Goal: Task Accomplishment & Management: Complete application form

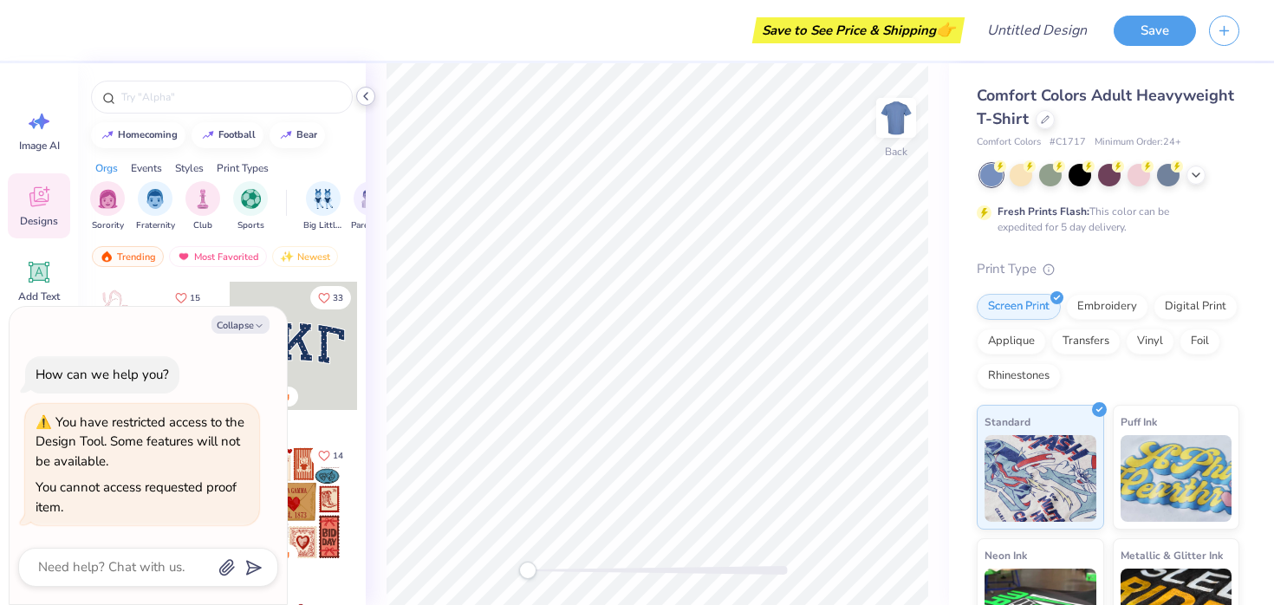
click at [365, 96] on icon at bounding box center [366, 96] width 14 height 14
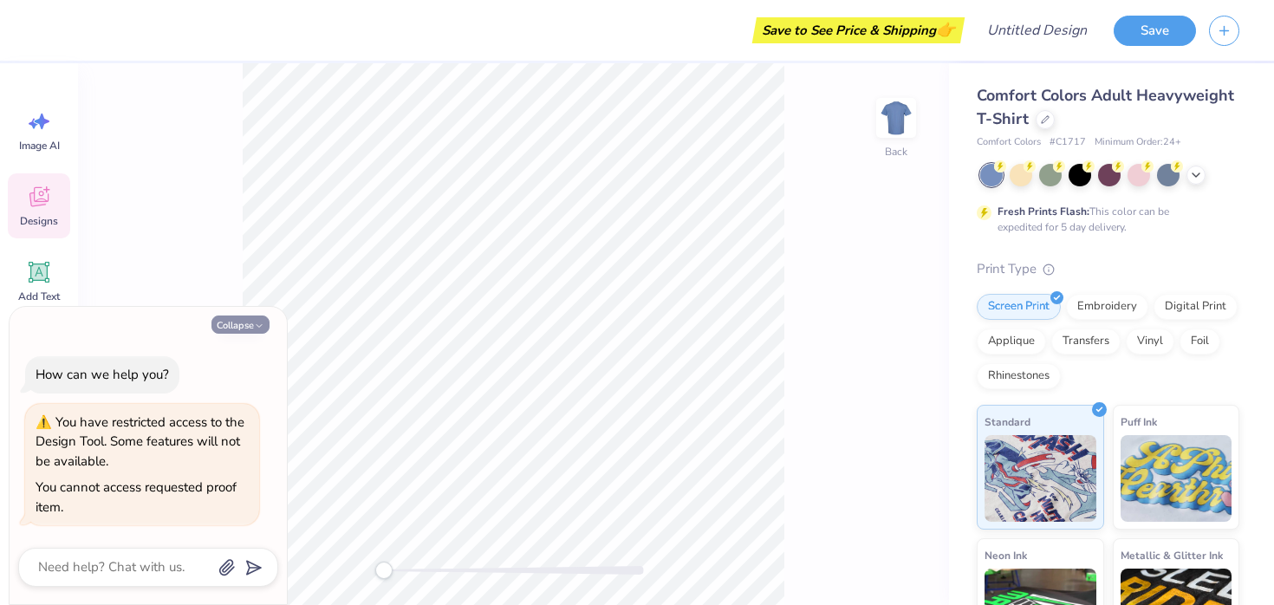
click at [234, 322] on button "Collapse" at bounding box center [240, 324] width 58 height 18
type textarea "x"
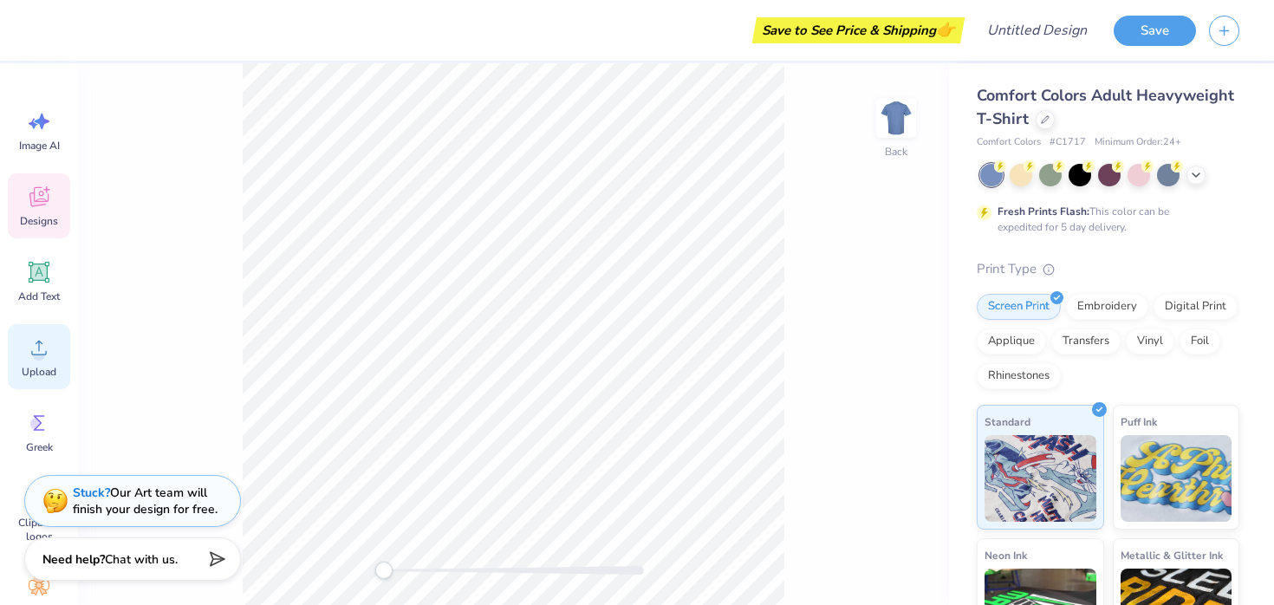
scroll to position [154, 0]
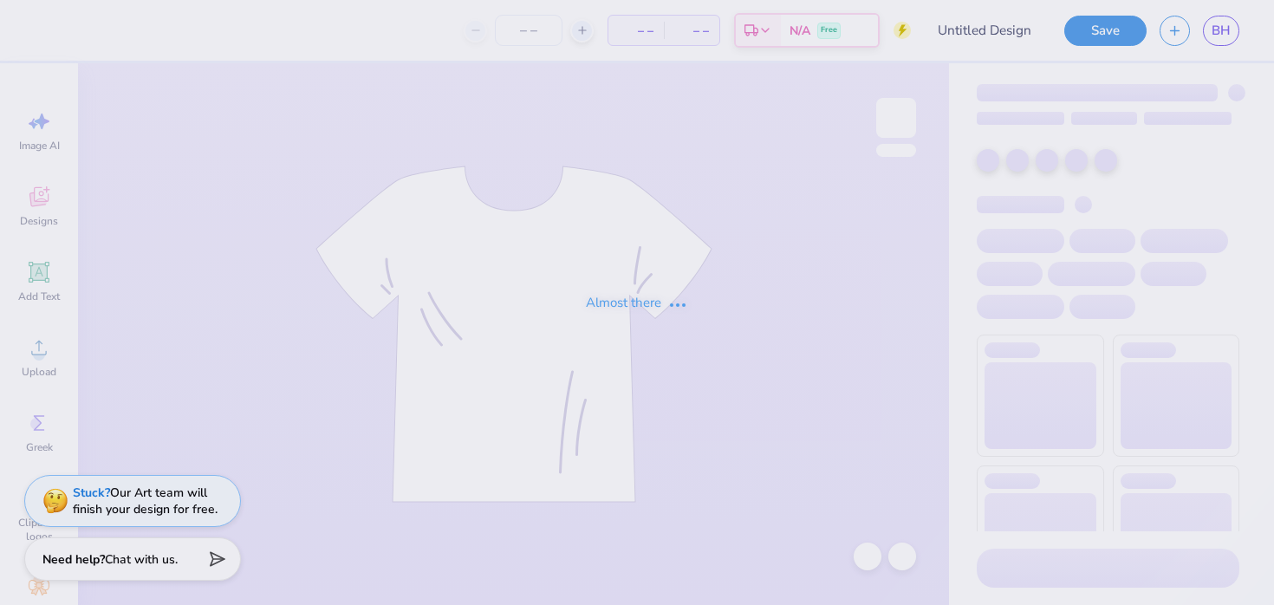
type input "Club Swim merch 2025"
type input "24"
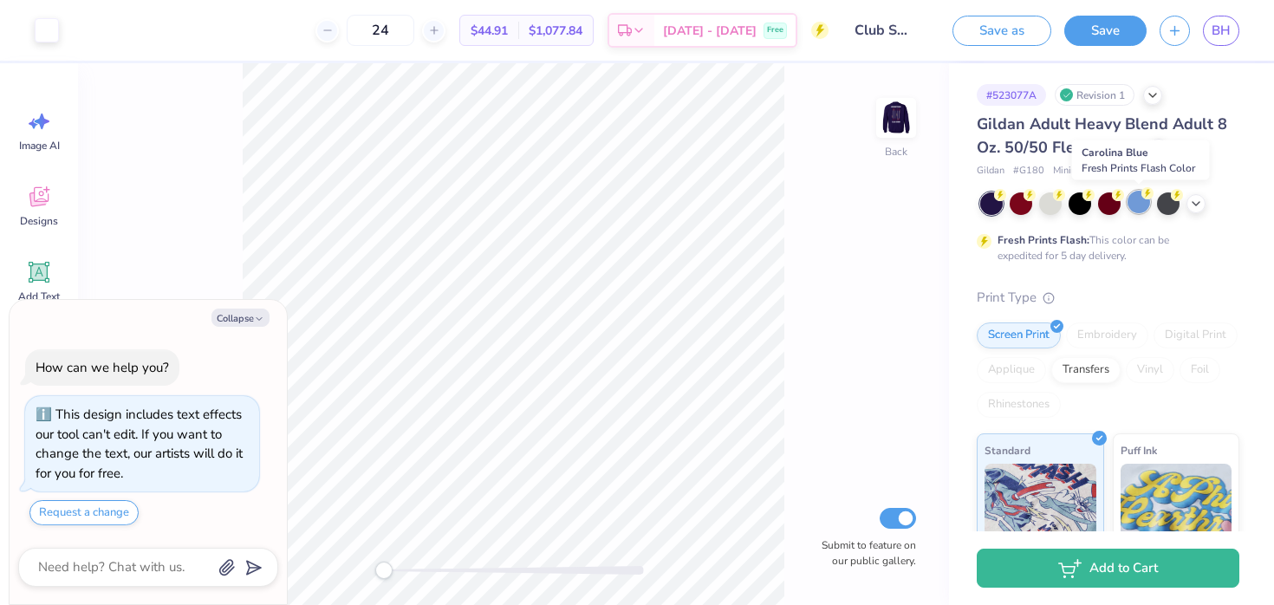
click at [1145, 201] on div at bounding box center [1138, 202] width 23 height 23
click at [1196, 201] on icon at bounding box center [1196, 202] width 14 height 14
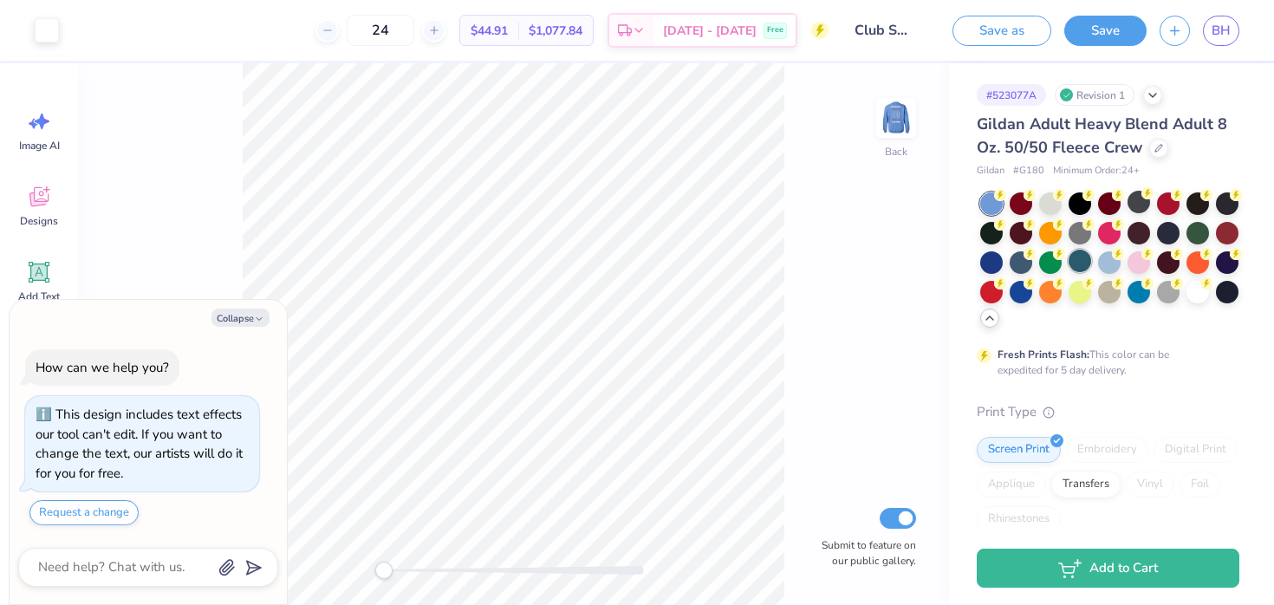
click at [1083, 259] on div at bounding box center [1079, 261] width 23 height 23
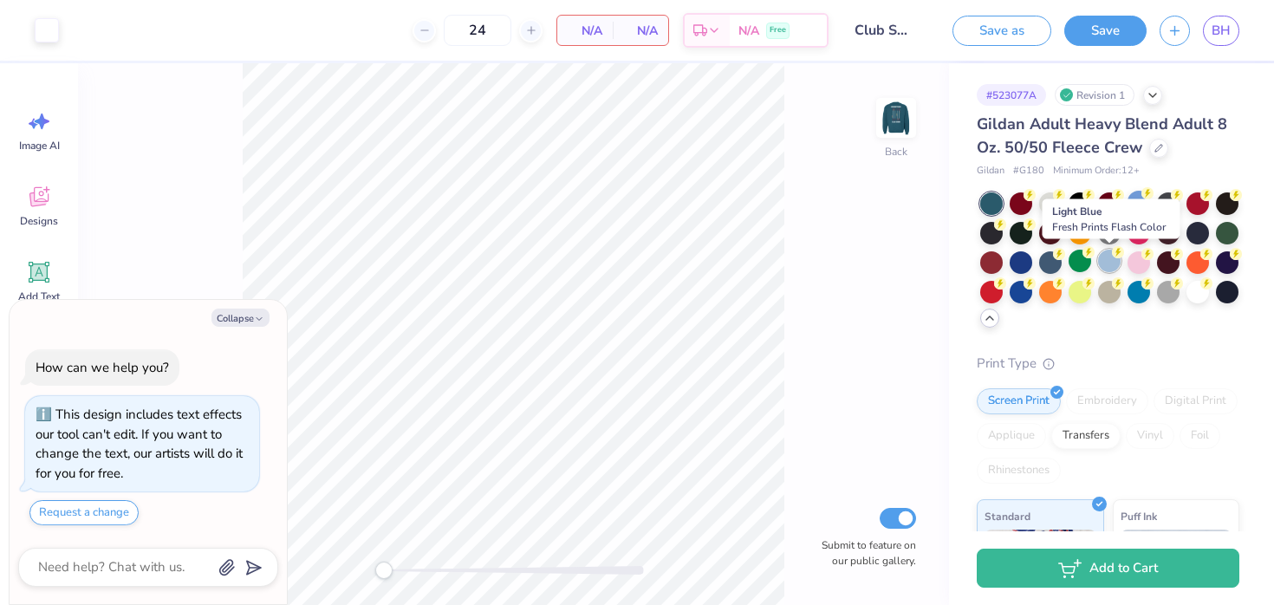
click at [1106, 261] on div at bounding box center [1109, 261] width 23 height 23
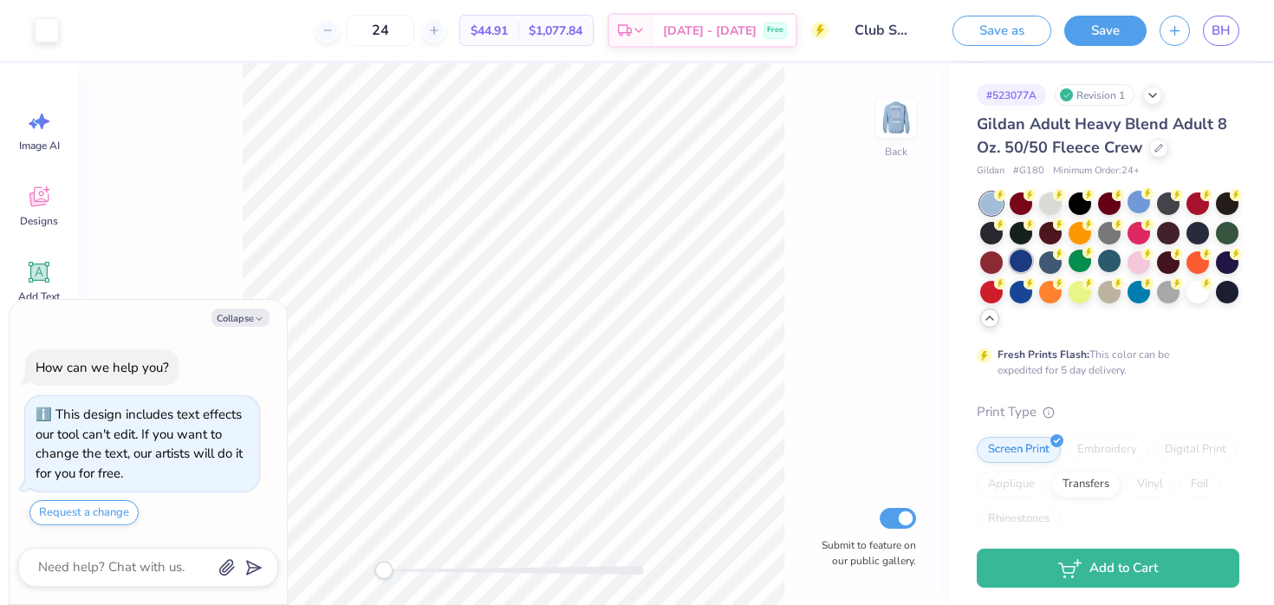
click at [1018, 257] on div at bounding box center [1021, 261] width 23 height 23
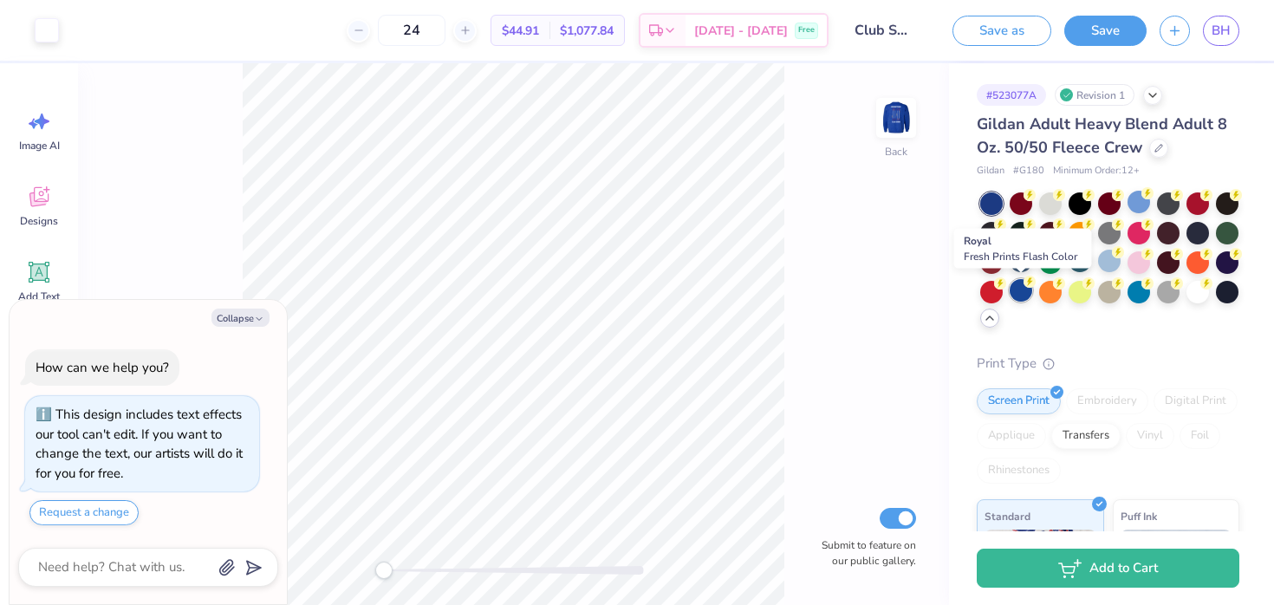
click at [1023, 288] on div at bounding box center [1021, 290] width 23 height 23
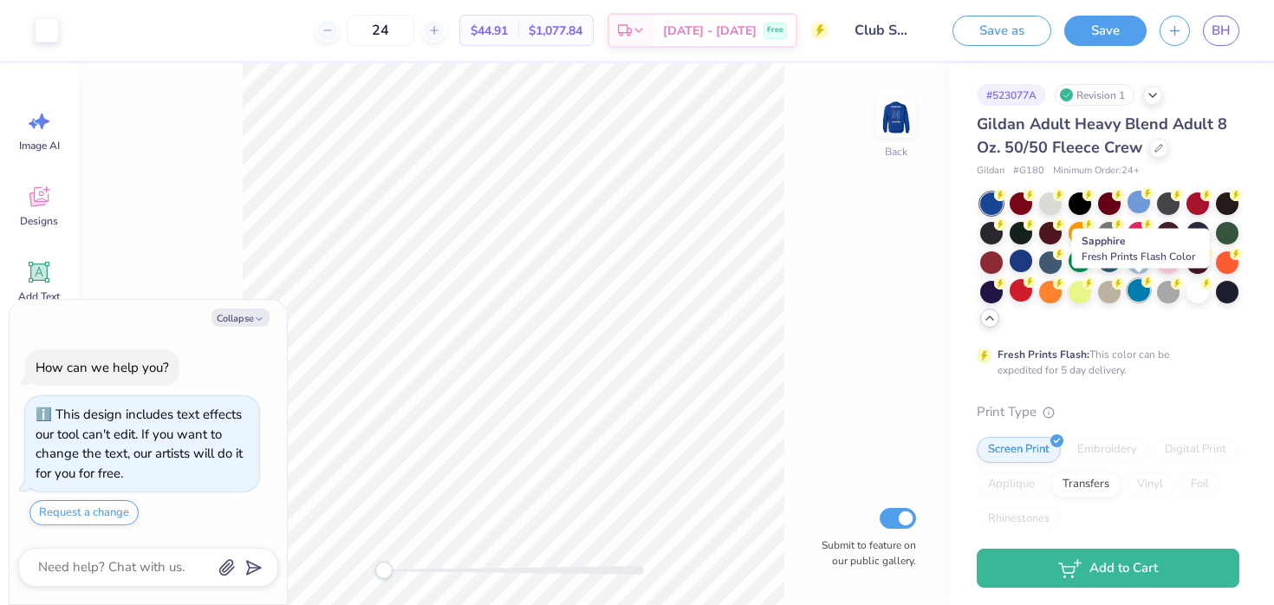
click at [1145, 288] on div at bounding box center [1138, 290] width 23 height 23
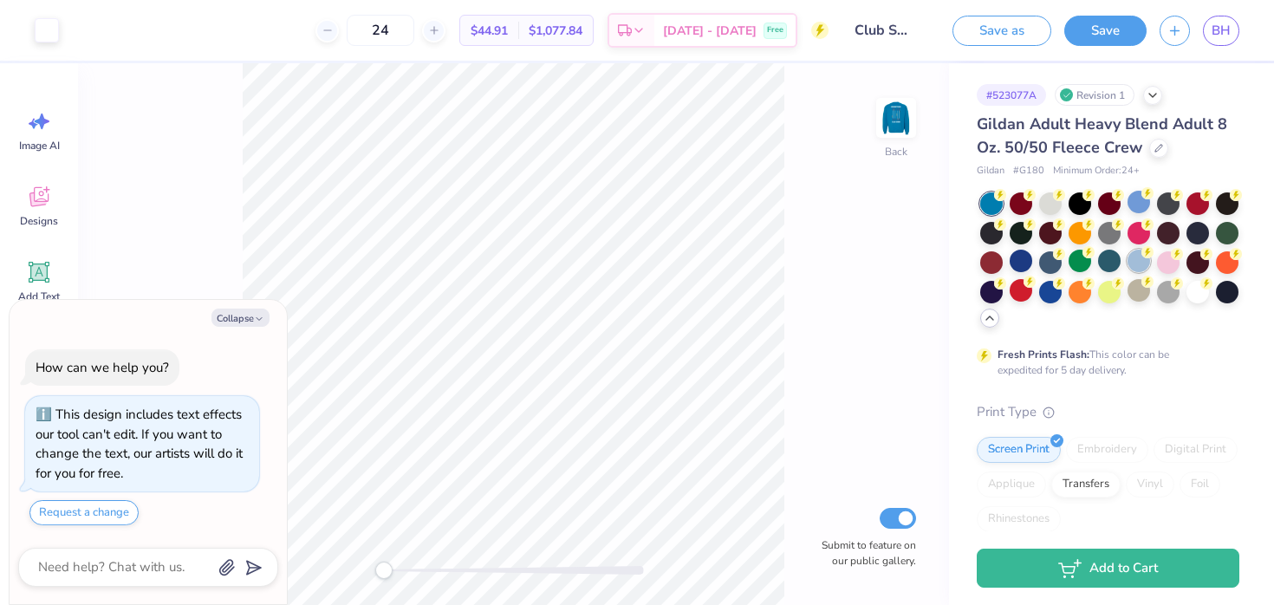
click at [1133, 260] on div at bounding box center [1138, 261] width 23 height 23
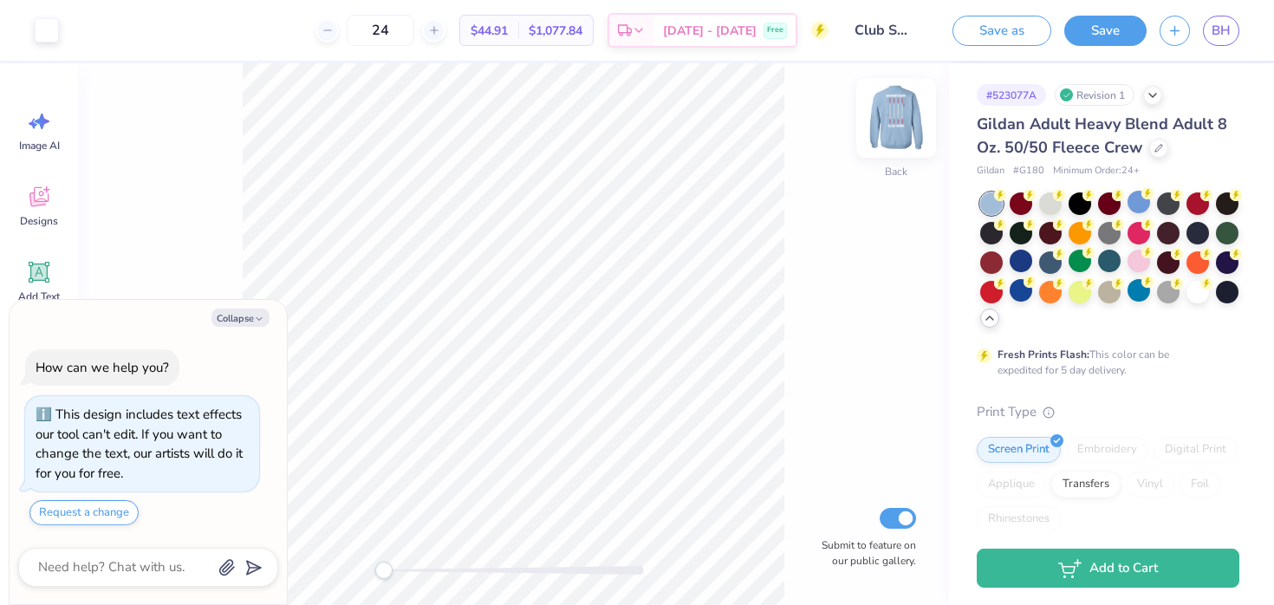
click at [892, 131] on img at bounding box center [895, 117] width 69 height 69
click at [1141, 199] on div at bounding box center [1138, 202] width 23 height 23
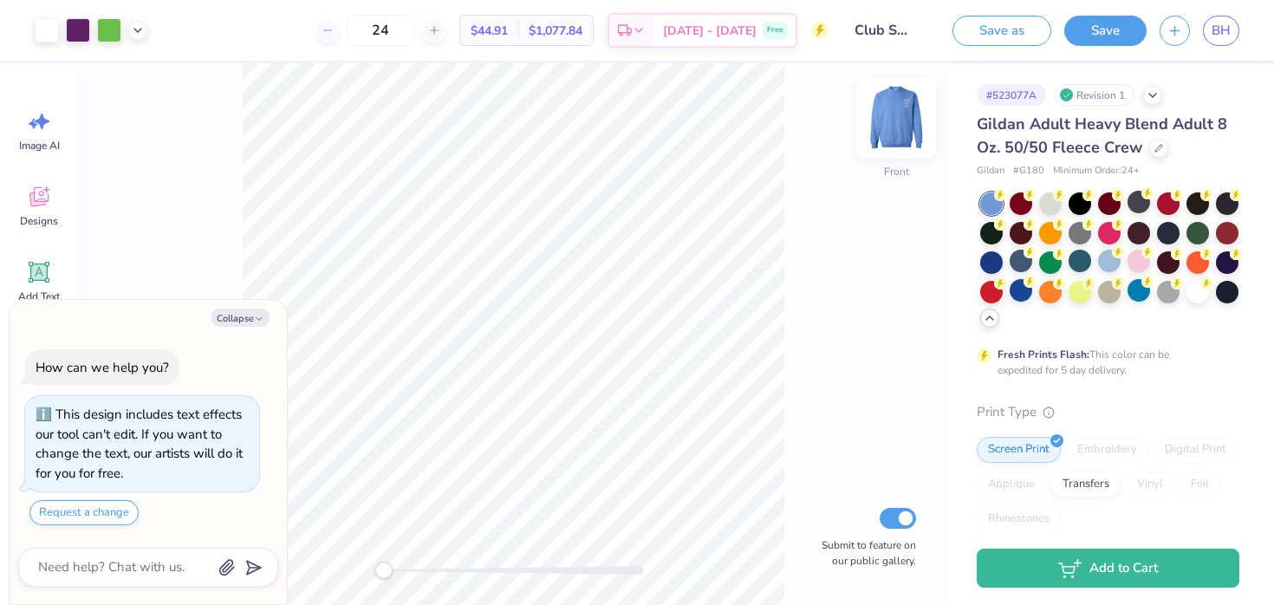
click at [893, 124] on img at bounding box center [895, 117] width 69 height 69
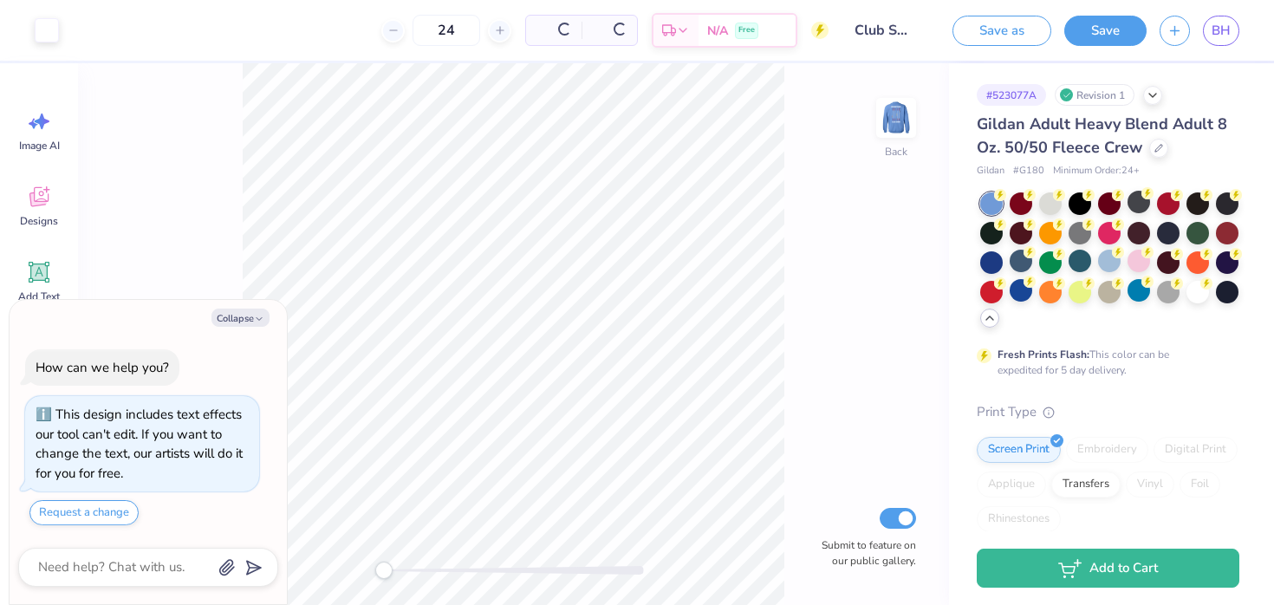
click at [893, 124] on img at bounding box center [896, 118] width 35 height 35
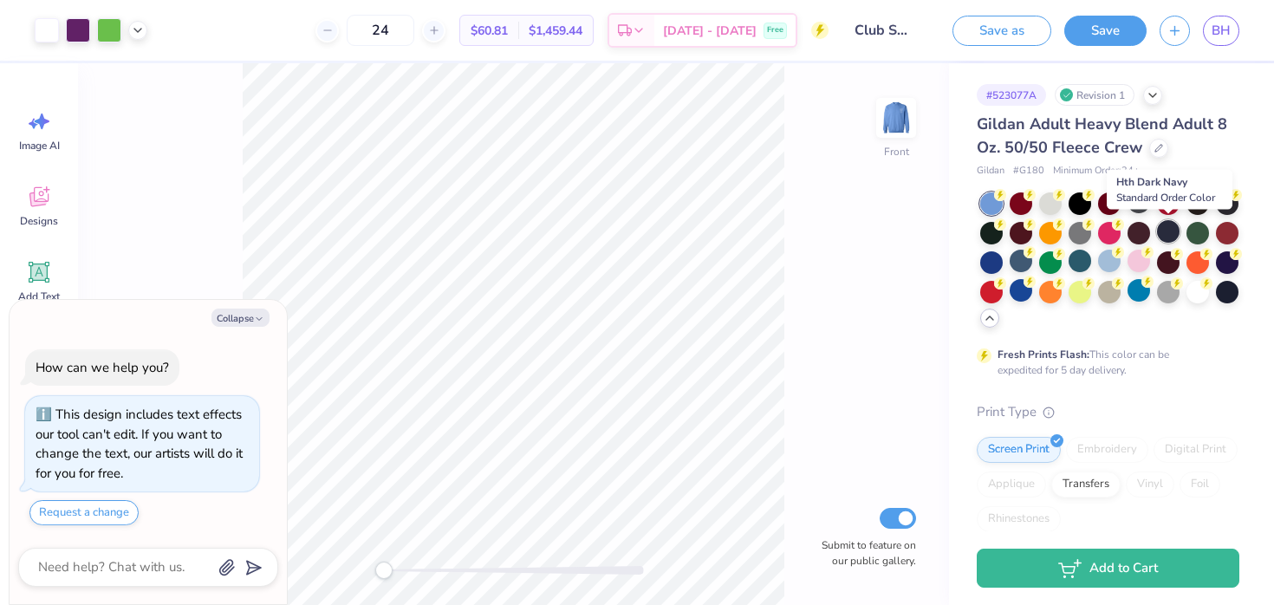
click at [1168, 231] on div at bounding box center [1168, 231] width 23 height 23
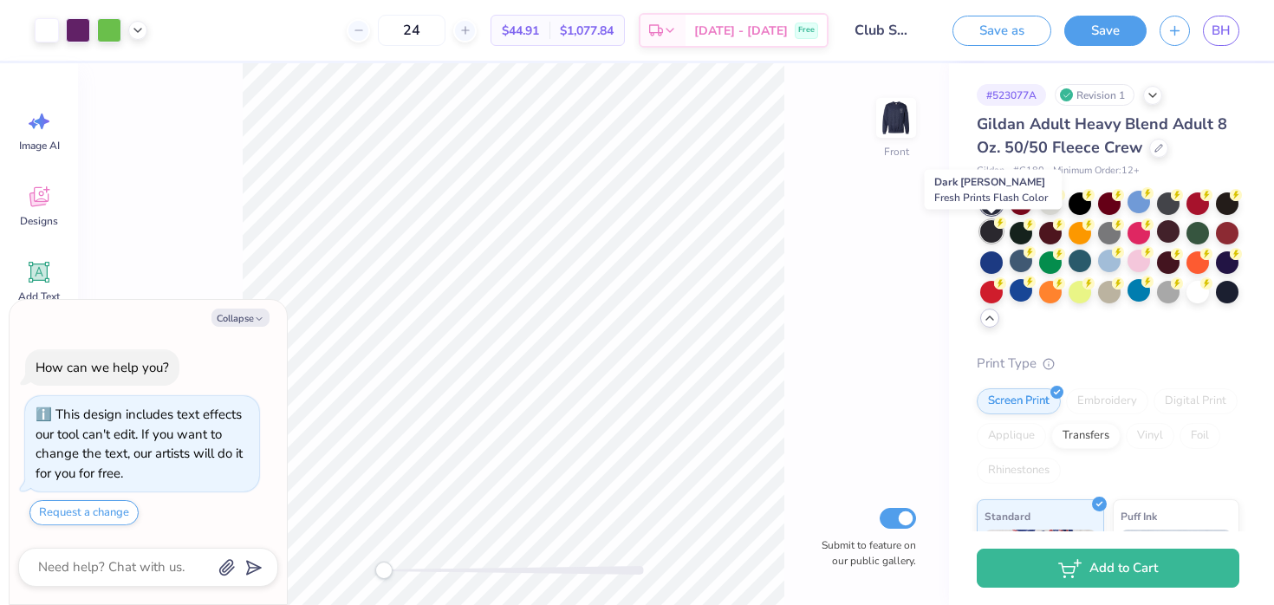
click at [990, 228] on div at bounding box center [991, 231] width 23 height 23
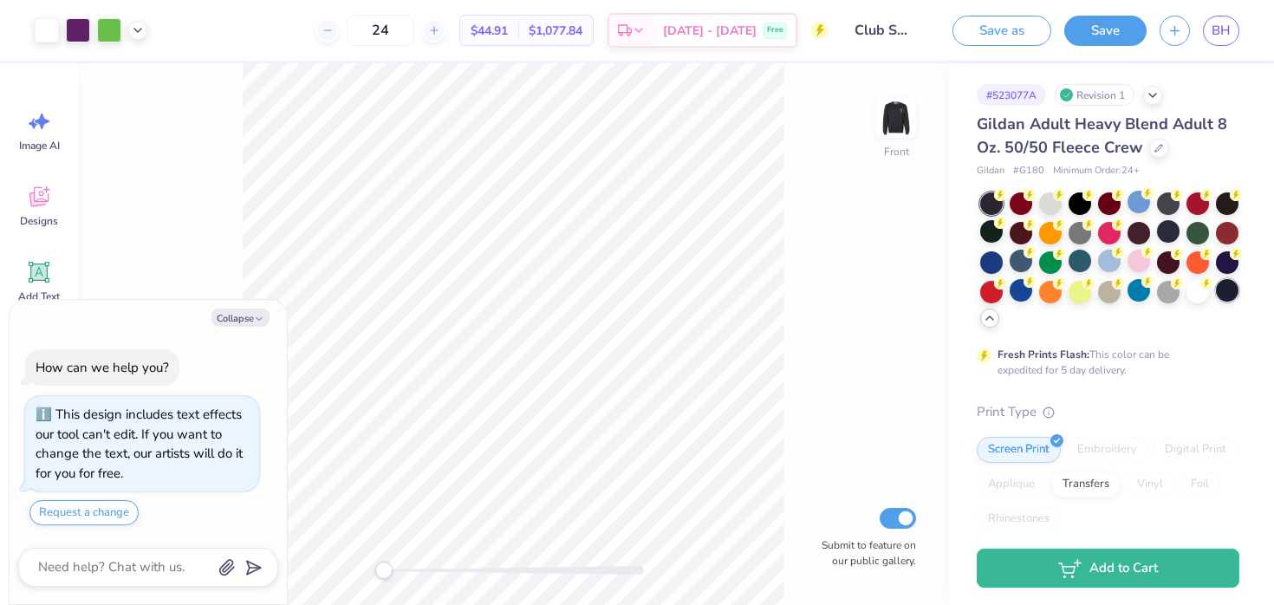
click at [1229, 286] on div at bounding box center [1227, 290] width 23 height 23
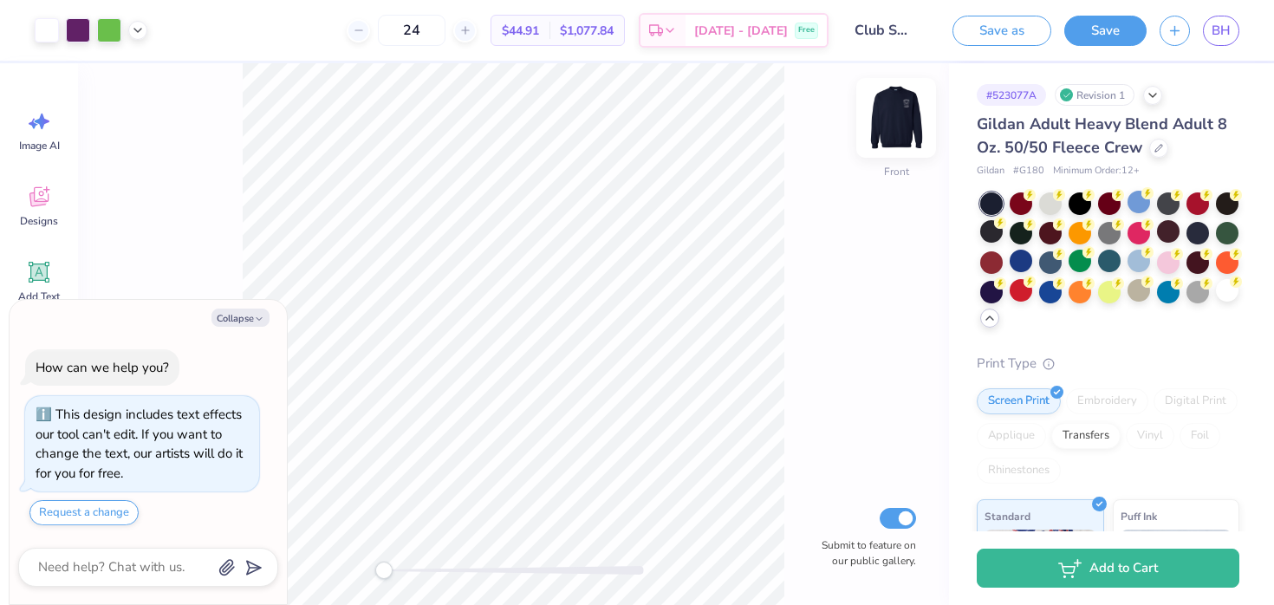
click at [892, 118] on img at bounding box center [895, 117] width 69 height 69
click at [892, 118] on img at bounding box center [896, 118] width 35 height 35
click at [1224, 207] on div at bounding box center [1227, 202] width 23 height 23
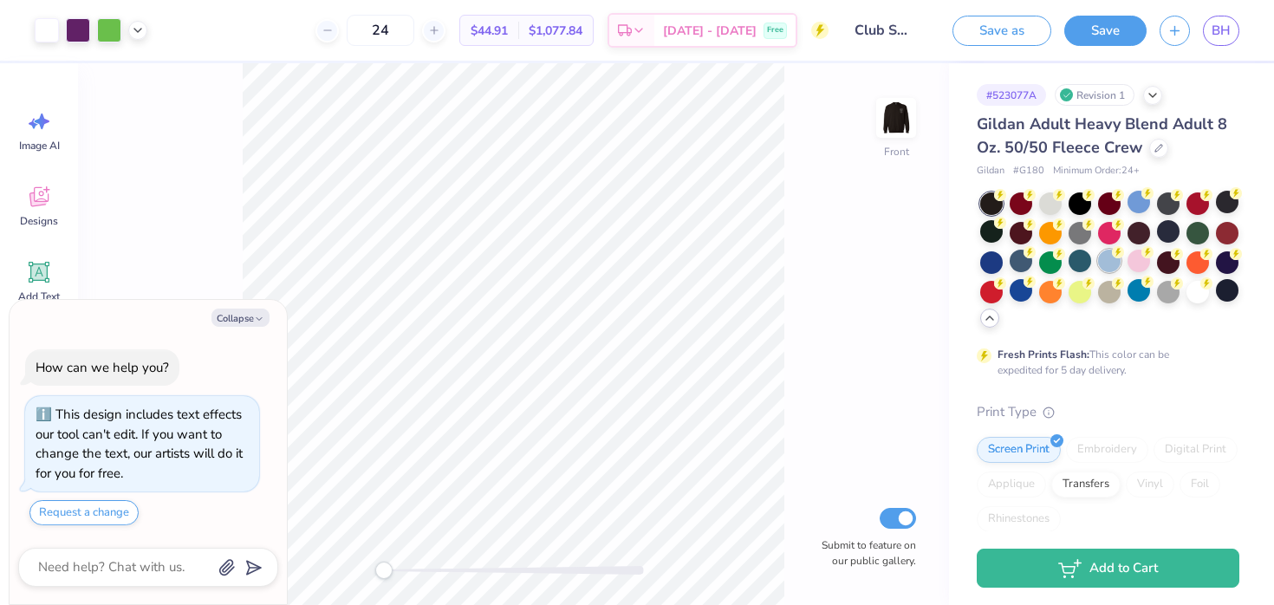
click at [1111, 256] on div at bounding box center [1109, 261] width 23 height 23
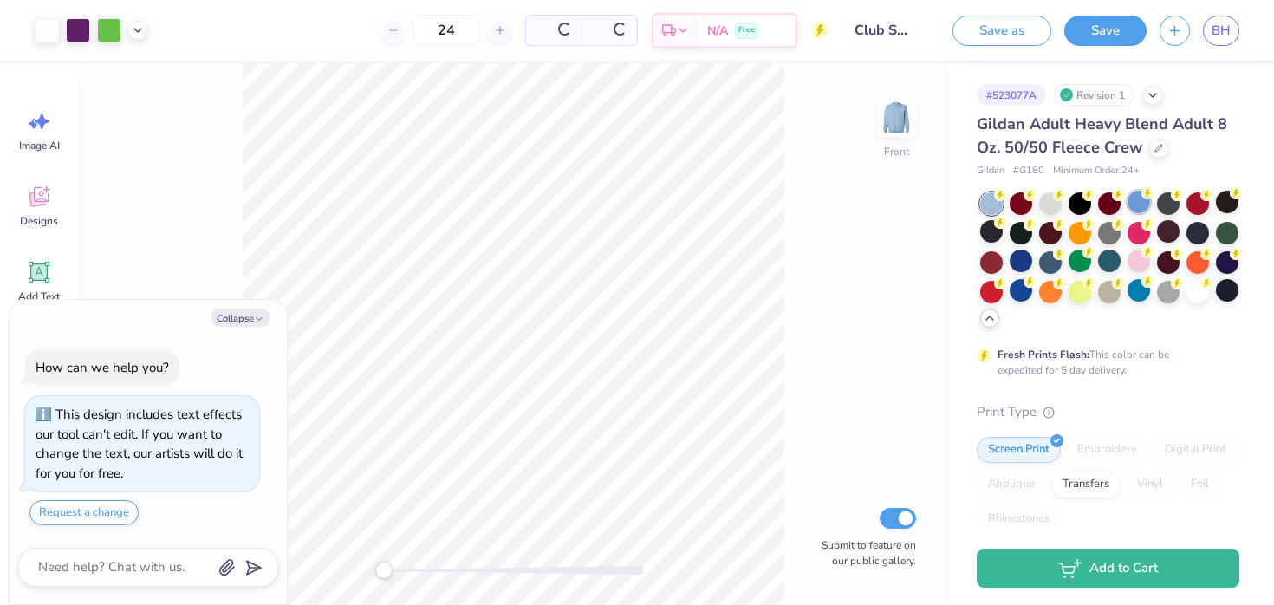
click at [1134, 205] on div at bounding box center [1138, 202] width 23 height 23
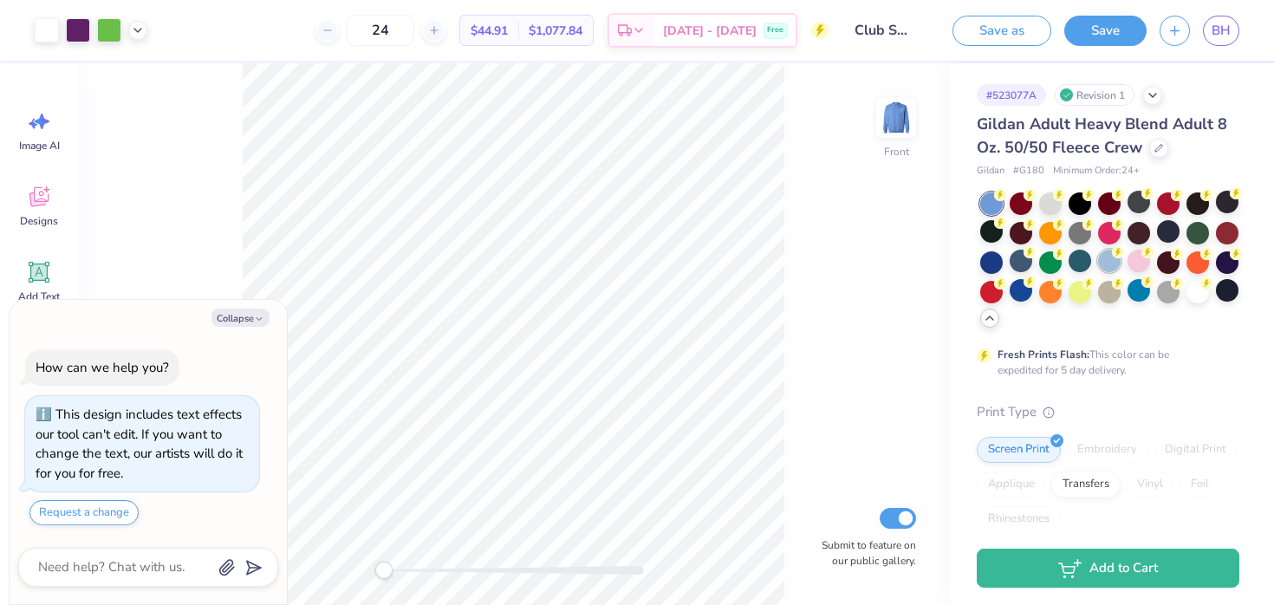
click at [1110, 258] on div at bounding box center [1109, 261] width 23 height 23
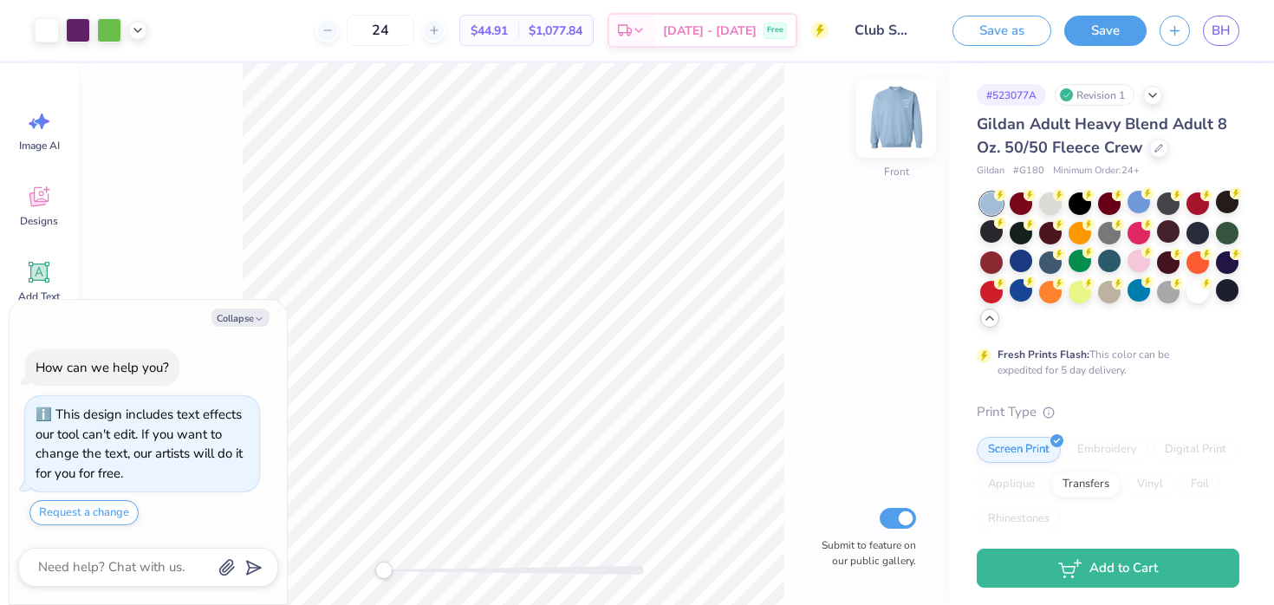
click at [900, 115] on img at bounding box center [895, 117] width 69 height 69
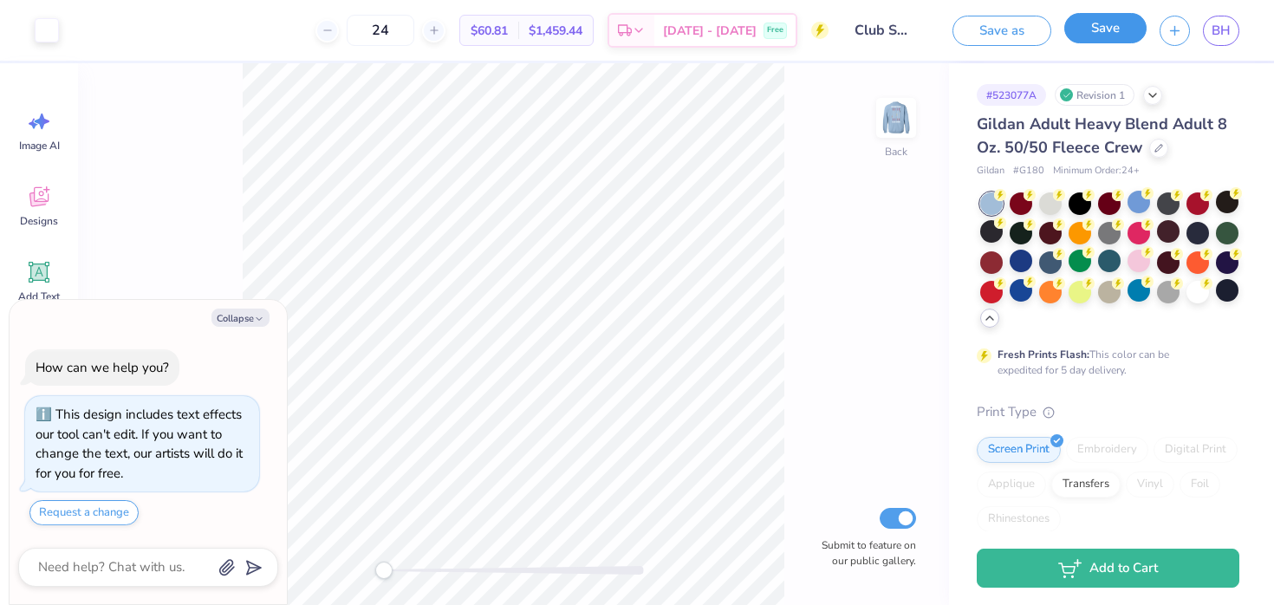
click at [1088, 23] on button "Save" at bounding box center [1105, 28] width 82 height 30
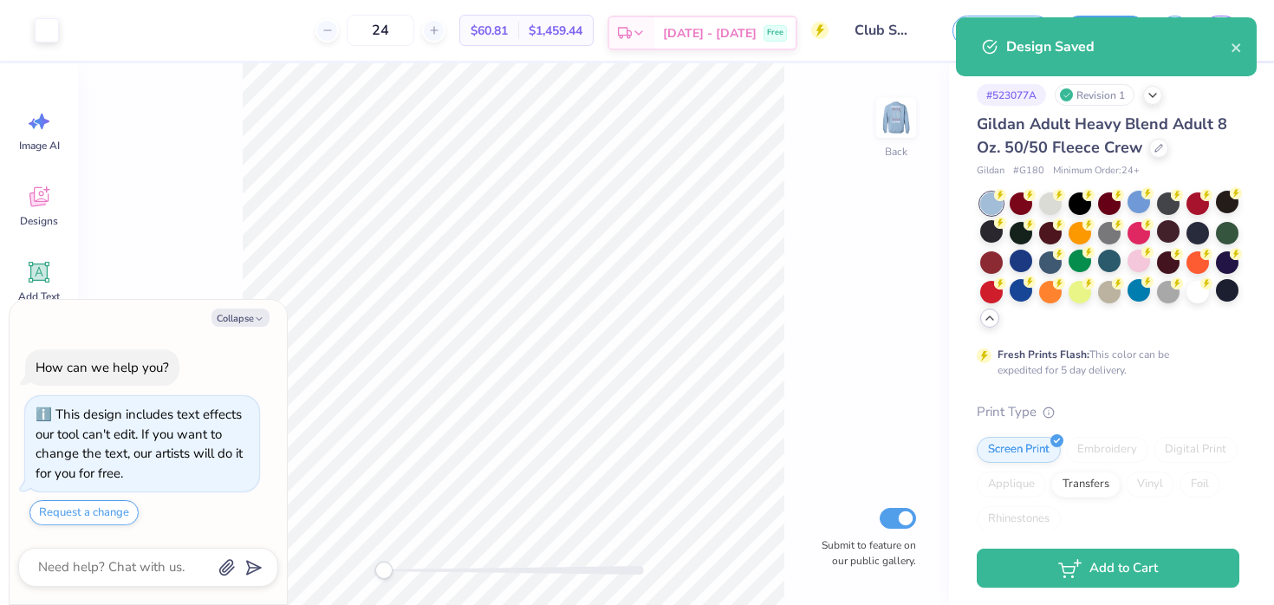
type textarea "x"
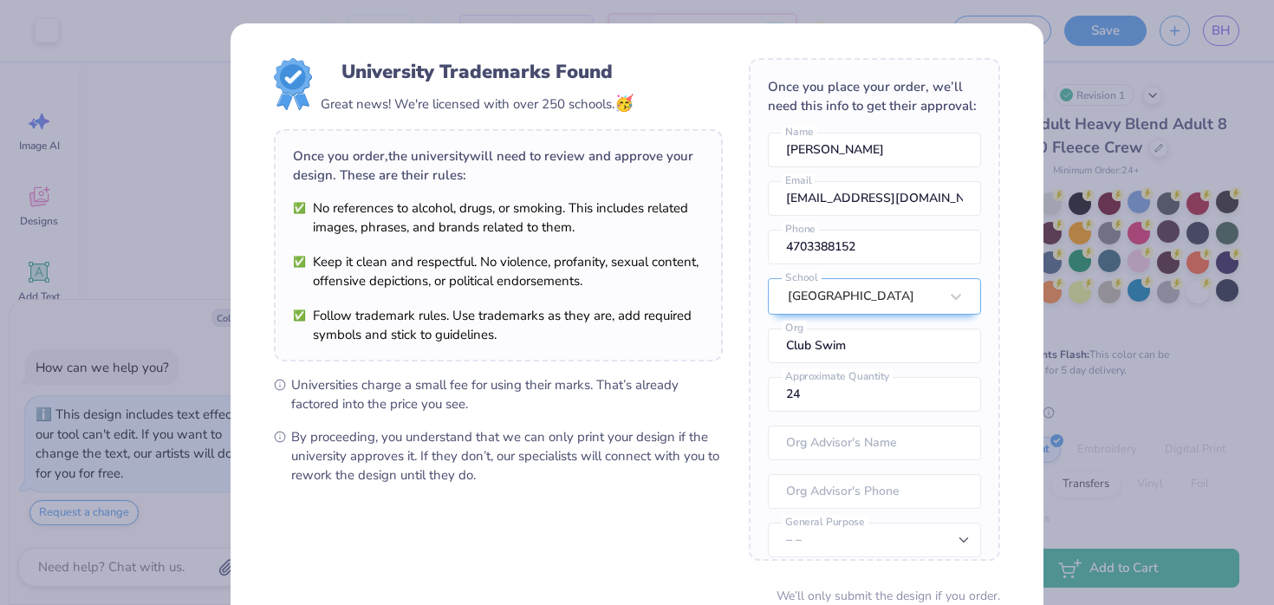
scroll to position [4, 0]
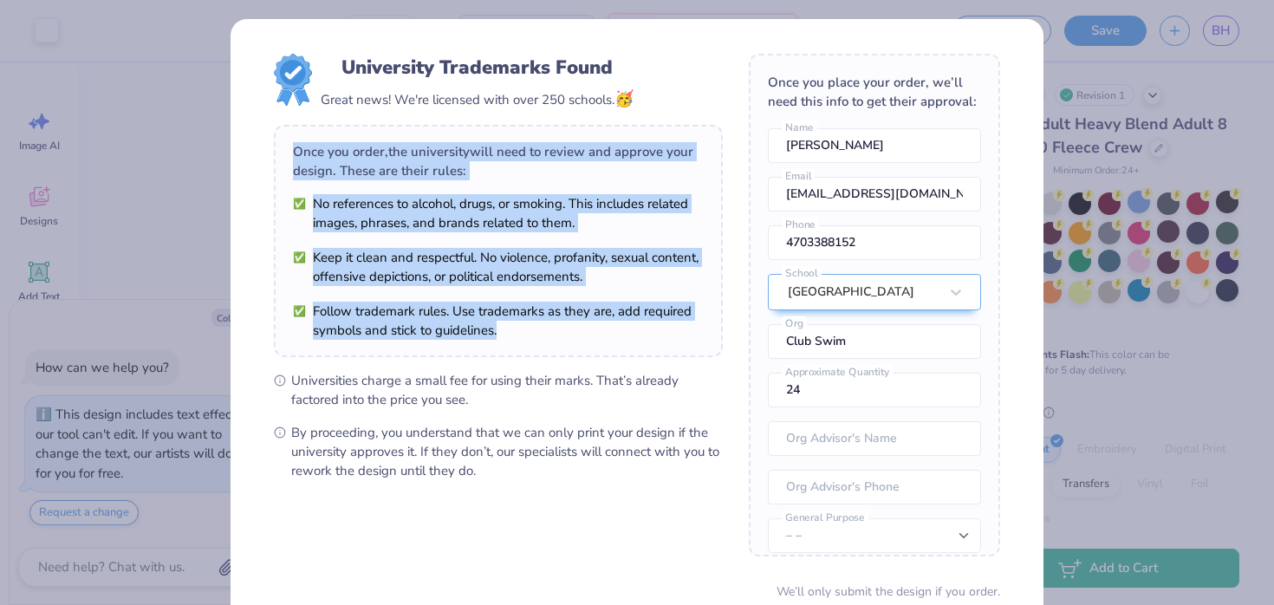
drag, startPoint x: 326, startPoint y: 141, endPoint x: 515, endPoint y: 344, distance: 277.1
click at [515, 344] on div "Once you order, the university will need to review and approve your design. The…" at bounding box center [498, 241] width 449 height 232
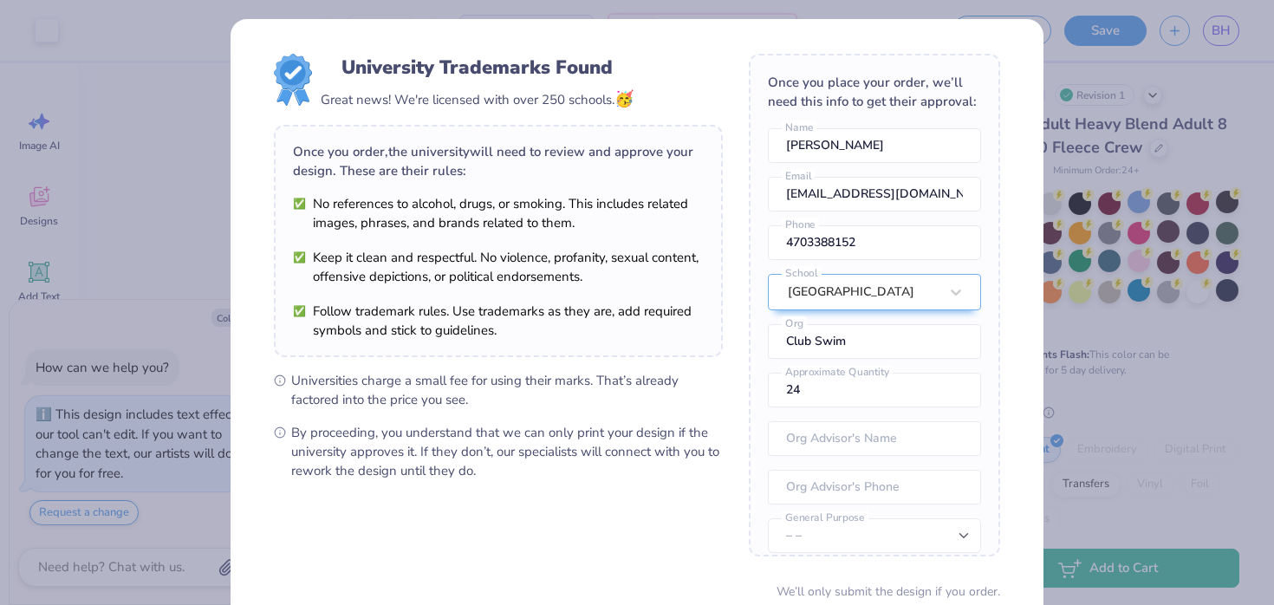
click at [615, 369] on div "University Trademarks Found Great news! We're licensed with over 250 schools. 🥳…" at bounding box center [498, 267] width 449 height 426
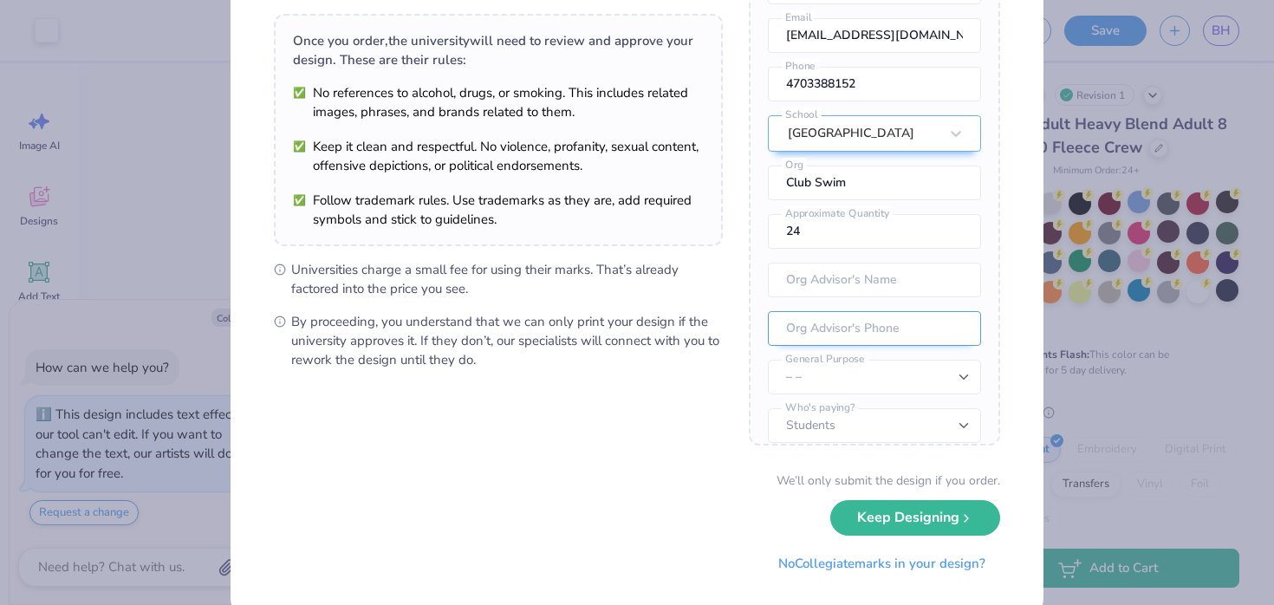
scroll to position [64, 0]
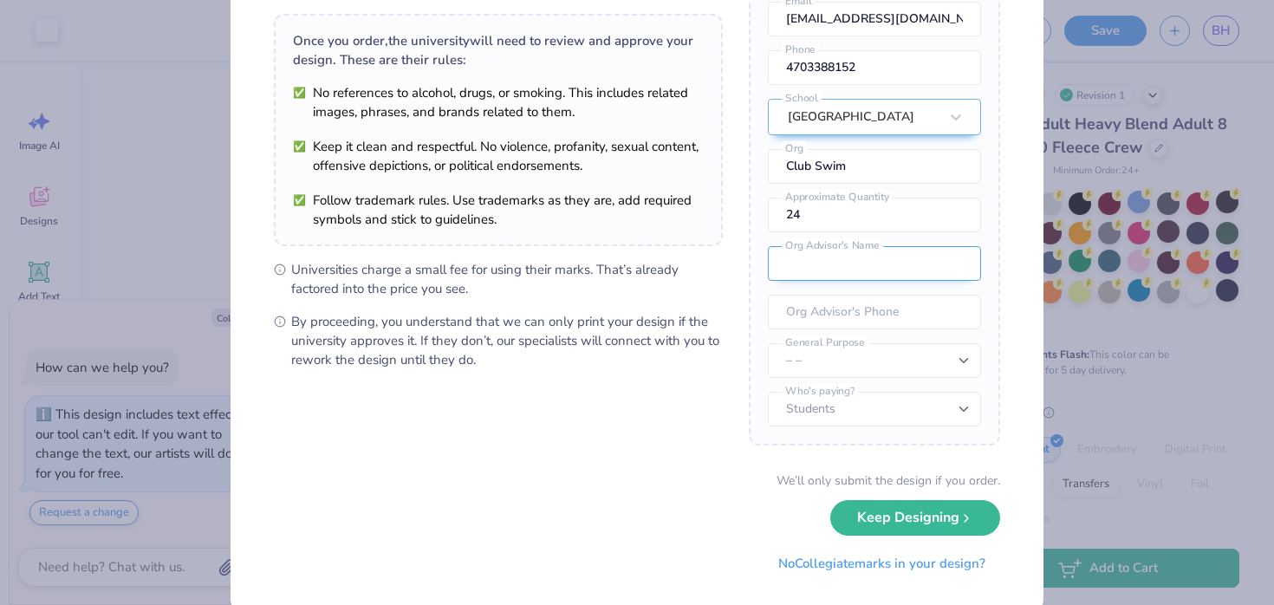
click at [820, 263] on input "text" at bounding box center [874, 263] width 213 height 35
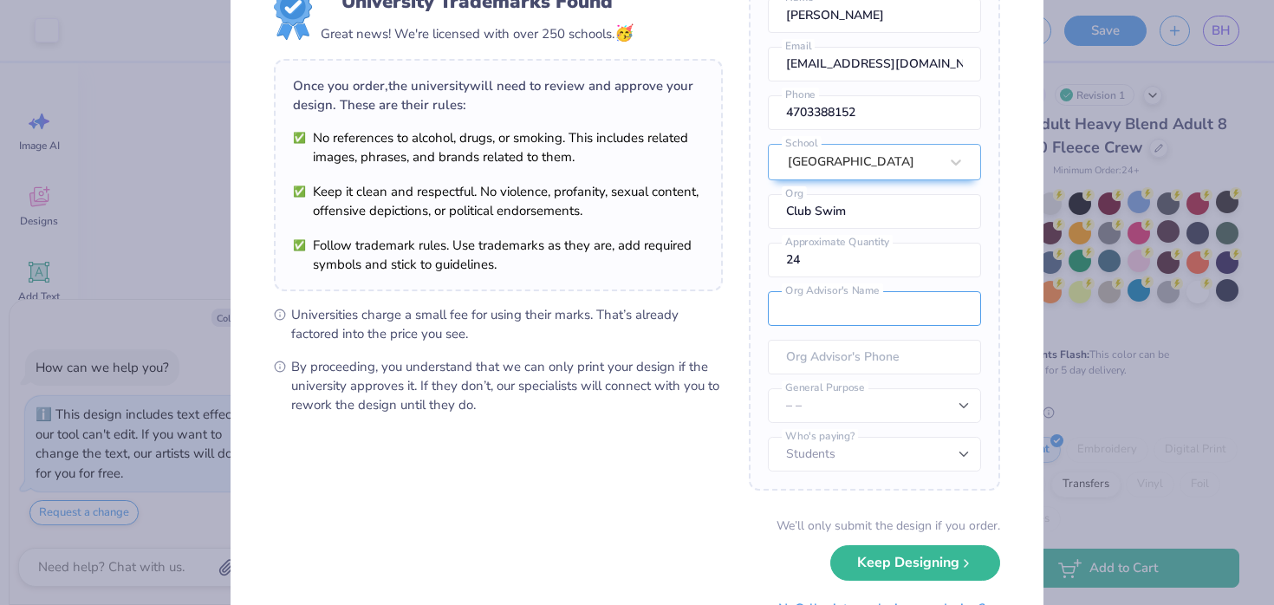
scroll to position [68, 0]
type input "Aaron Elder"
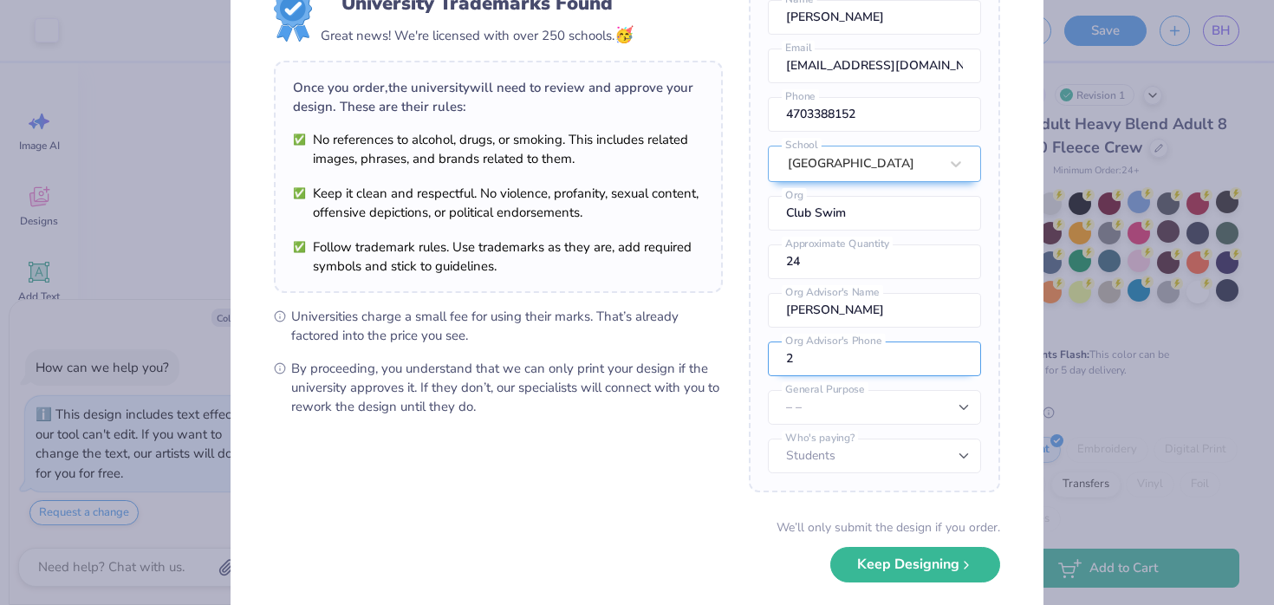
click at [845, 362] on input "2" at bounding box center [874, 358] width 213 height 35
paste input "(202) 687-8754"
type input "(202) 687-8754"
click at [840, 412] on select "– – Member apparel for registered Student Organization / Department / School Fu…" at bounding box center [874, 407] width 213 height 35
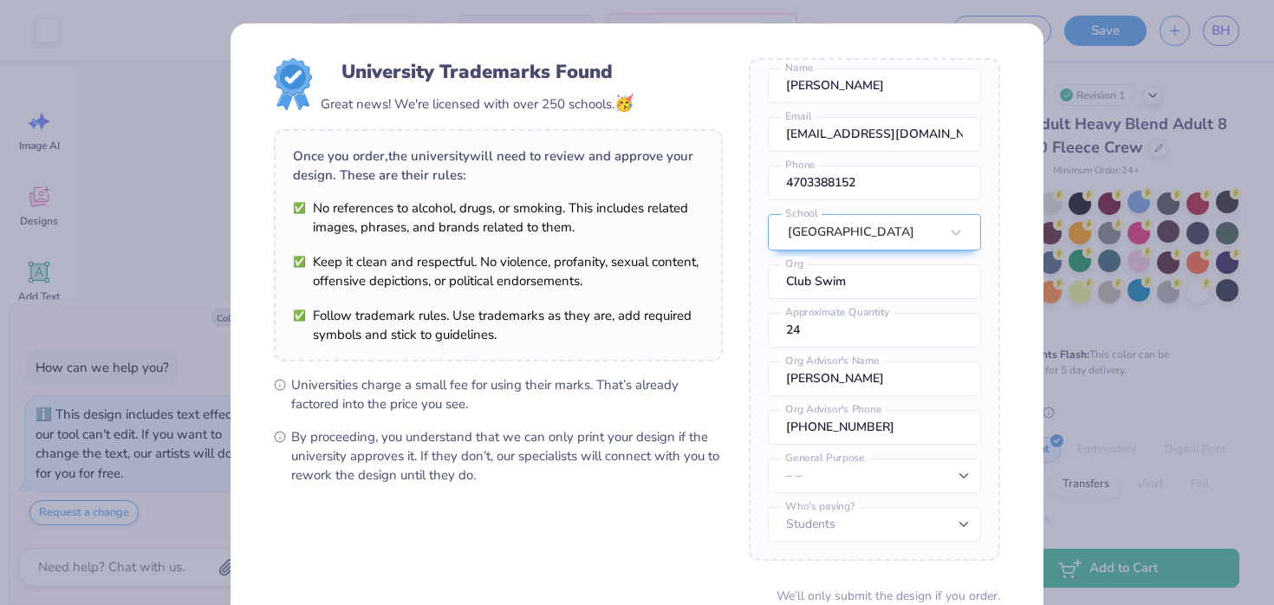
click at [1089, 78] on div "University Trademarks Found Great news! We're licensed with over 250 schools. 🥳…" at bounding box center [637, 302] width 1274 height 605
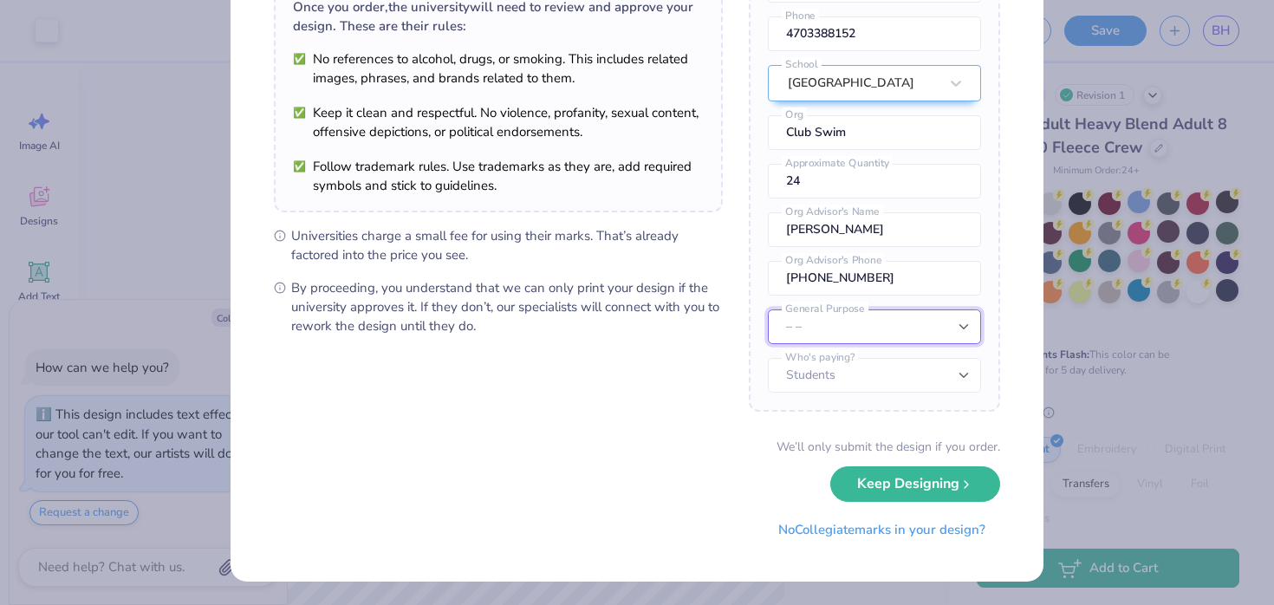
click at [831, 328] on select "– – Member apparel for registered Student Organization / Department / School Fu…" at bounding box center [874, 326] width 213 height 35
select select "Member apparel for registered Student Organization / Department / School"
click at [768, 309] on select "– – Member apparel for registered Student Organization / Department / School Fu…" at bounding box center [874, 326] width 213 height 35
click at [827, 375] on select "Students University" at bounding box center [874, 375] width 213 height 35
click at [768, 358] on select "Students University" at bounding box center [874, 375] width 213 height 35
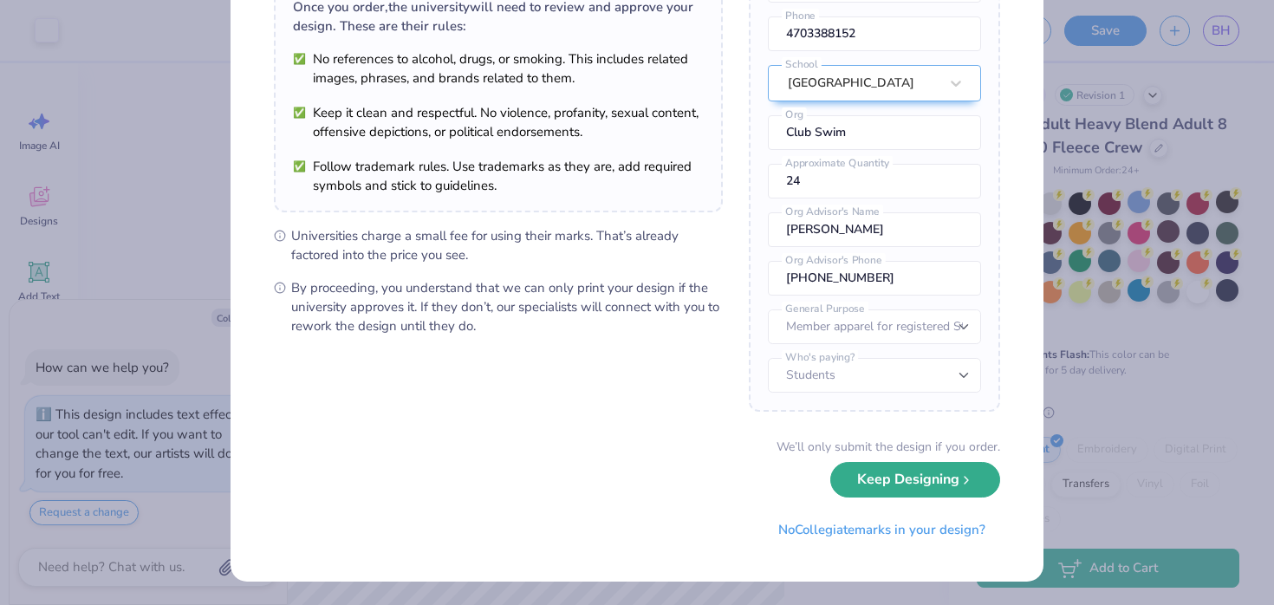
click at [909, 477] on button "Keep Designing" at bounding box center [915, 480] width 170 height 36
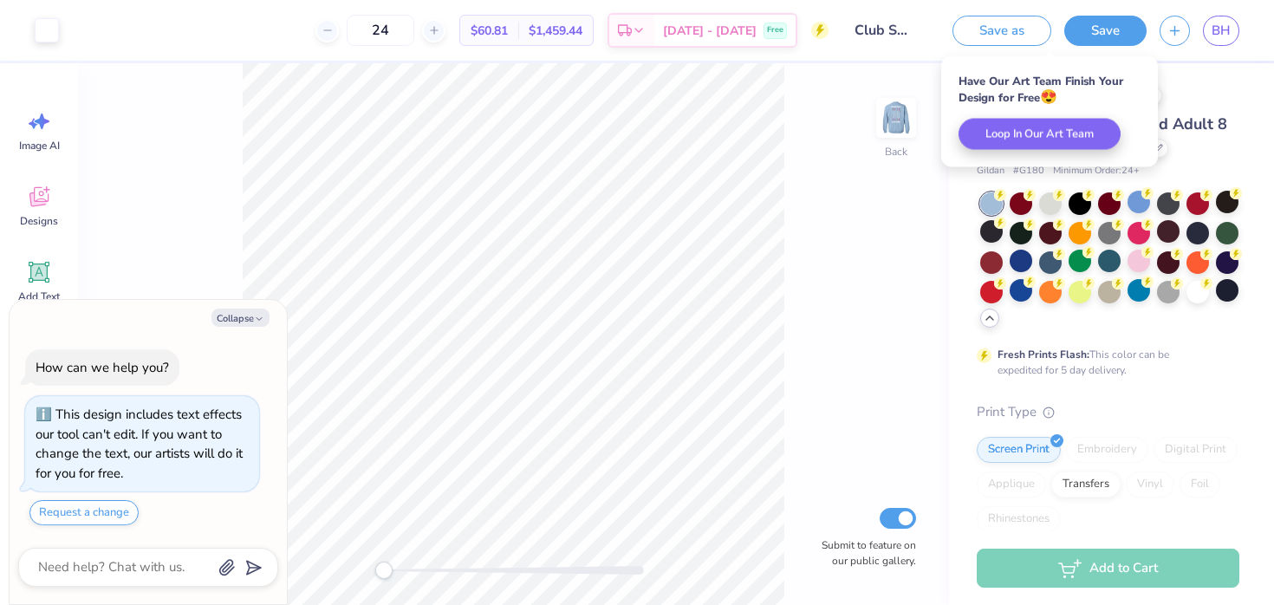
scroll to position [0, 0]
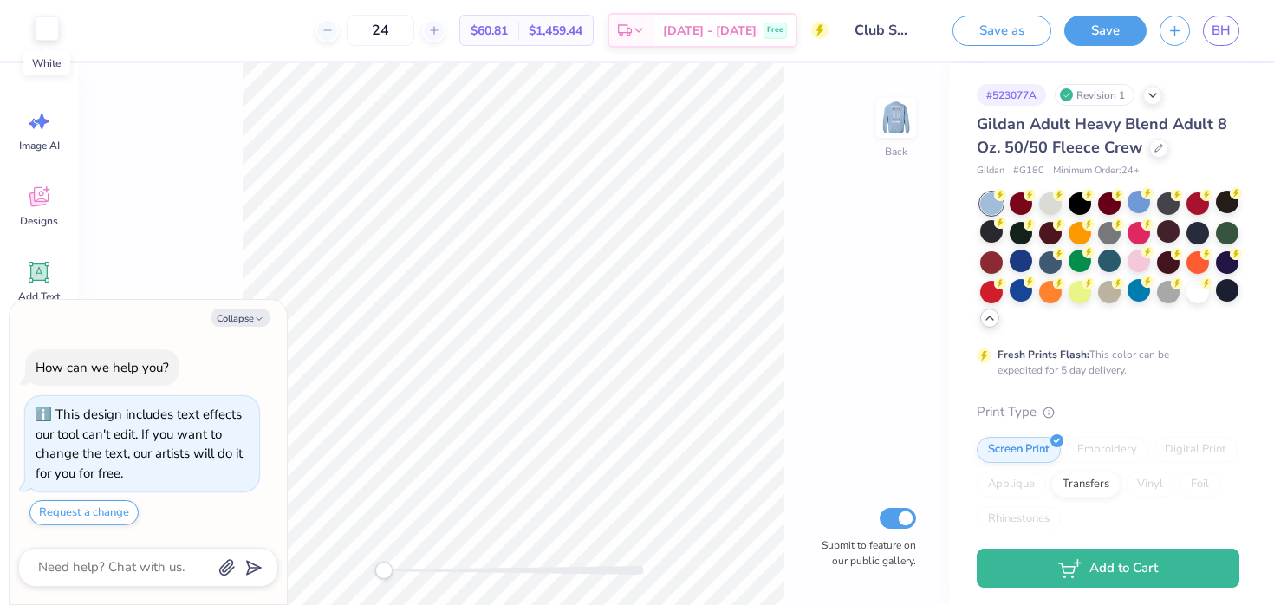
click at [46, 32] on div at bounding box center [47, 28] width 24 height 24
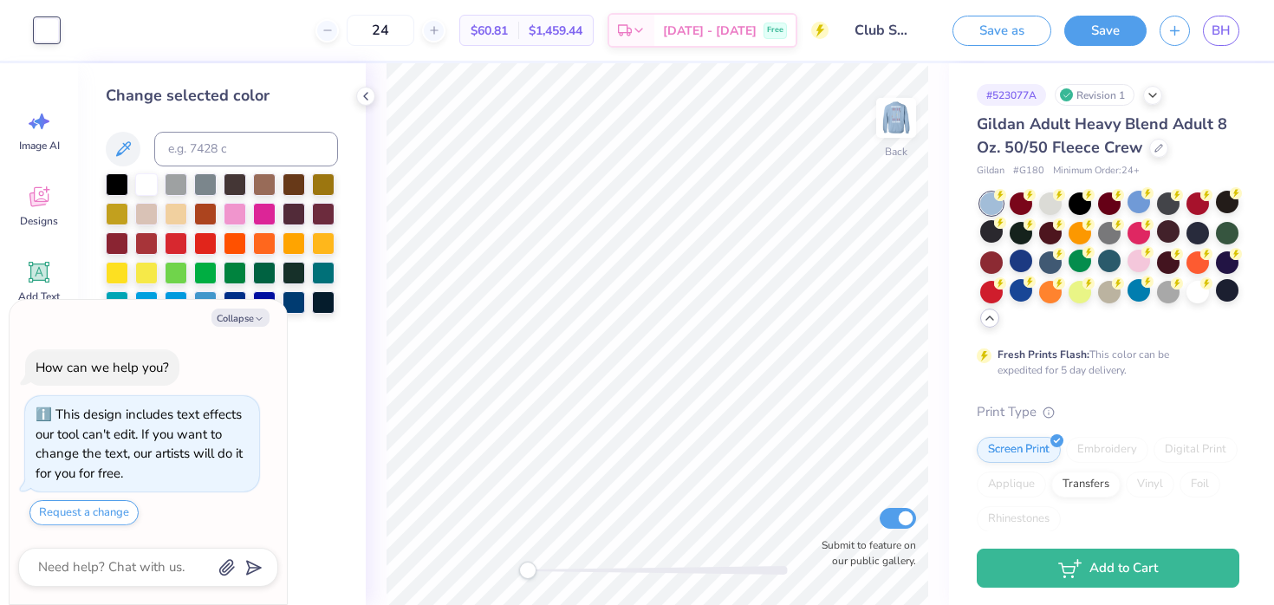
click at [43, 29] on div at bounding box center [47, 30] width 24 height 24
click at [364, 101] on icon at bounding box center [366, 96] width 14 height 14
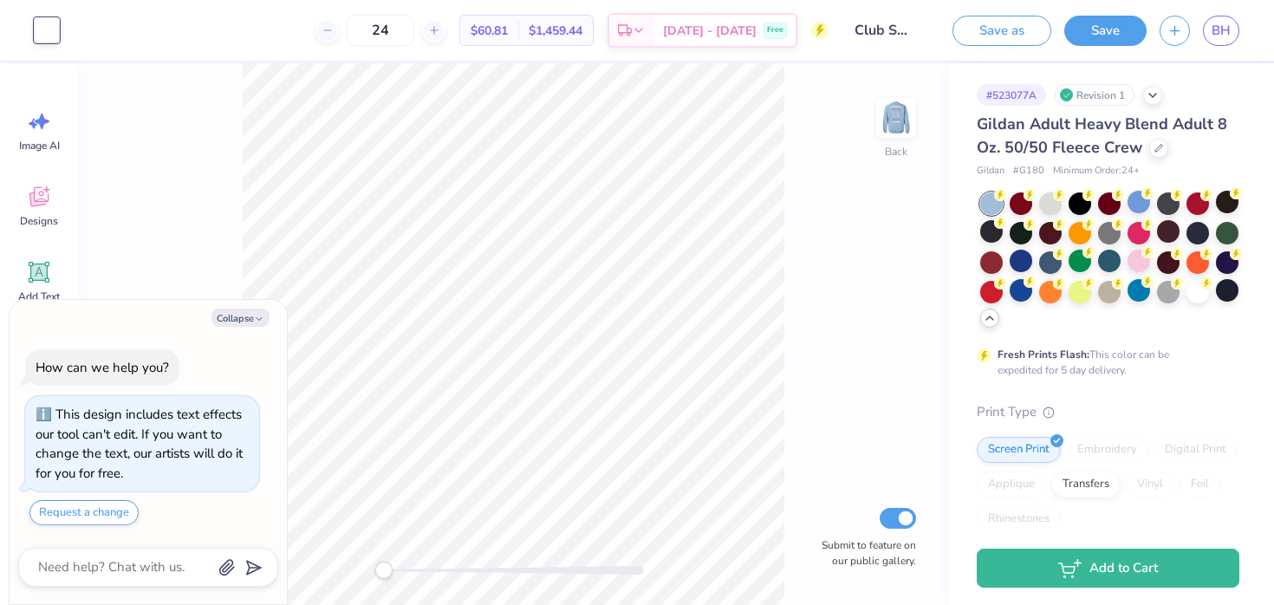
click at [185, 238] on div "Back Submit to feature on our public gallery." at bounding box center [513, 334] width 871 height 542
click at [224, 315] on button "Collapse" at bounding box center [240, 318] width 58 height 18
type textarea "x"
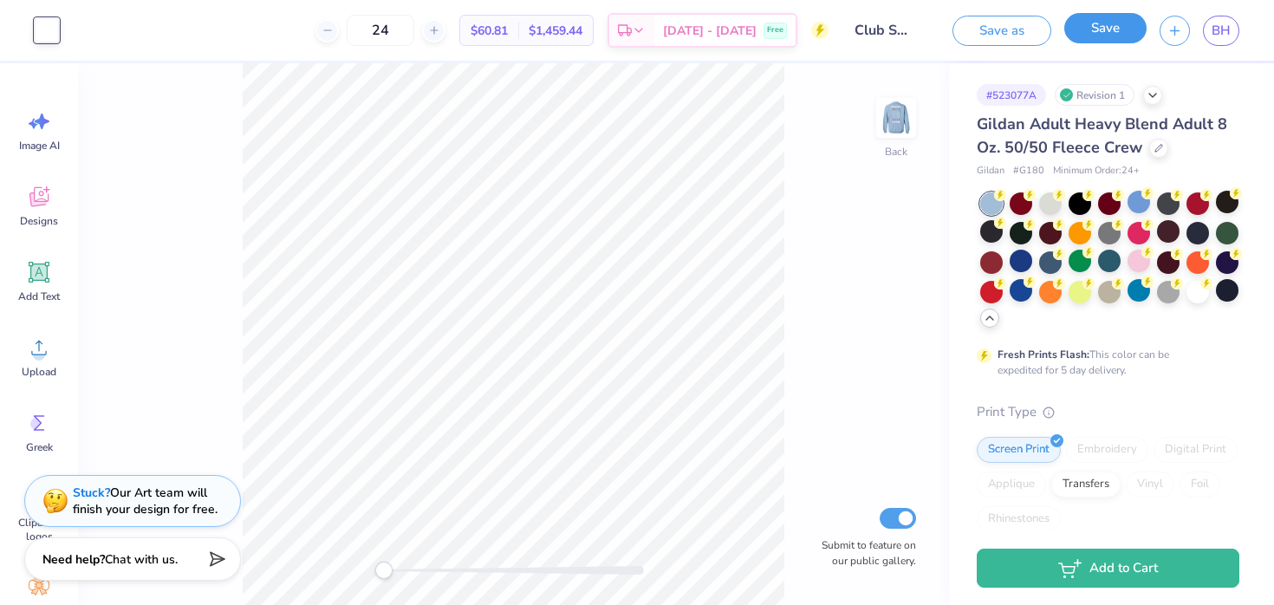
click at [1107, 30] on button "Save" at bounding box center [1105, 28] width 82 height 30
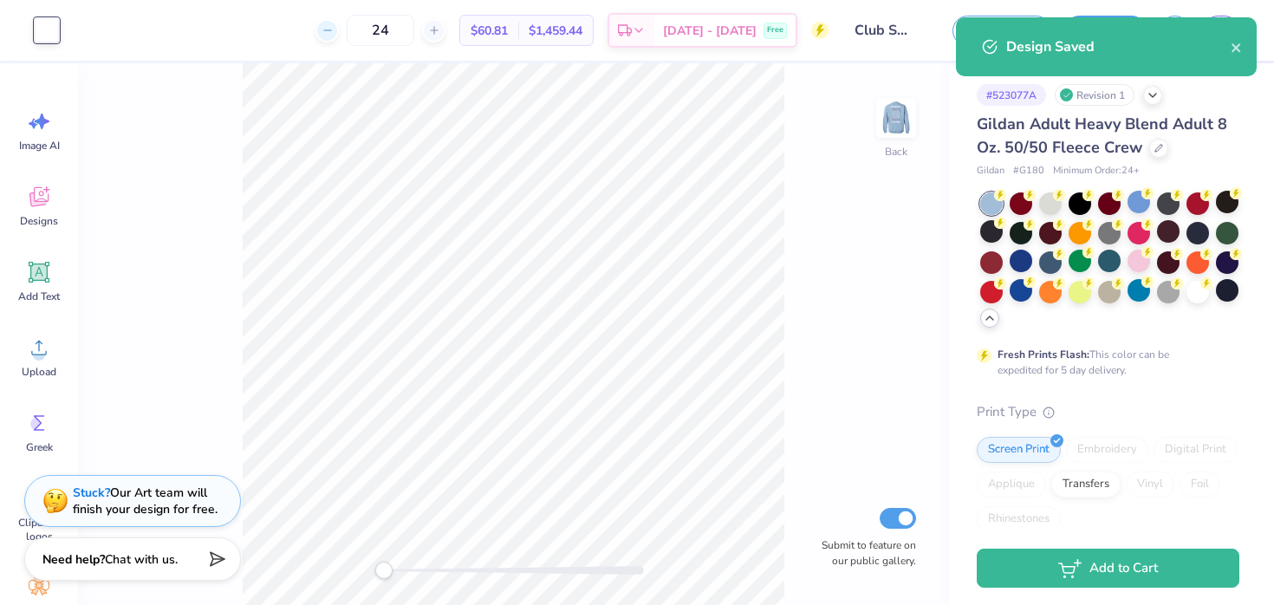
click at [339, 23] on div at bounding box center [326, 30] width 23 height 23
type input "23"
select select "Member apparel for registered Student Organization / Department / School"
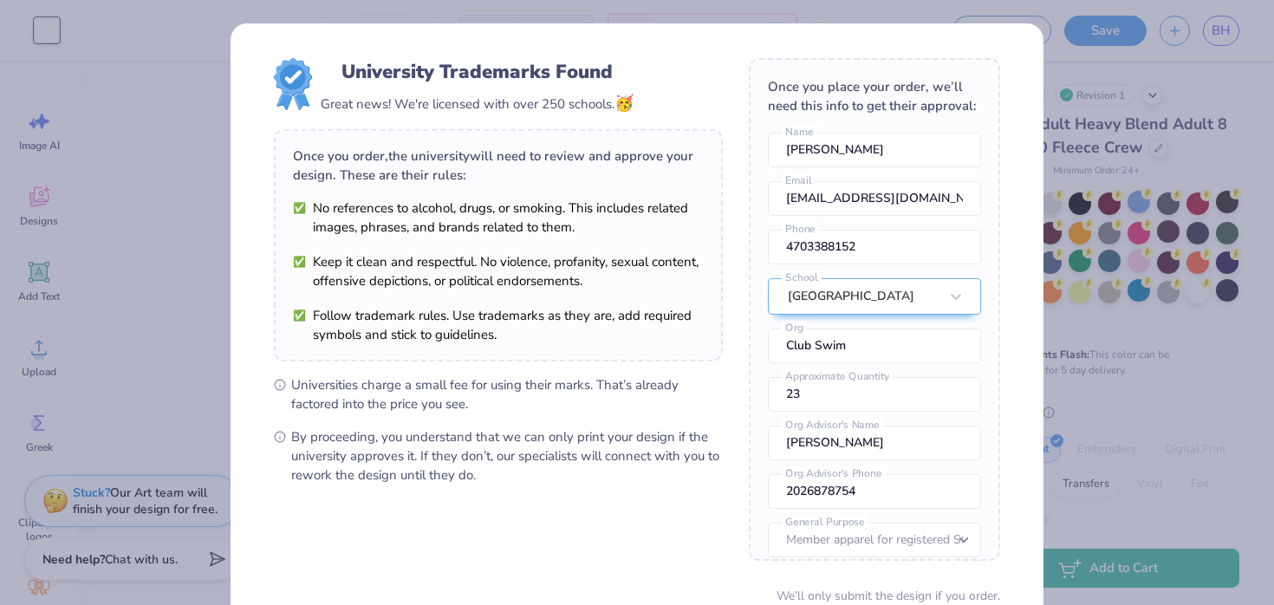
click at [1115, 127] on div "University Trademarks Found Great news! We're licensed with over 250 schools. 🥳…" at bounding box center [637, 302] width 1274 height 605
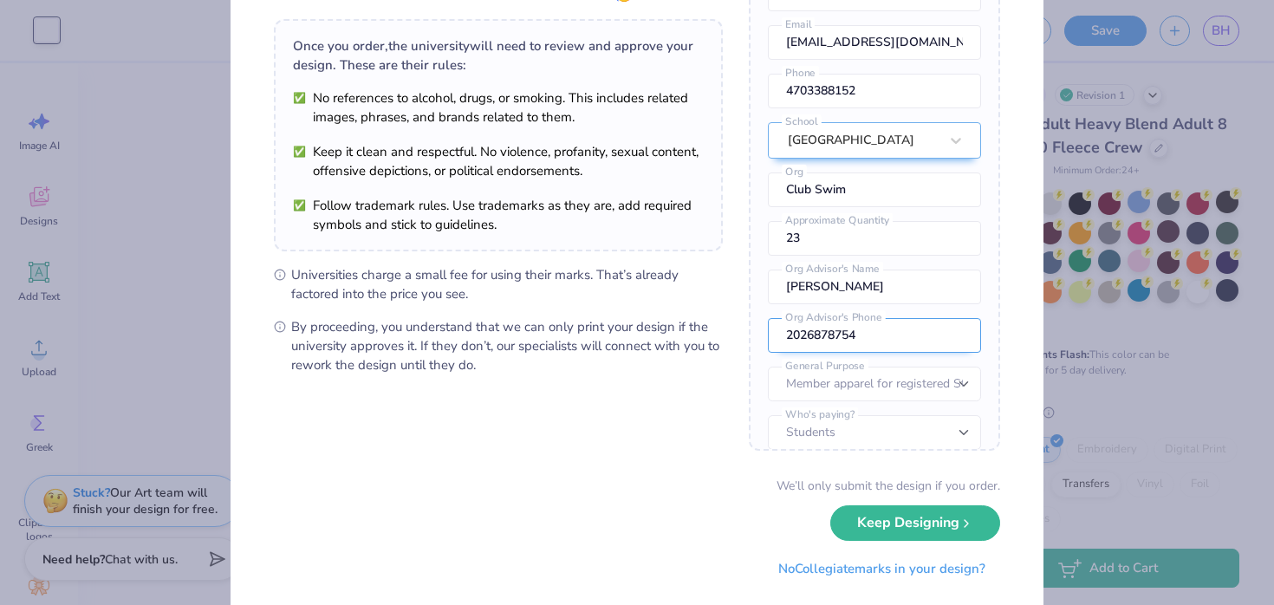
scroll to position [64, 0]
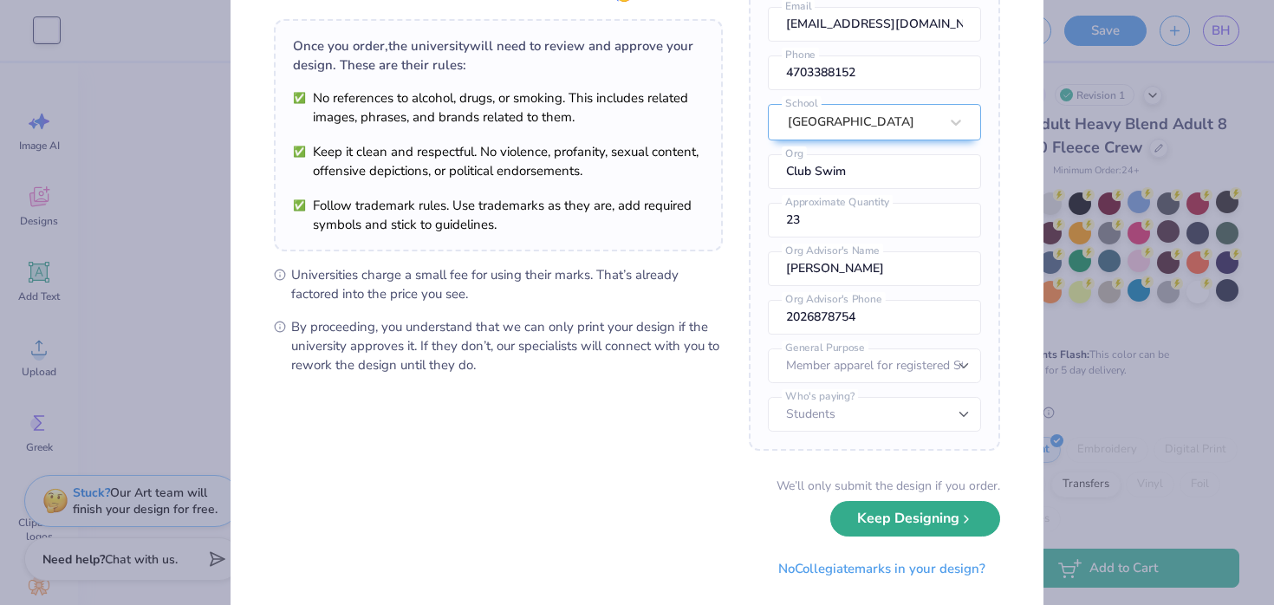
click at [854, 518] on button "Keep Designing" at bounding box center [915, 519] width 170 height 36
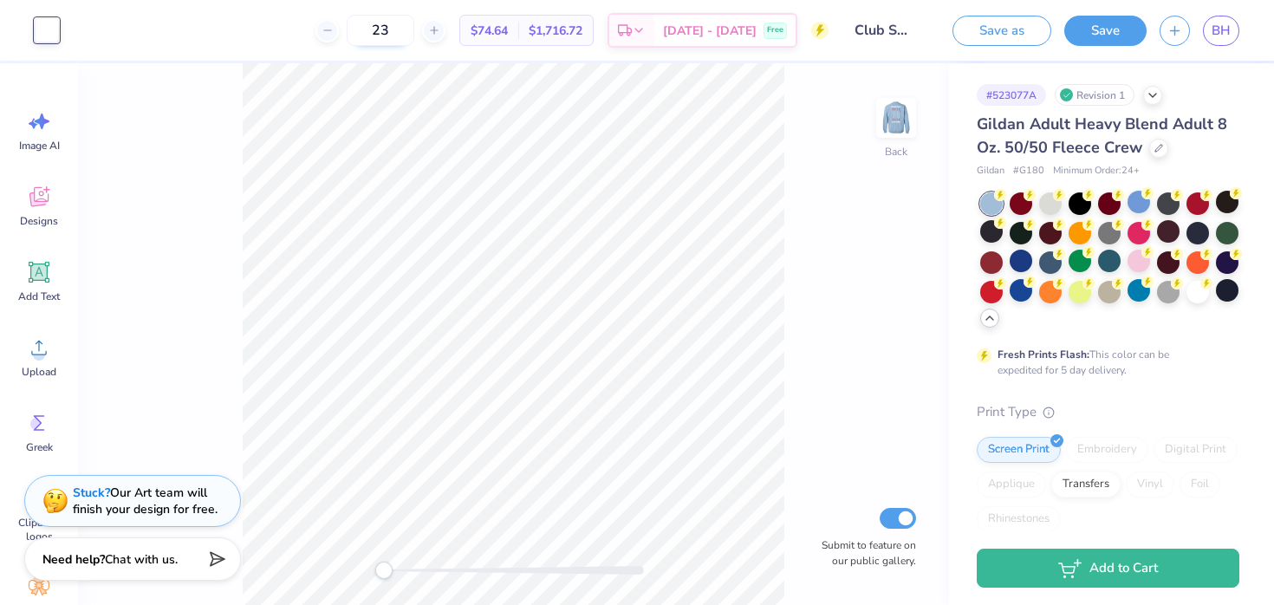
click at [412, 25] on input "23" at bounding box center [381, 30] width 68 height 31
click at [412, 25] on input "25" at bounding box center [381, 30] width 68 height 31
click at [412, 25] on input "30" at bounding box center [381, 30] width 68 height 31
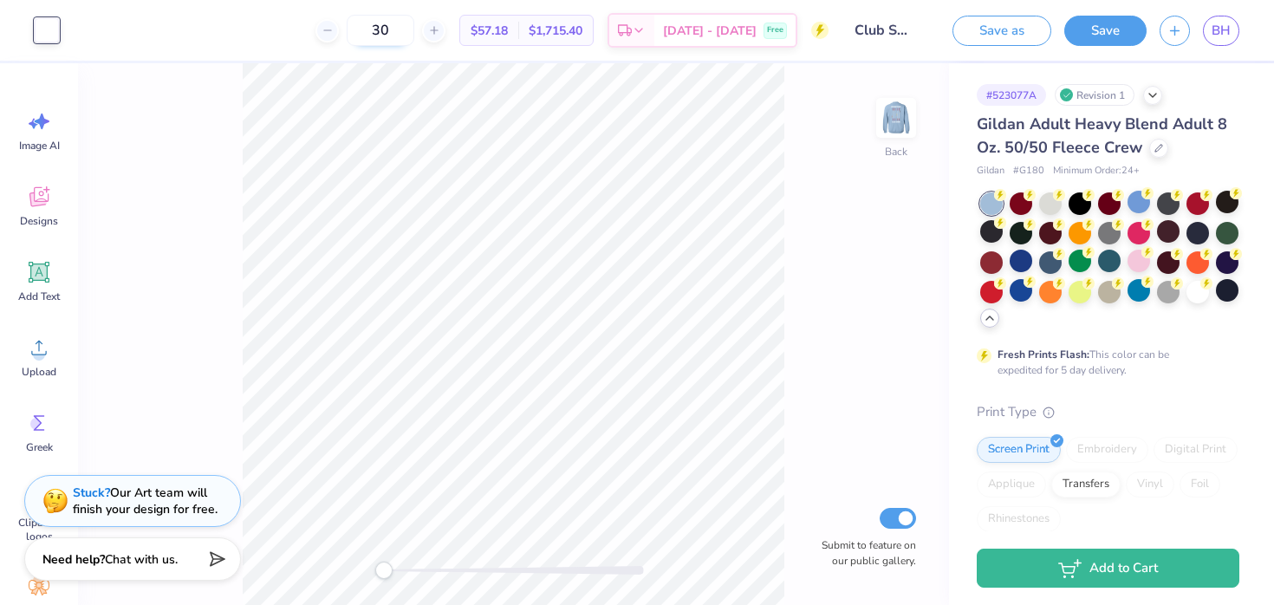
click at [412, 25] on input "30" at bounding box center [381, 30] width 68 height 31
type input "12"
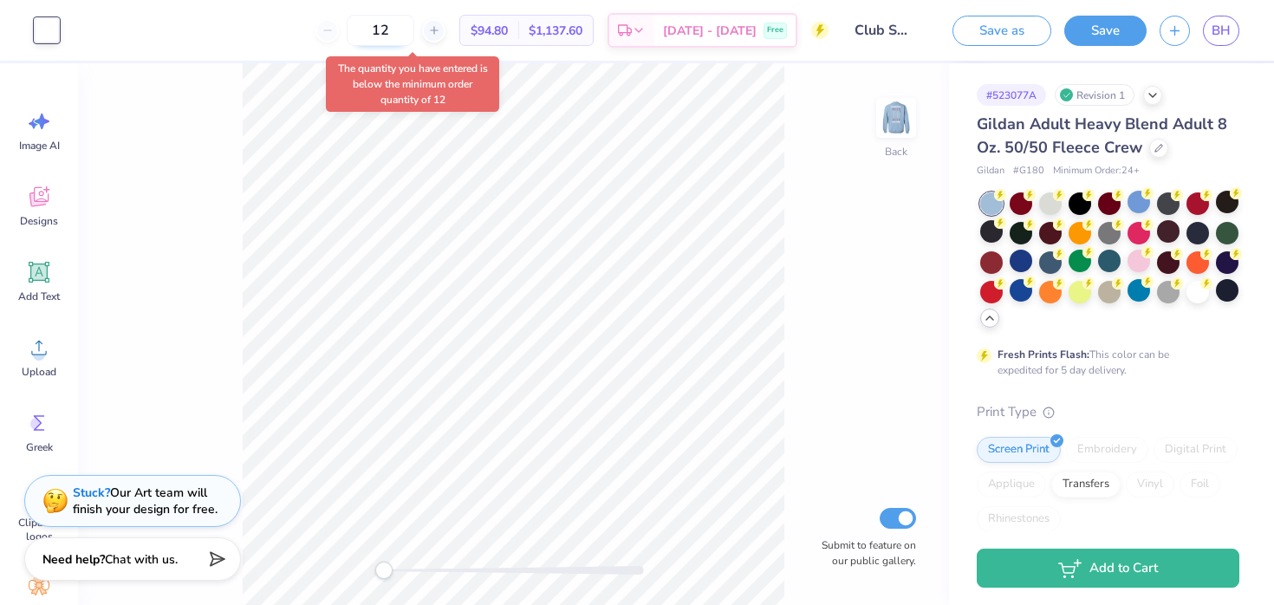
click at [414, 32] on input "12" at bounding box center [381, 30] width 68 height 31
click at [56, 32] on div at bounding box center [47, 30] width 24 height 24
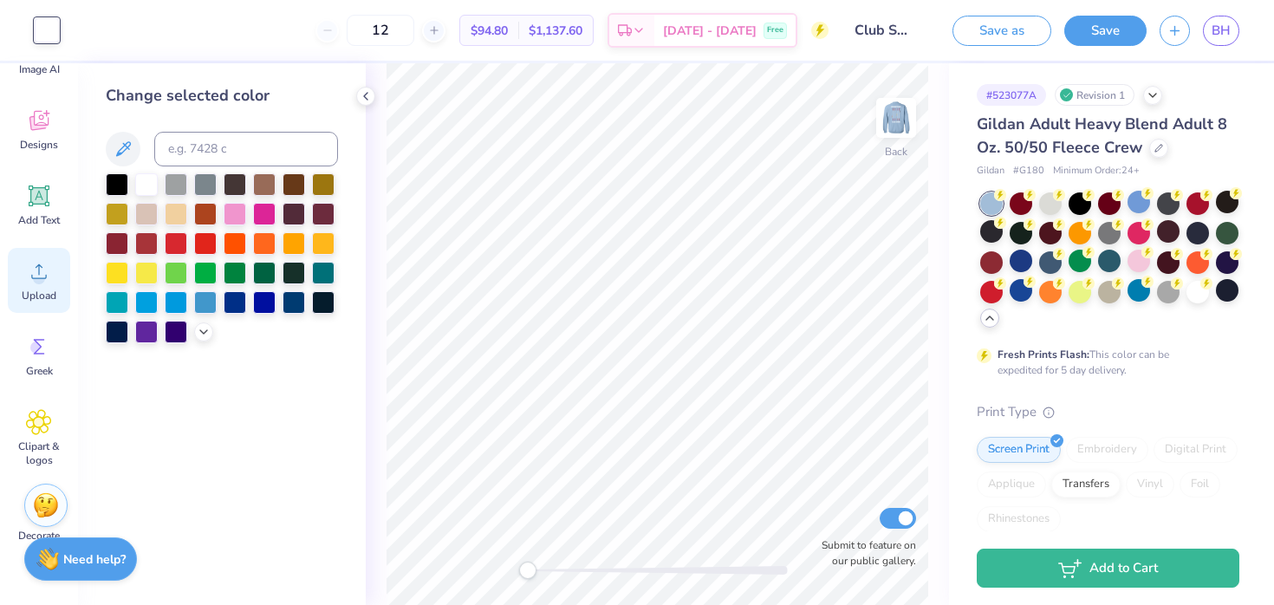
scroll to position [154, 0]
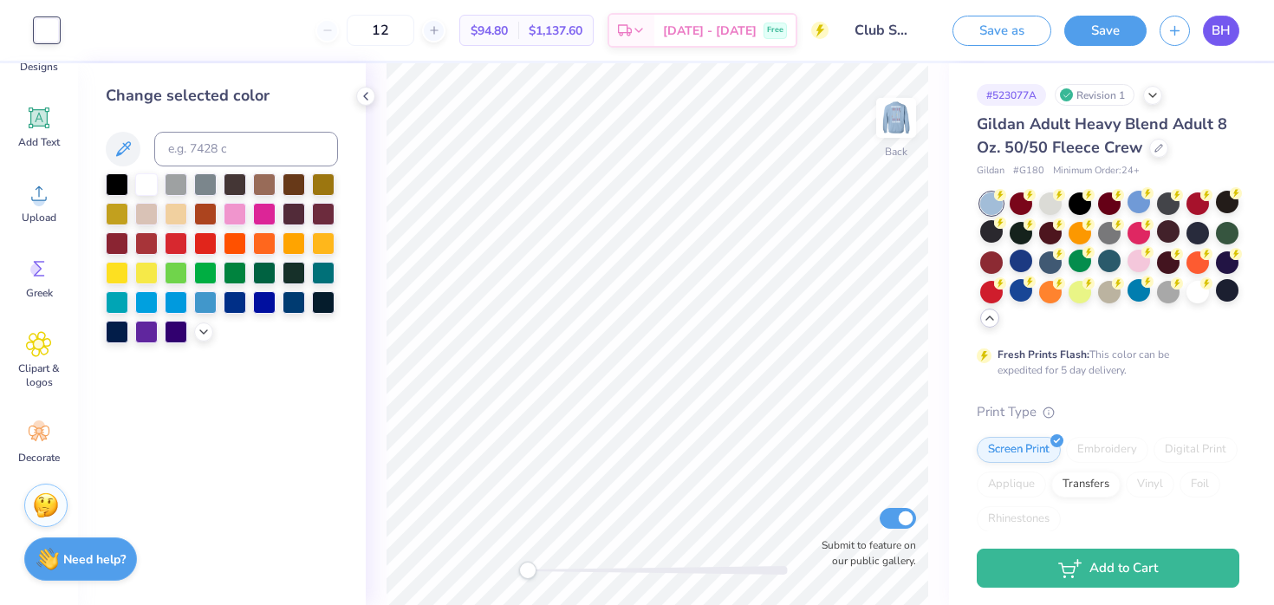
click at [1230, 26] on span "BH" at bounding box center [1220, 31] width 19 height 20
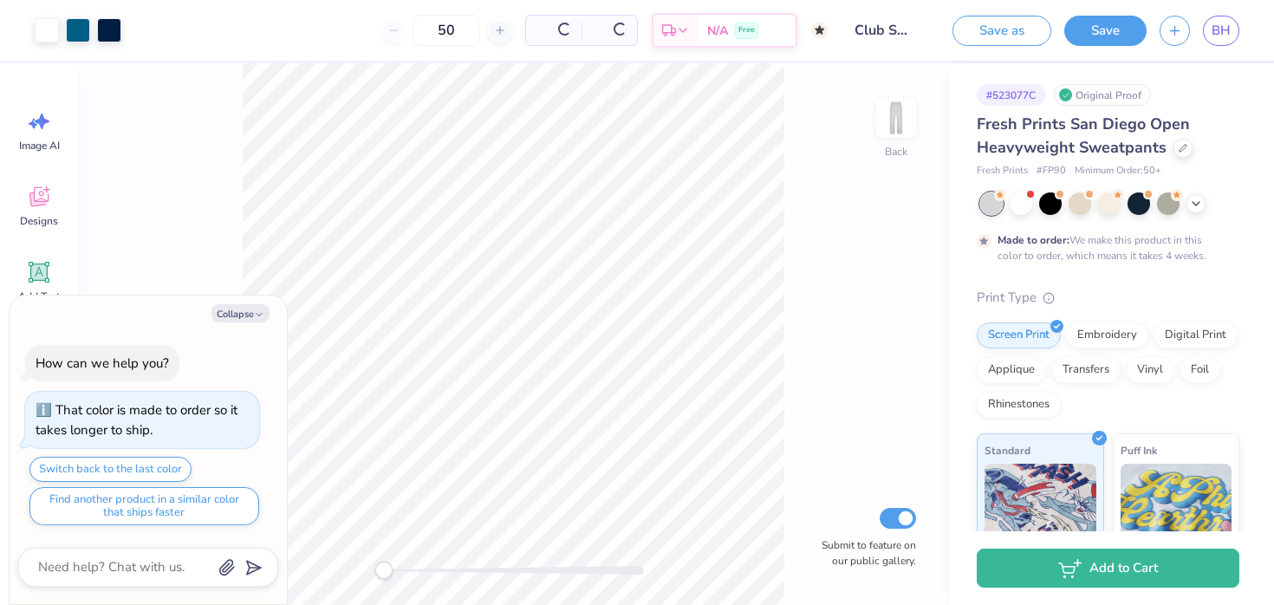
type textarea "x"
click at [442, 23] on div "50" at bounding box center [380, 30] width 130 height 31
click at [414, 23] on input "50" at bounding box center [381, 30] width 68 height 31
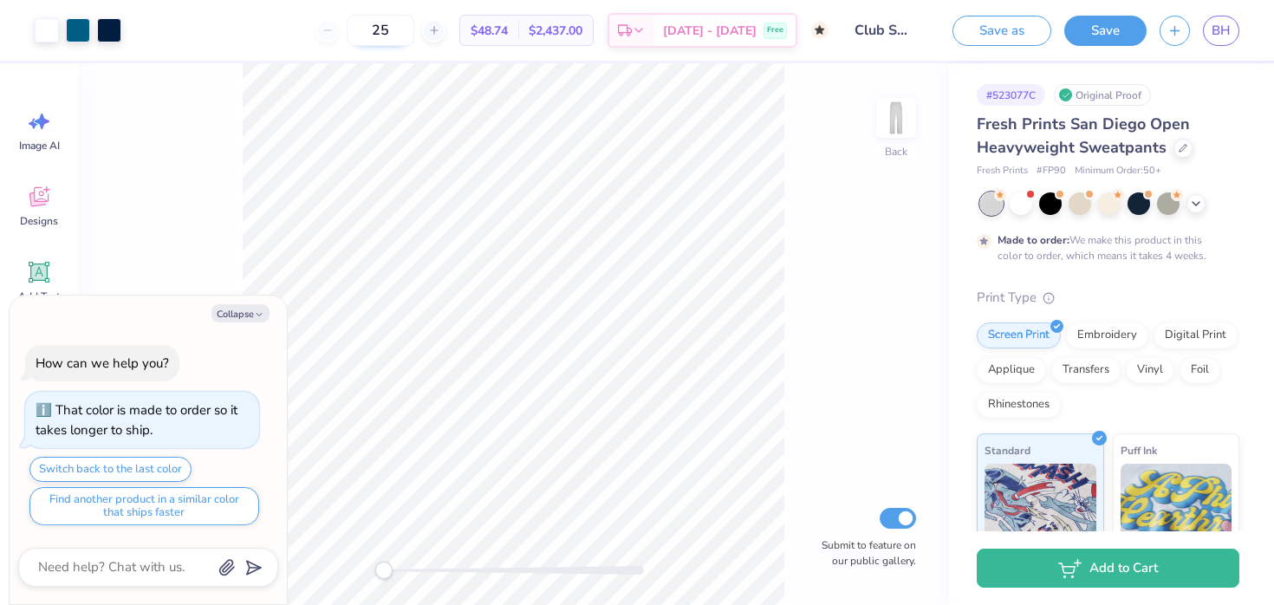
type input "50"
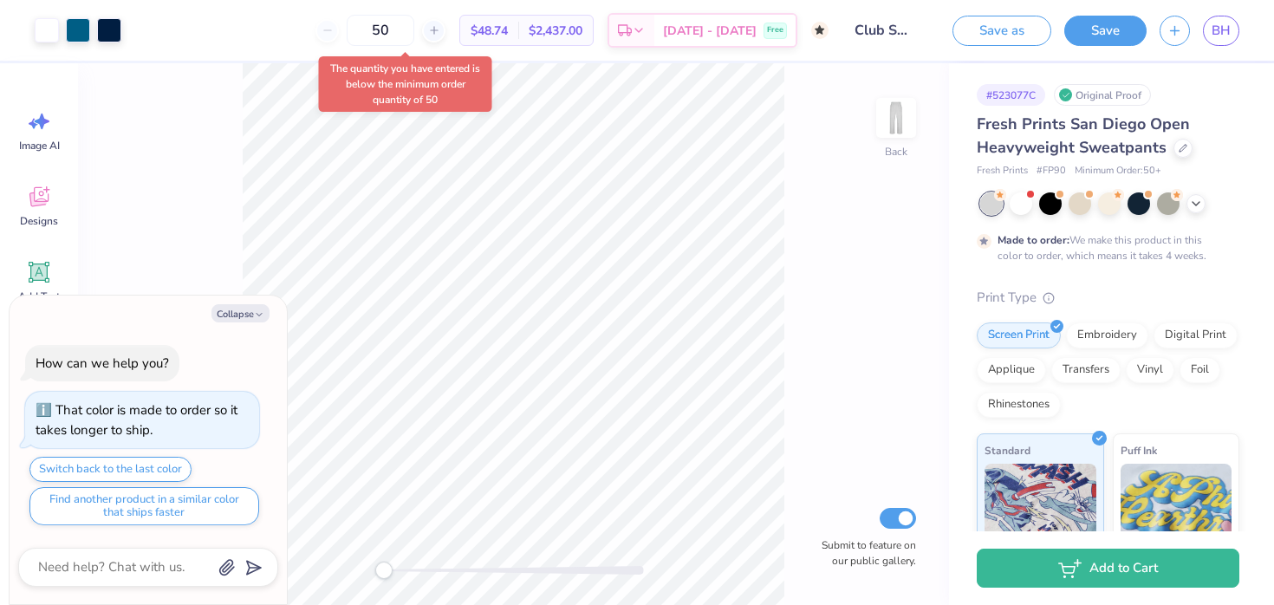
click at [285, 43] on div "50 $48.74 Per Item $2,437.00 Total Est. Delivery Oct 21 - 24 Free" at bounding box center [481, 30] width 694 height 61
click at [491, 68] on div "The quantity you have entered is below the minimum order quantity of 50" at bounding box center [405, 83] width 173 height 55
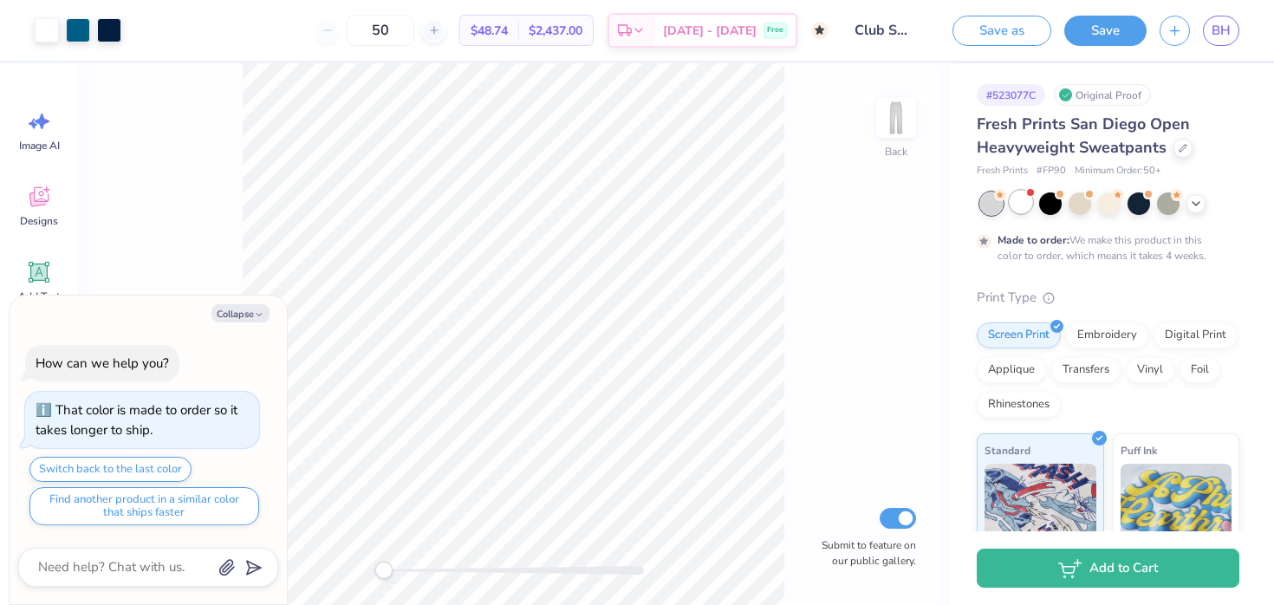
click at [1016, 205] on div at bounding box center [1021, 202] width 23 height 23
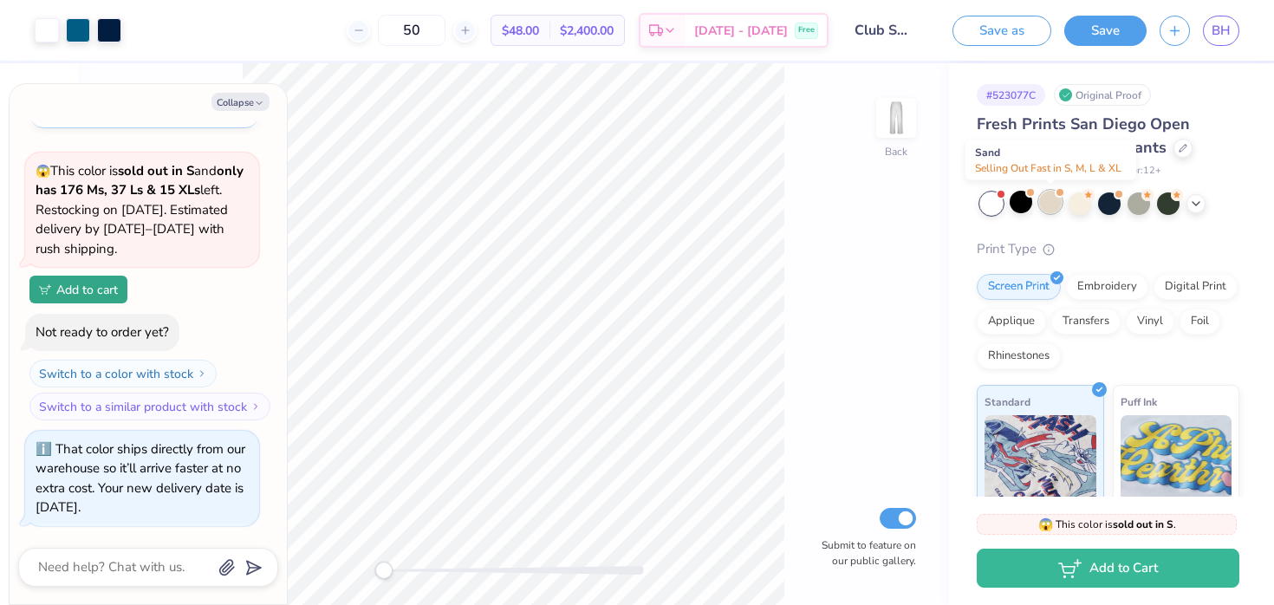
click at [1048, 208] on div at bounding box center [1050, 202] width 23 height 23
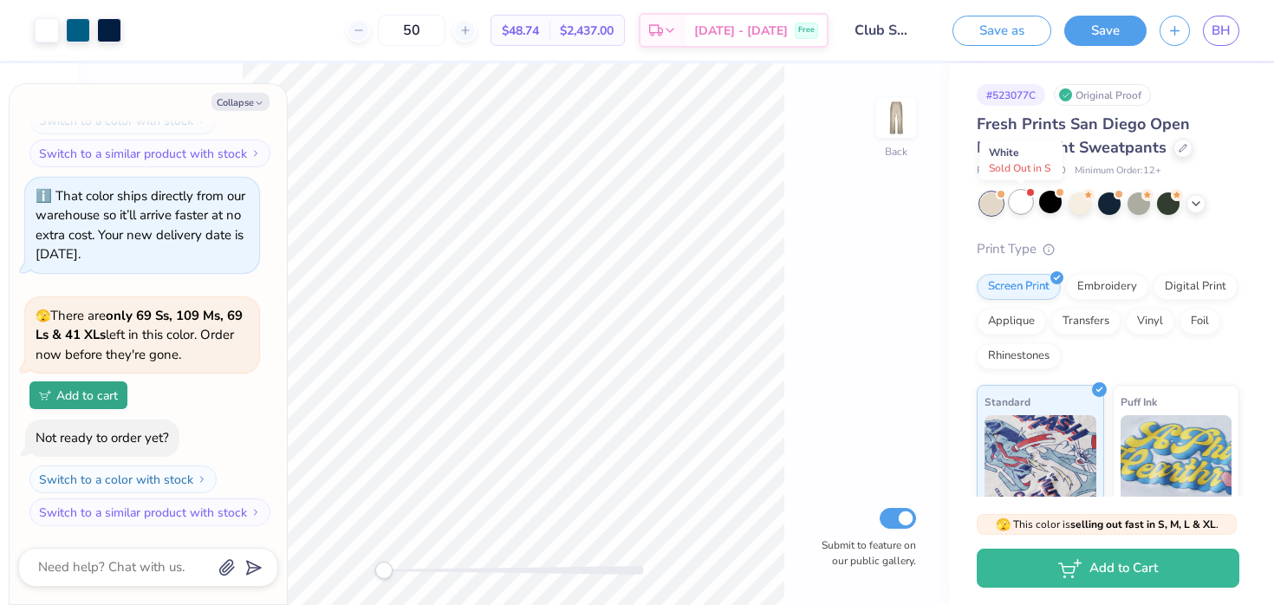
click at [1014, 204] on div at bounding box center [1021, 202] width 23 height 23
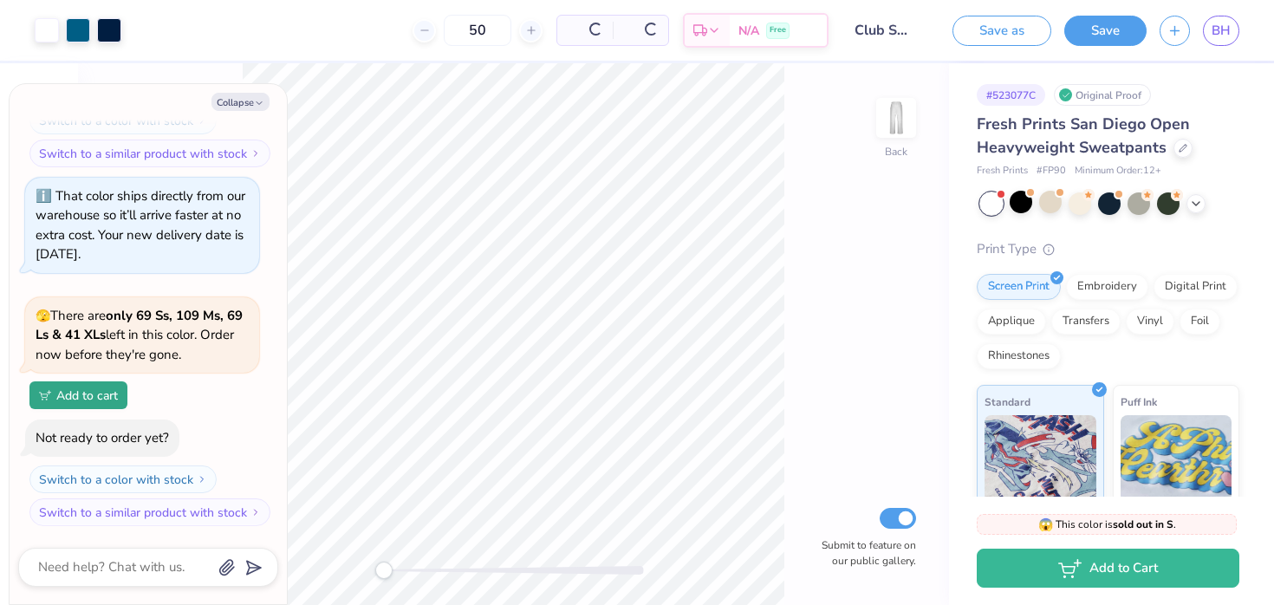
scroll to position [731, 0]
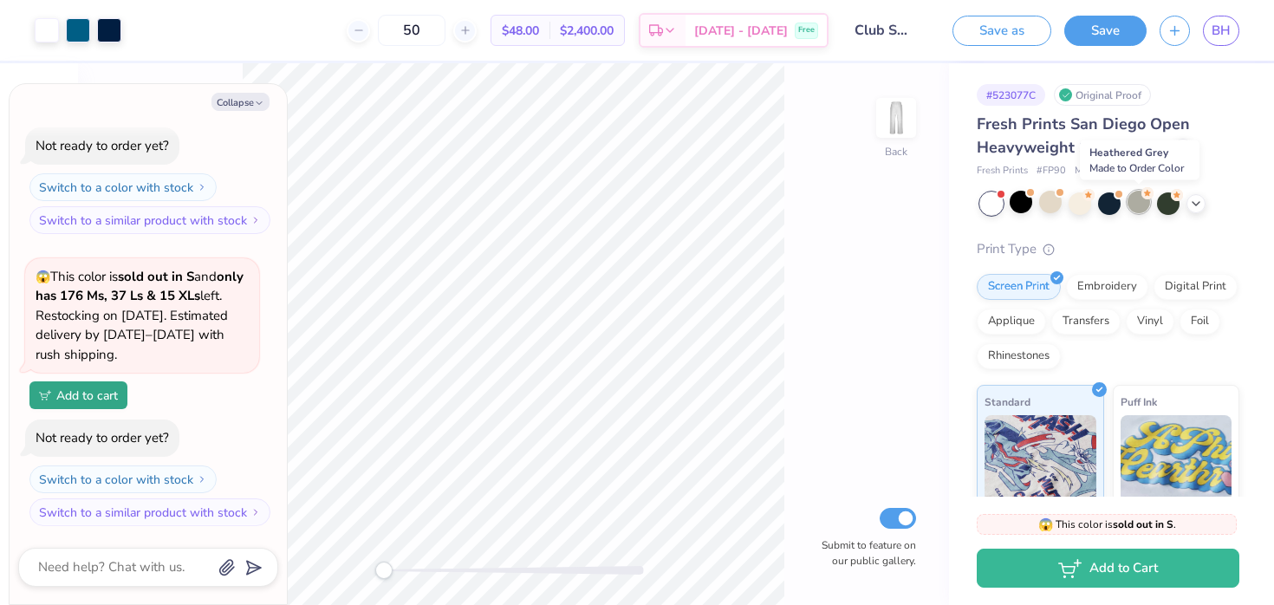
click at [1143, 204] on div at bounding box center [1138, 202] width 23 height 23
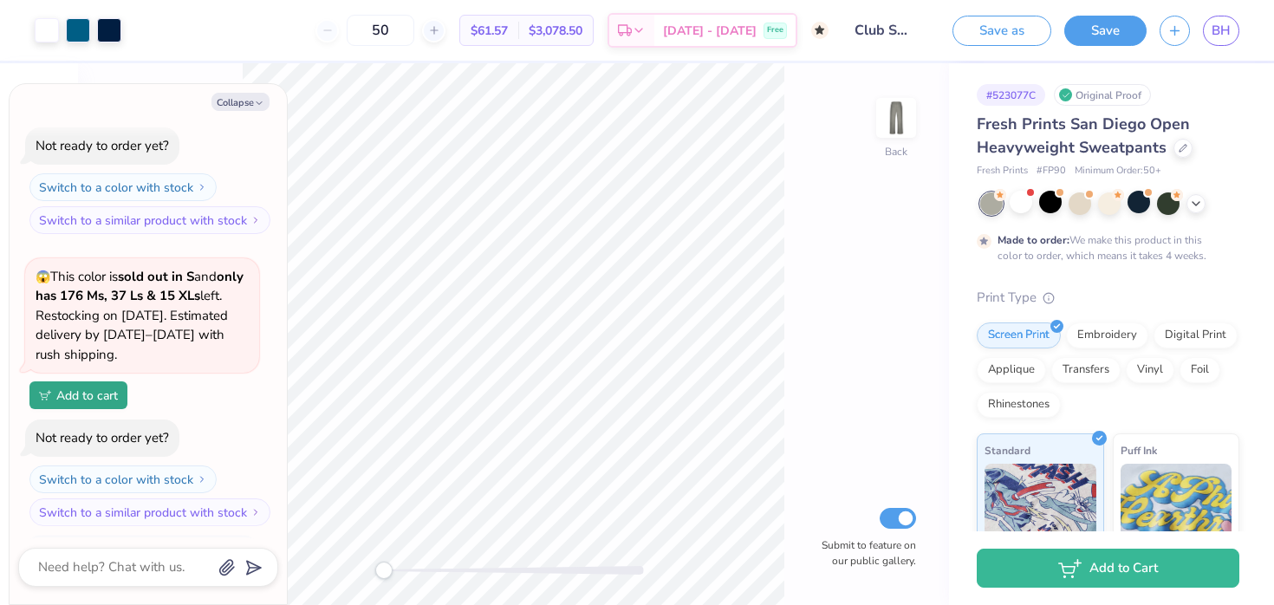
scroll to position [895, 0]
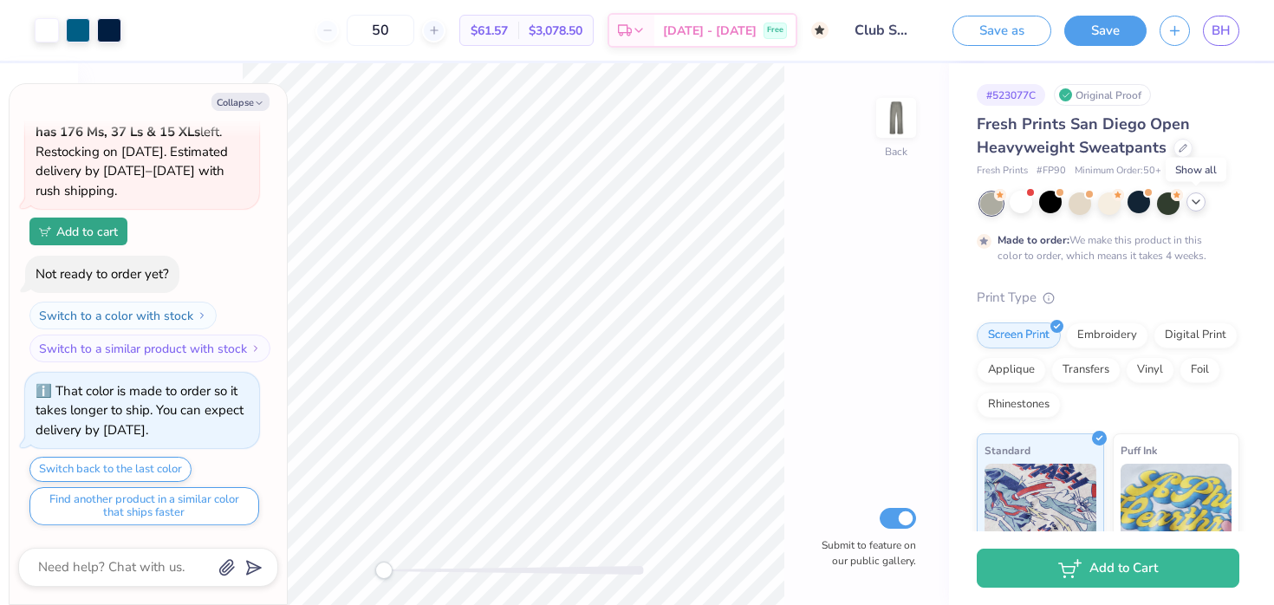
click at [1197, 201] on polyline at bounding box center [1195, 201] width 7 height 3
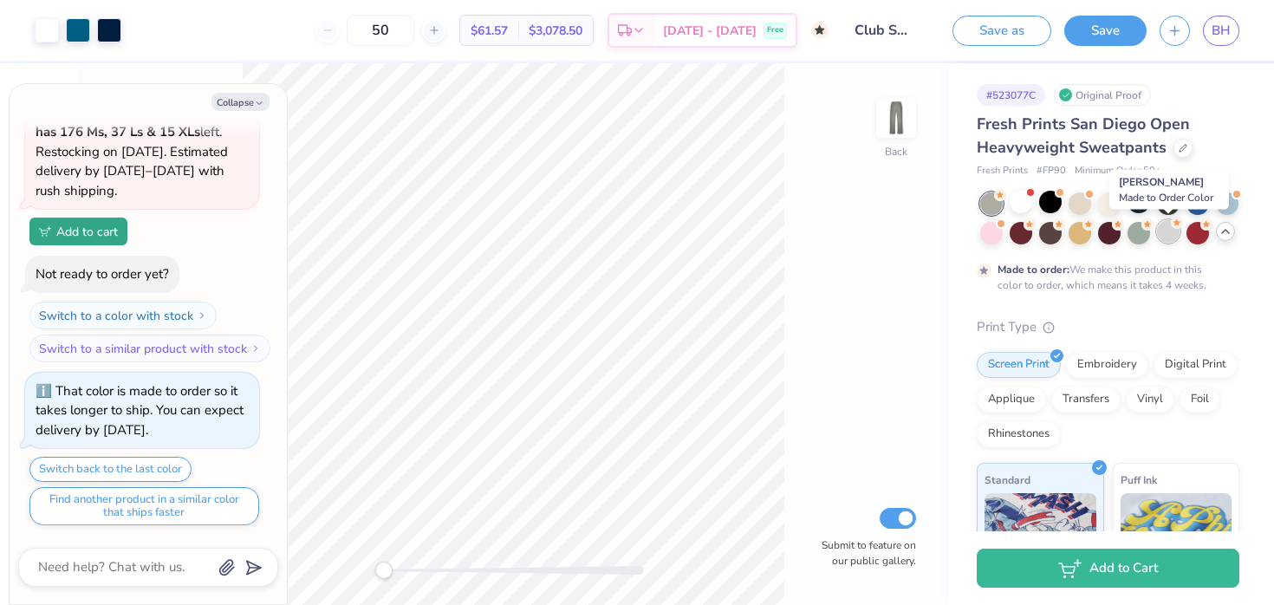
click at [1175, 229] on div at bounding box center [1168, 231] width 23 height 23
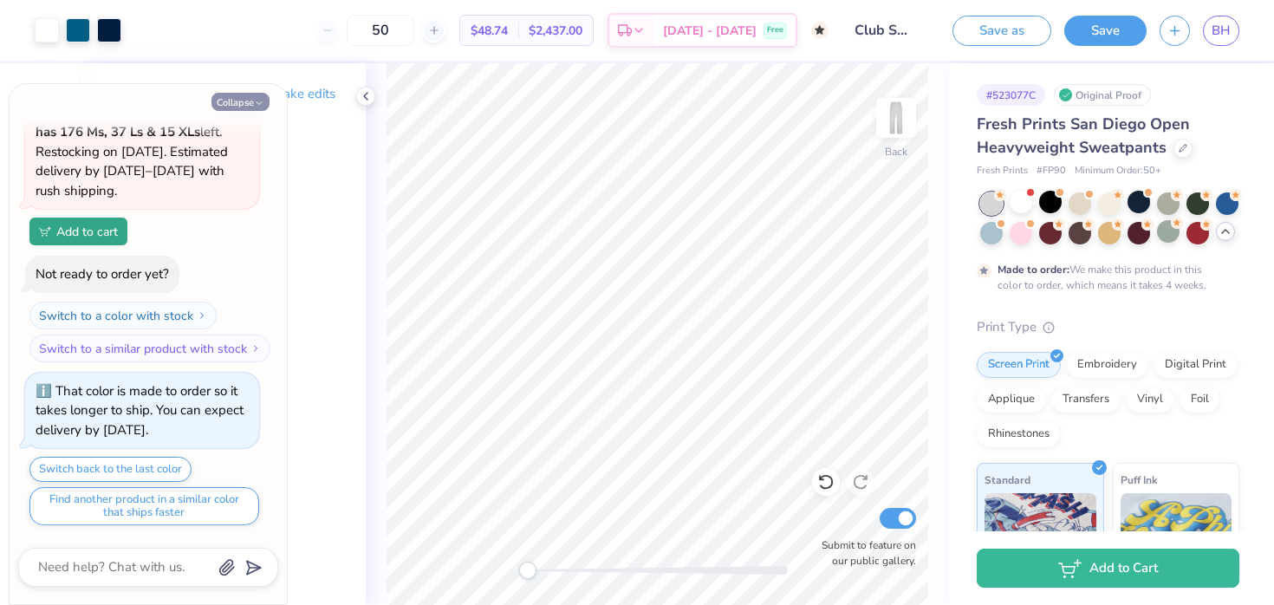
click at [265, 94] on button "Collapse" at bounding box center [240, 102] width 58 height 18
type textarea "x"
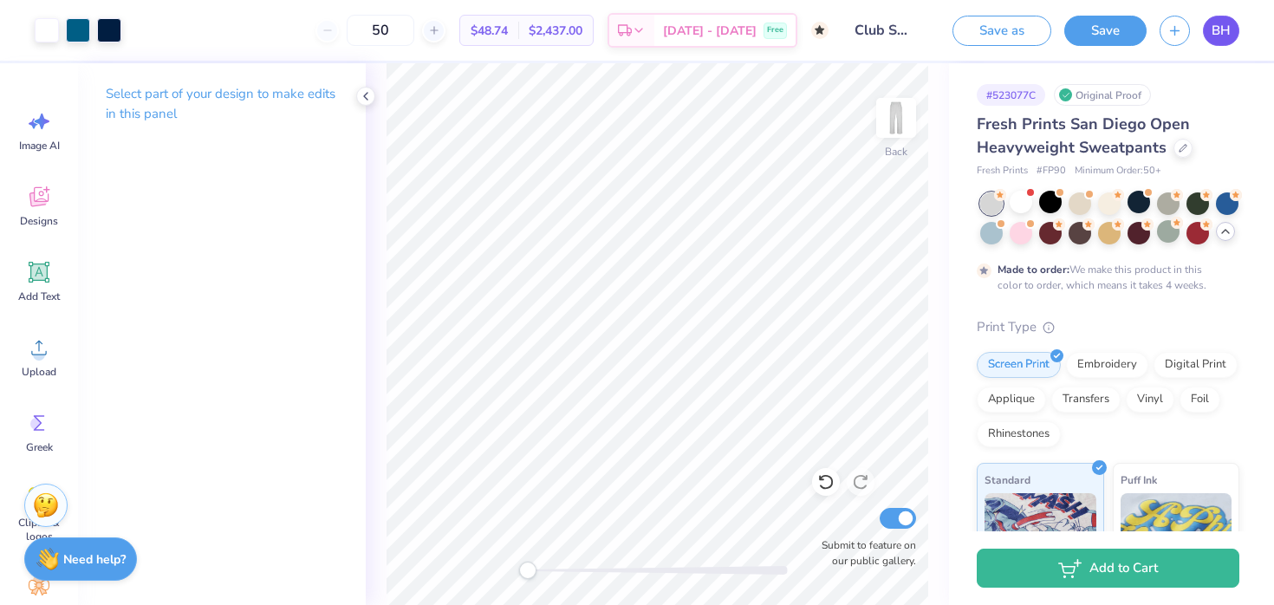
click at [1231, 35] on link "BH" at bounding box center [1221, 31] width 36 height 30
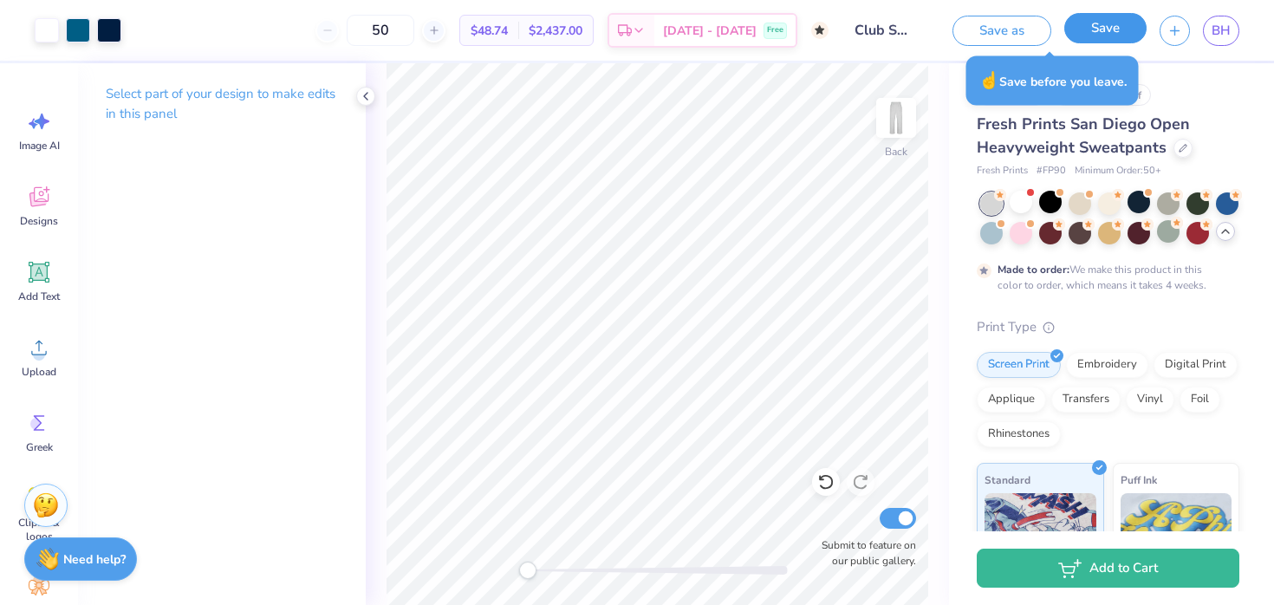
click at [1101, 33] on button "Save" at bounding box center [1105, 28] width 82 height 30
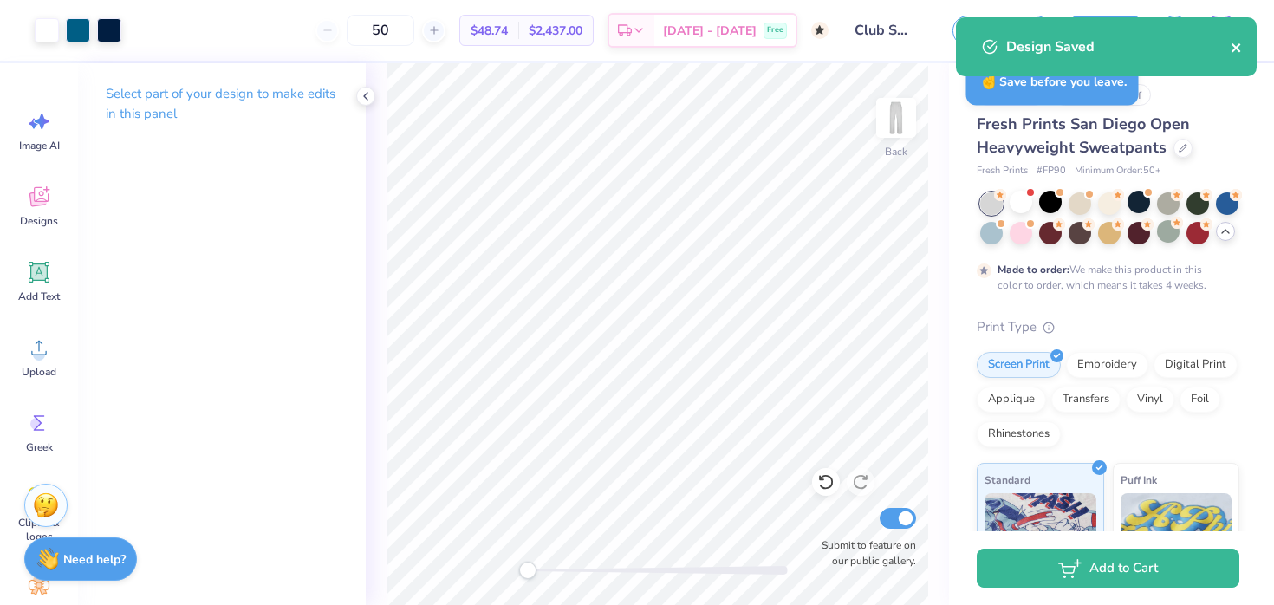
click at [1232, 55] on button "close" at bounding box center [1237, 46] width 12 height 21
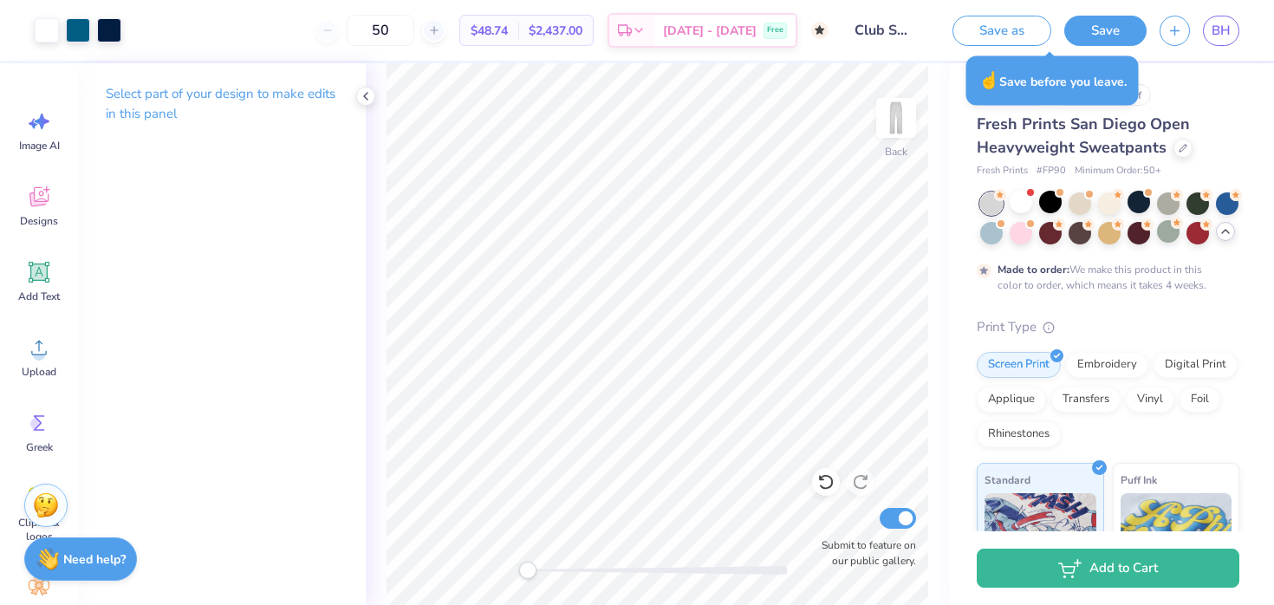
click at [1224, 31] on div "Design Saved" at bounding box center [1106, 53] width 308 height 79
click at [1208, 30] on link "BH" at bounding box center [1221, 31] width 36 height 30
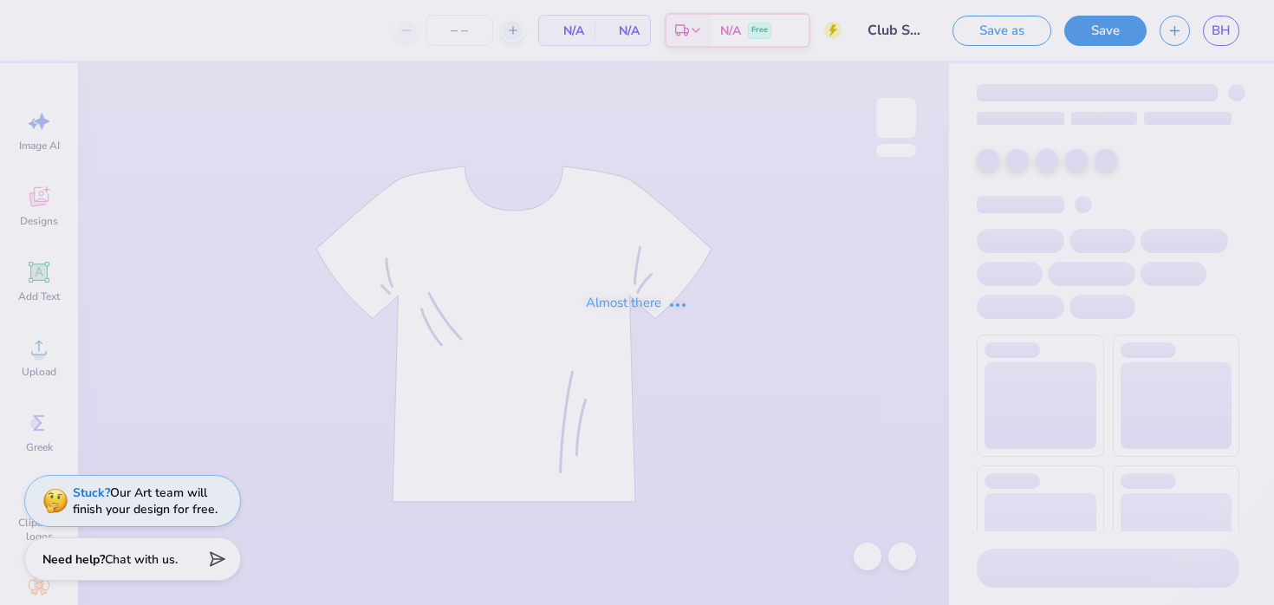
type input "24"
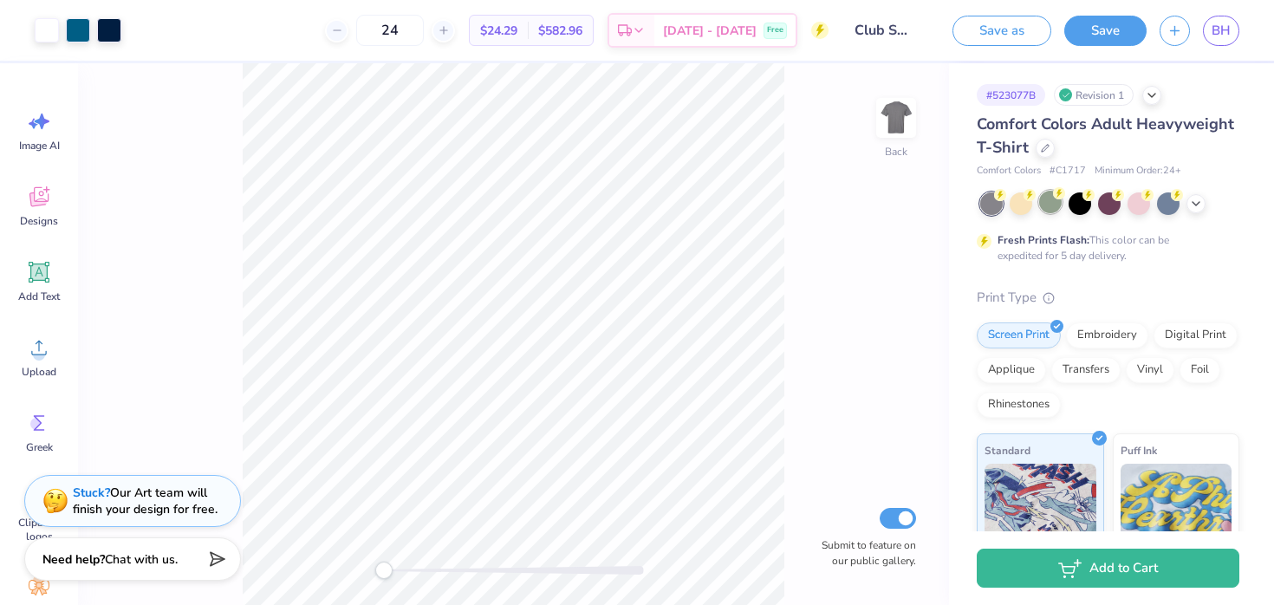
click at [1055, 201] on div at bounding box center [1050, 202] width 23 height 23
click at [1190, 201] on icon at bounding box center [1196, 202] width 14 height 14
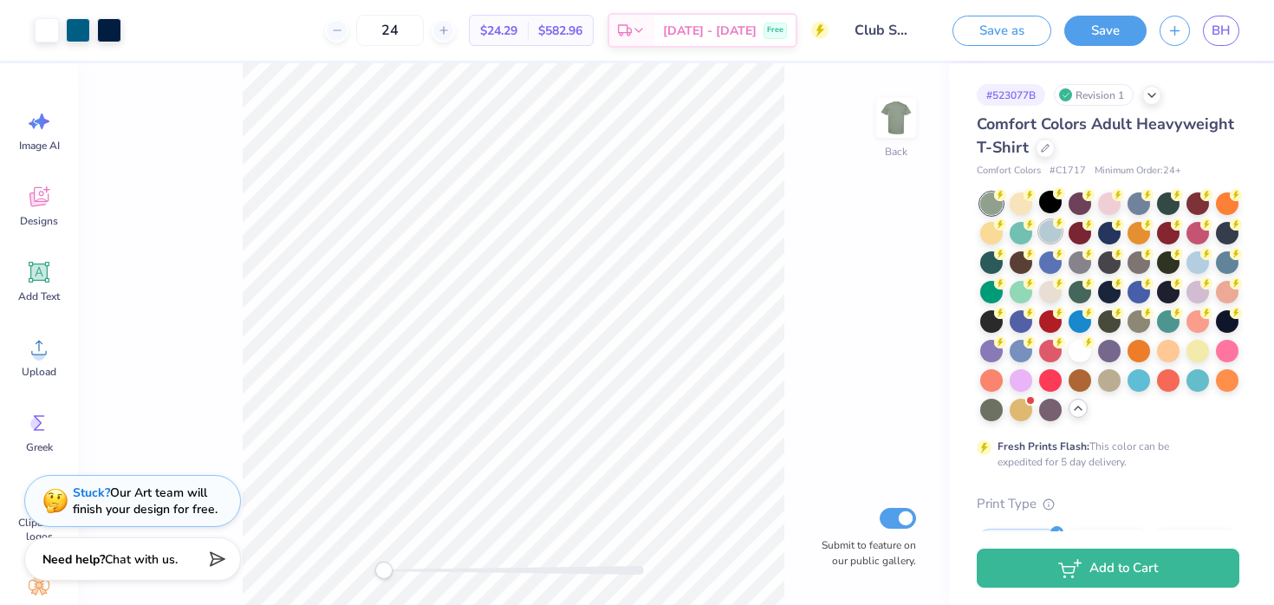
click at [1052, 237] on div at bounding box center [1050, 231] width 23 height 23
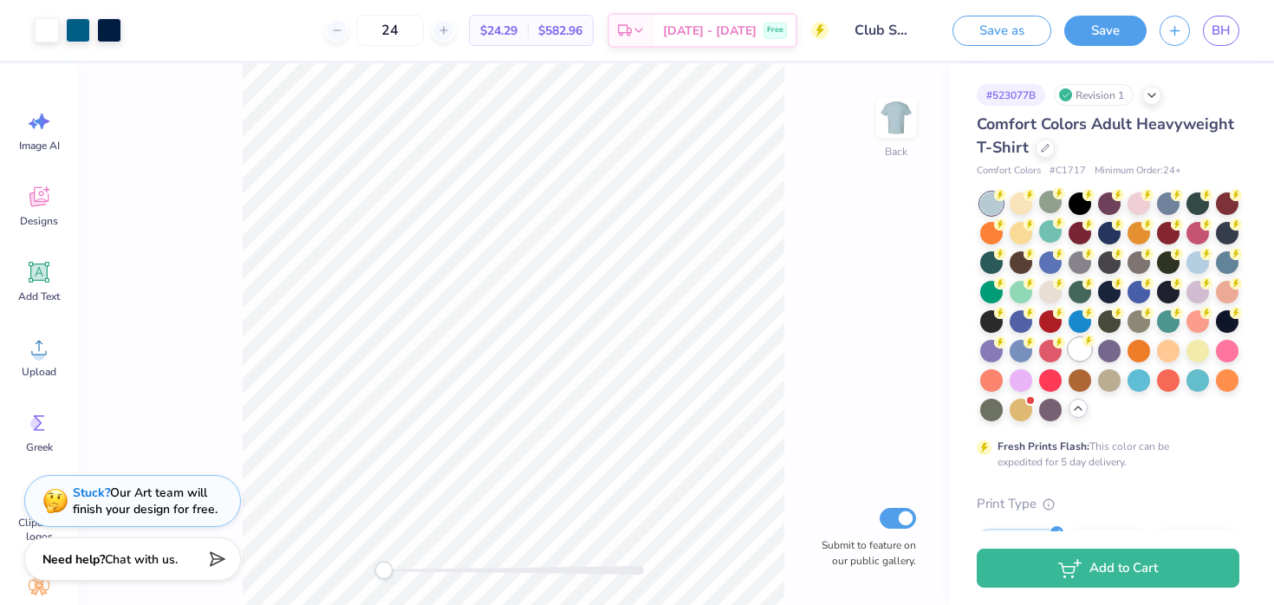
click at [1077, 347] on div at bounding box center [1079, 349] width 23 height 23
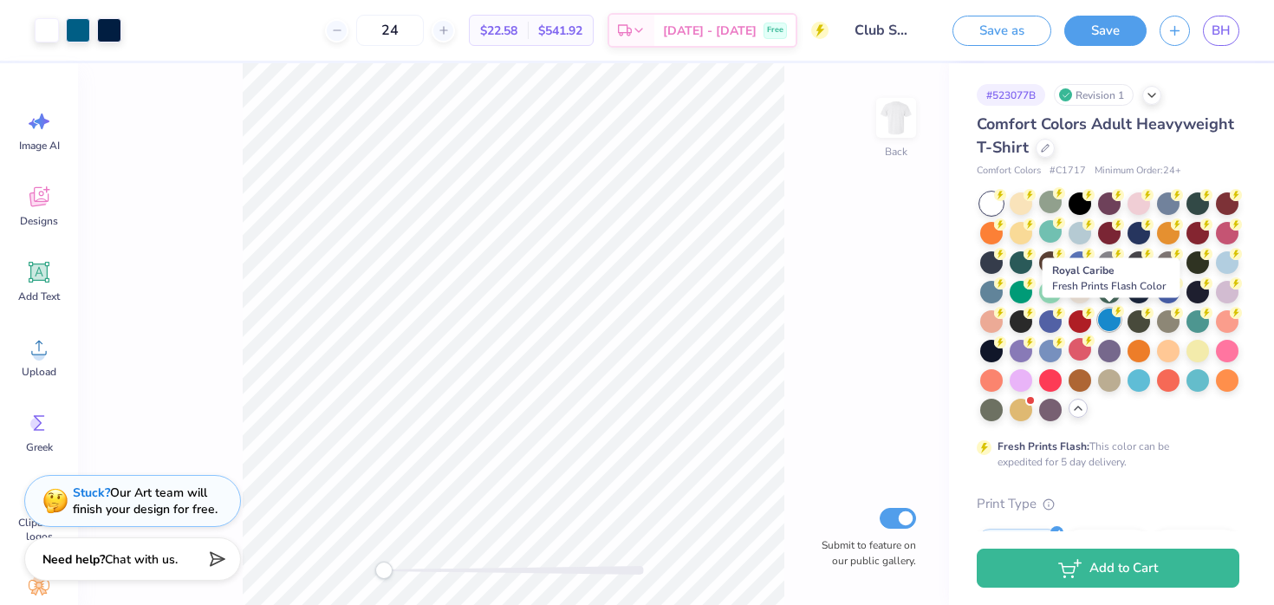
click at [1102, 320] on div at bounding box center [1109, 320] width 23 height 23
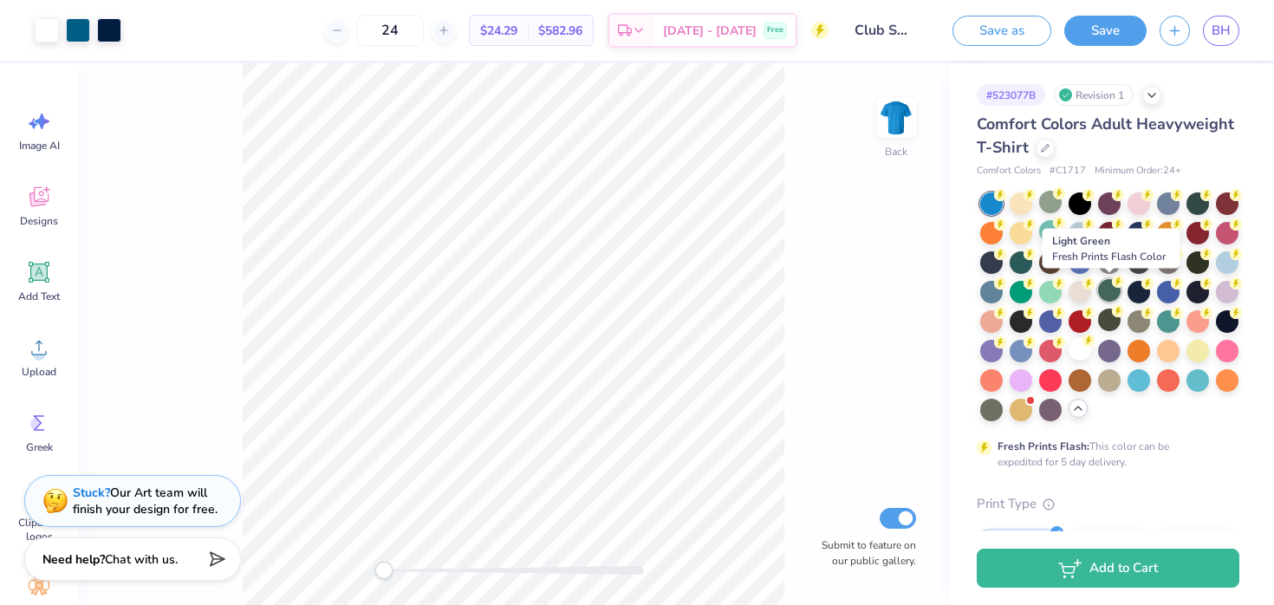
click at [1101, 283] on div at bounding box center [1109, 290] width 23 height 23
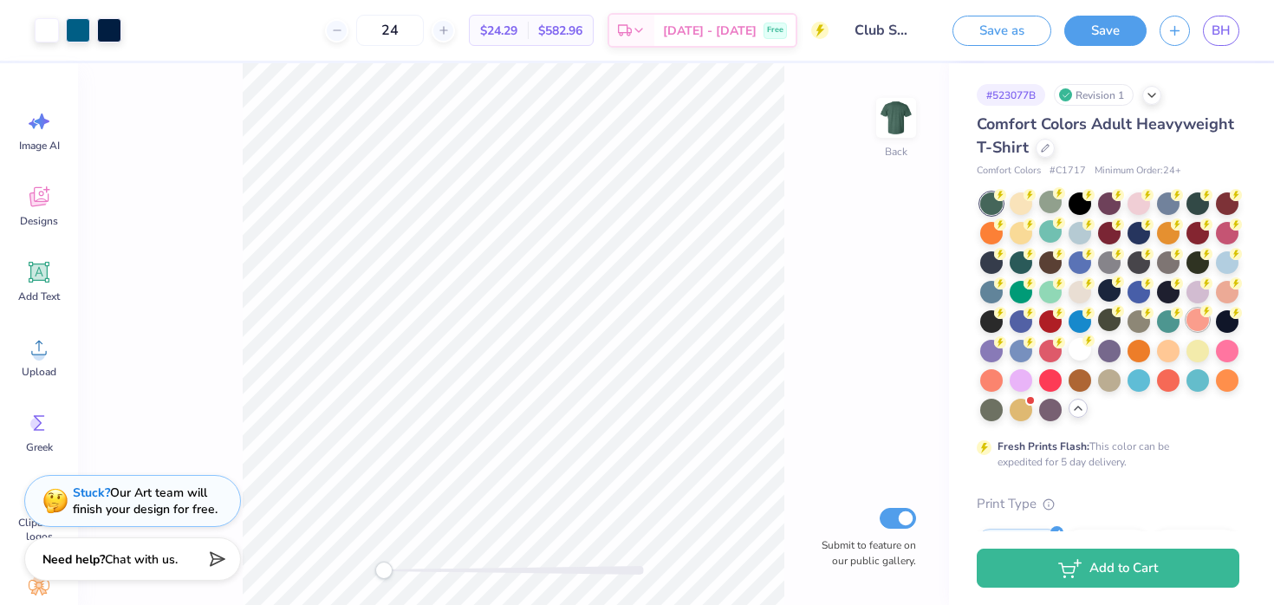
click at [1189, 317] on div at bounding box center [1197, 320] width 23 height 23
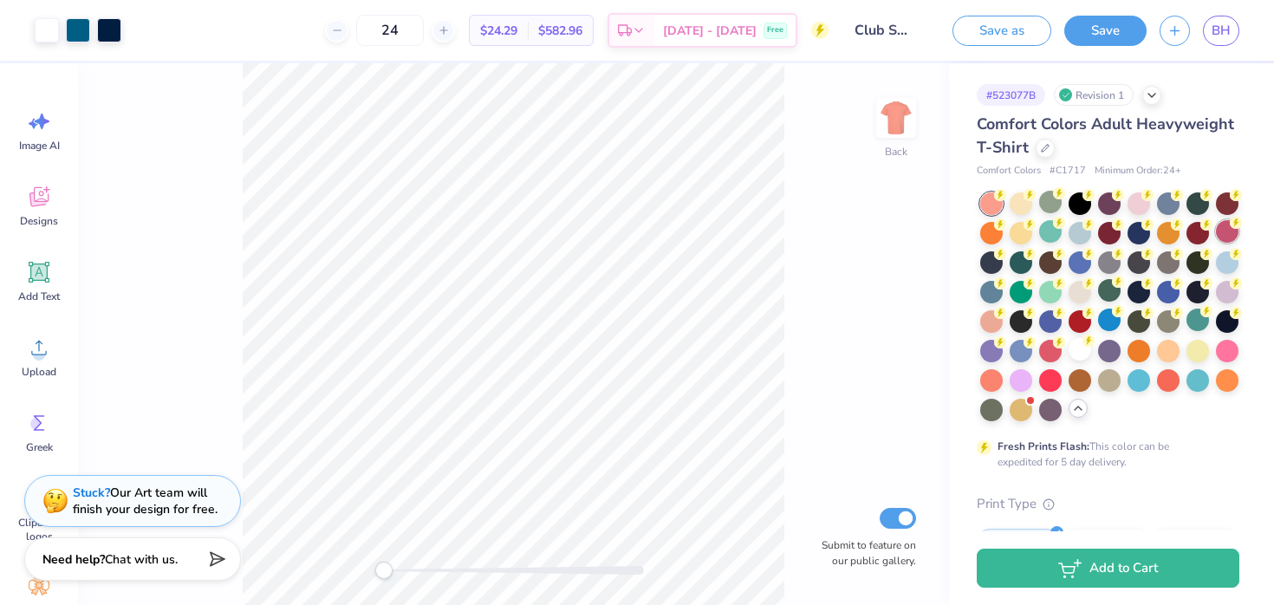
click at [1223, 228] on div at bounding box center [1227, 231] width 23 height 23
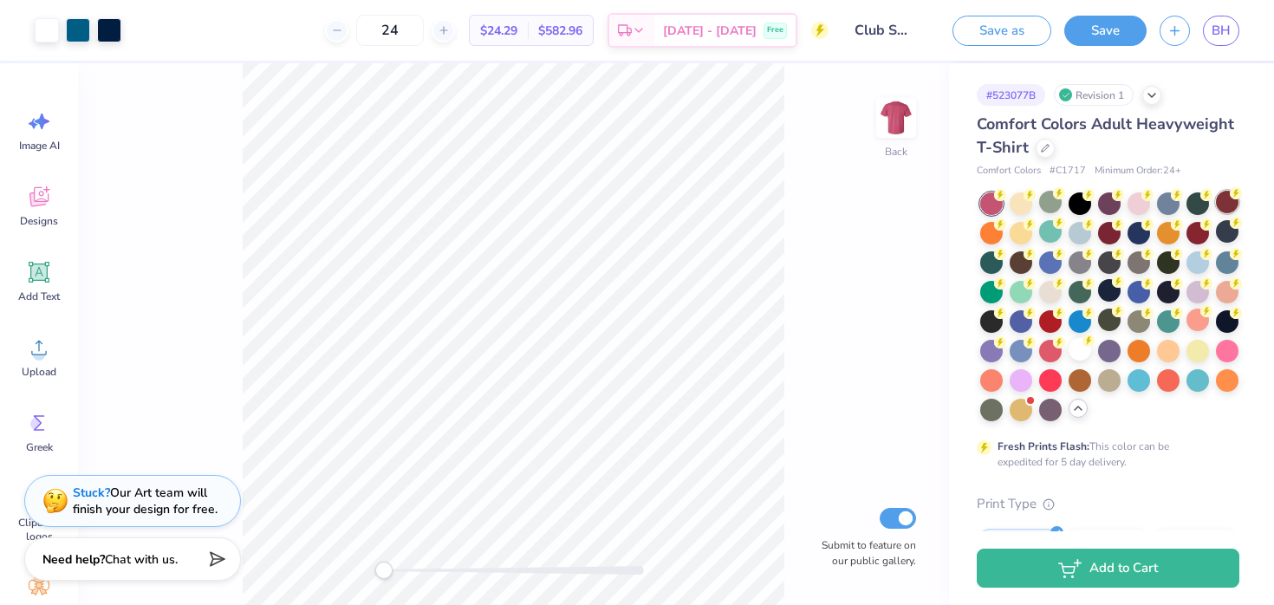
click at [1223, 199] on div at bounding box center [1227, 202] width 23 height 23
click at [992, 259] on div at bounding box center [991, 261] width 23 height 23
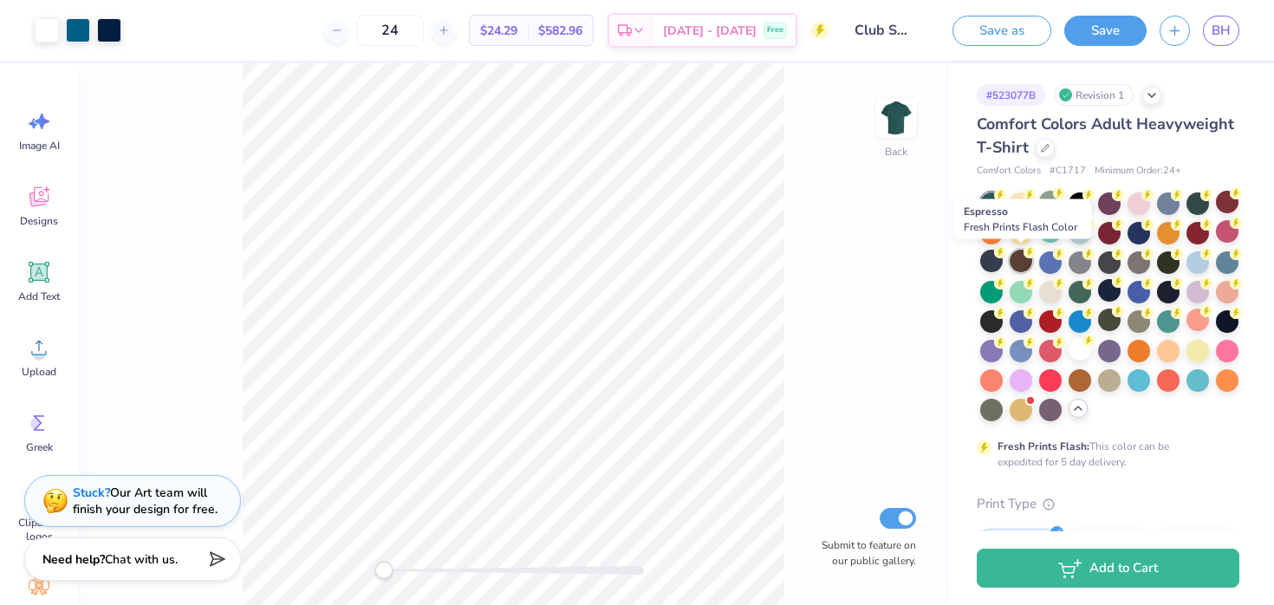
click at [1018, 259] on div at bounding box center [1021, 261] width 23 height 23
click at [993, 258] on div at bounding box center [991, 261] width 23 height 23
click at [1012, 260] on div at bounding box center [1021, 261] width 23 height 23
click at [1043, 263] on div at bounding box center [1050, 261] width 23 height 23
click at [1017, 259] on div at bounding box center [1021, 261] width 23 height 23
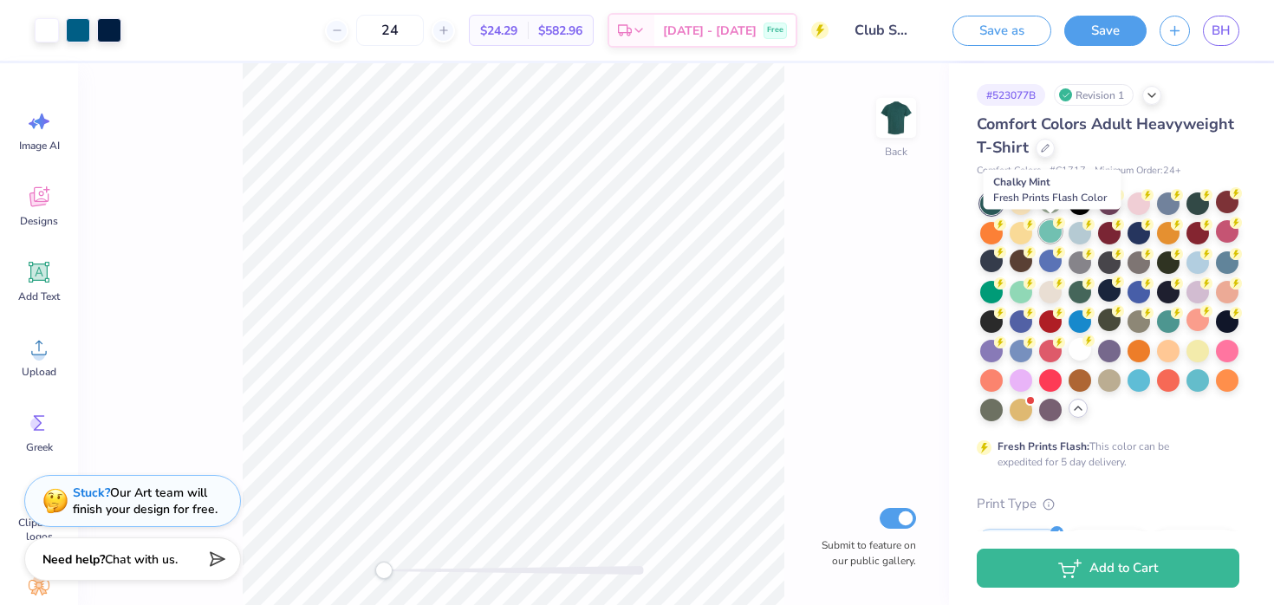
click at [1049, 230] on div at bounding box center [1050, 231] width 23 height 23
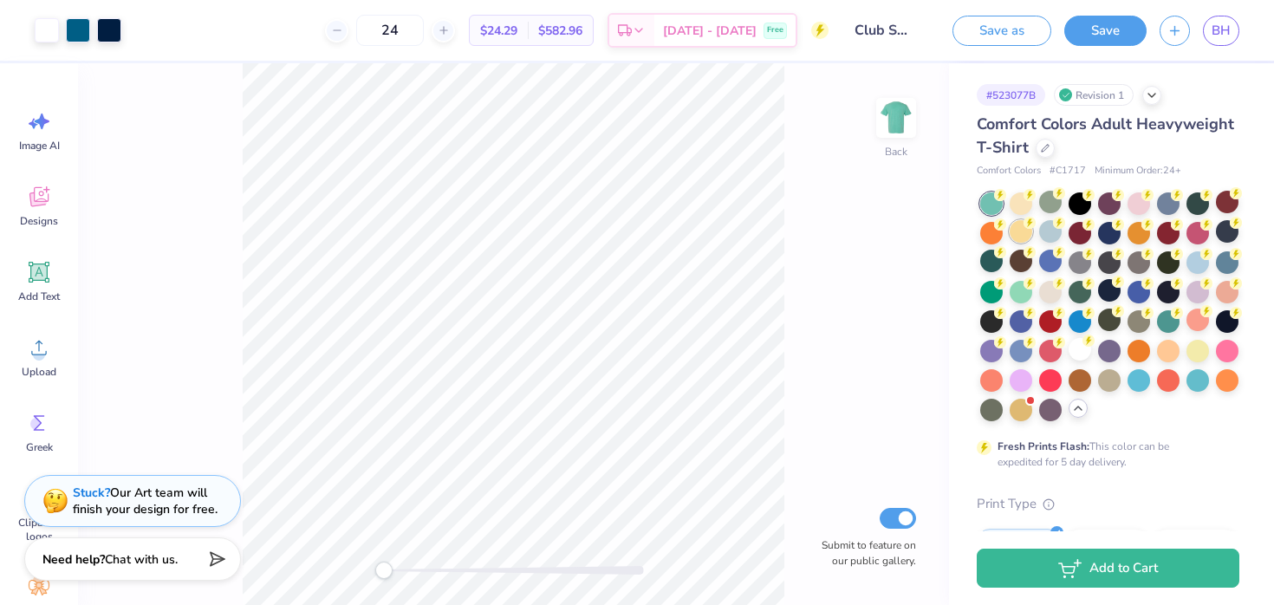
click at [1011, 229] on div at bounding box center [1021, 231] width 23 height 23
click at [991, 229] on div at bounding box center [991, 231] width 23 height 23
click at [1053, 309] on icon at bounding box center [1059, 311] width 12 height 12
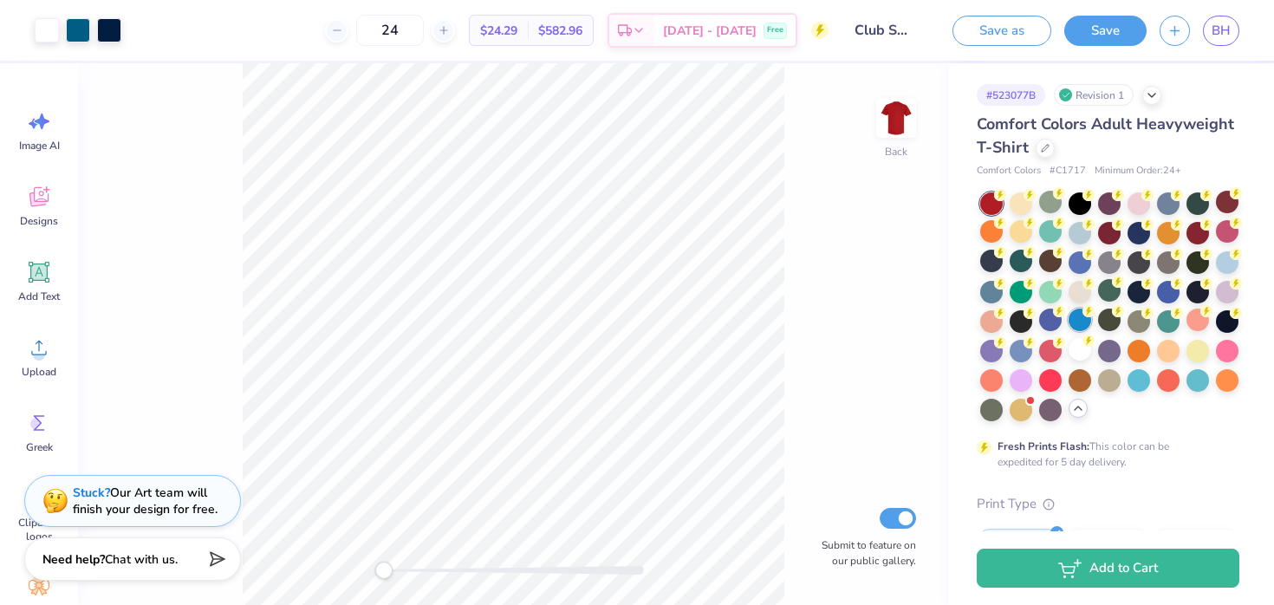
click at [1081, 314] on div at bounding box center [1079, 320] width 23 height 23
click at [1103, 317] on div at bounding box center [1109, 320] width 23 height 23
click at [1109, 346] on div at bounding box center [1109, 349] width 23 height 23
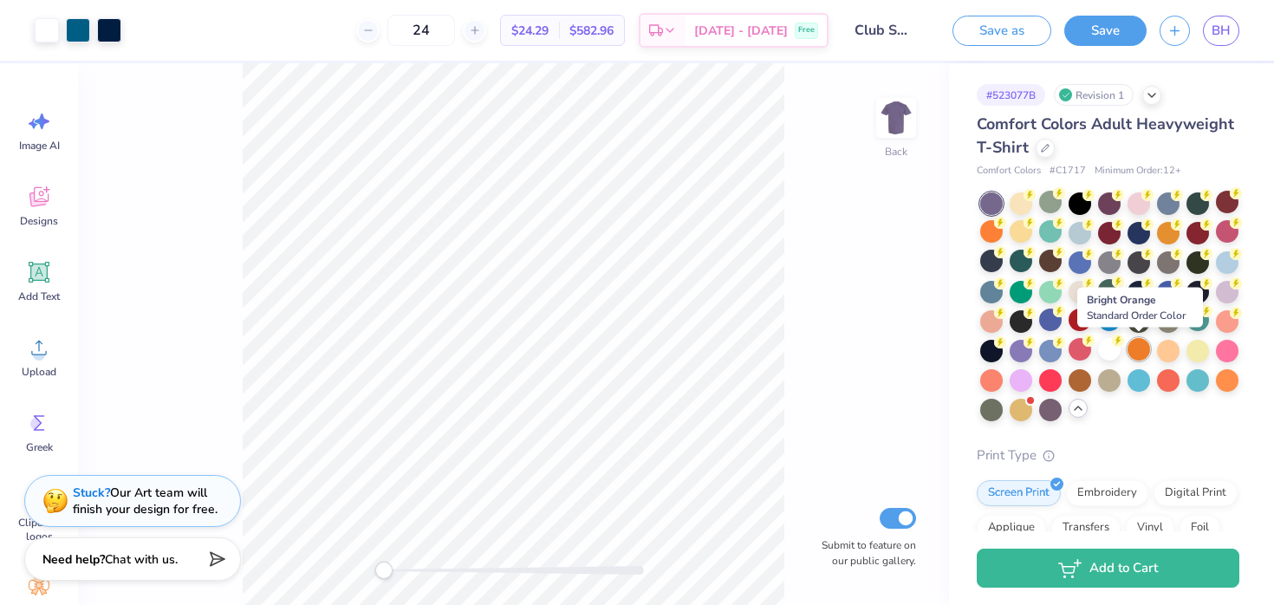
click at [1141, 354] on div at bounding box center [1138, 349] width 23 height 23
click at [1164, 351] on div at bounding box center [1168, 349] width 23 height 23
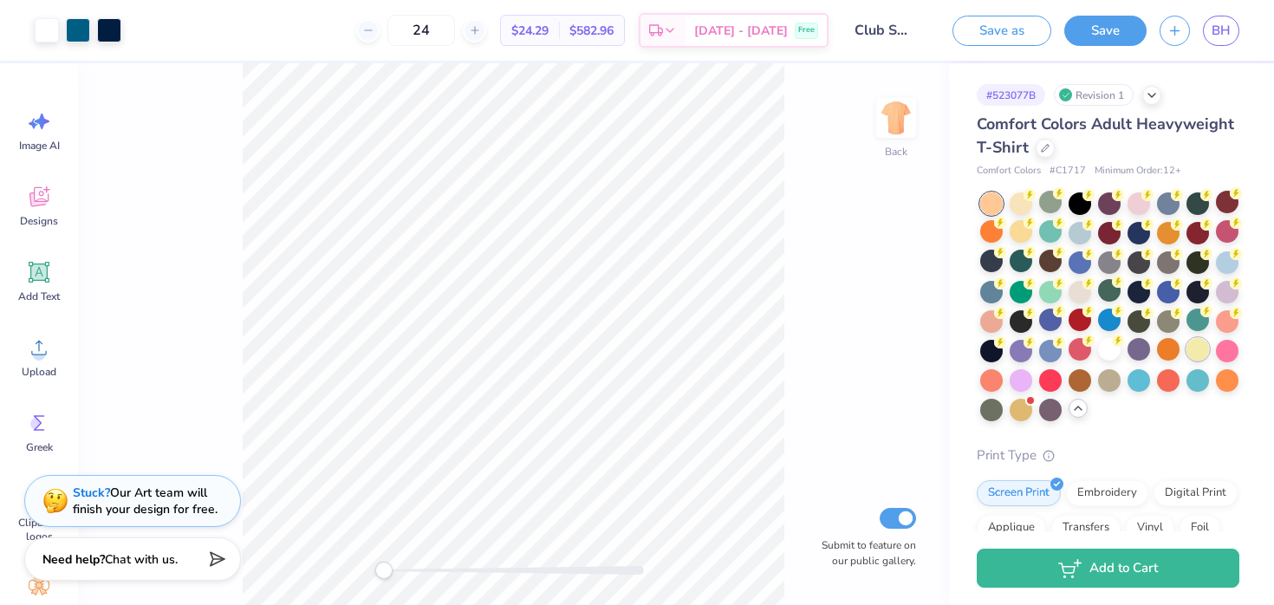
click at [1193, 349] on div at bounding box center [1197, 349] width 23 height 23
click at [1224, 345] on div at bounding box center [1227, 349] width 23 height 23
click at [1223, 374] on div at bounding box center [1227, 378] width 23 height 23
click at [1192, 374] on div at bounding box center [1197, 378] width 23 height 23
click at [1158, 373] on div at bounding box center [1168, 378] width 23 height 23
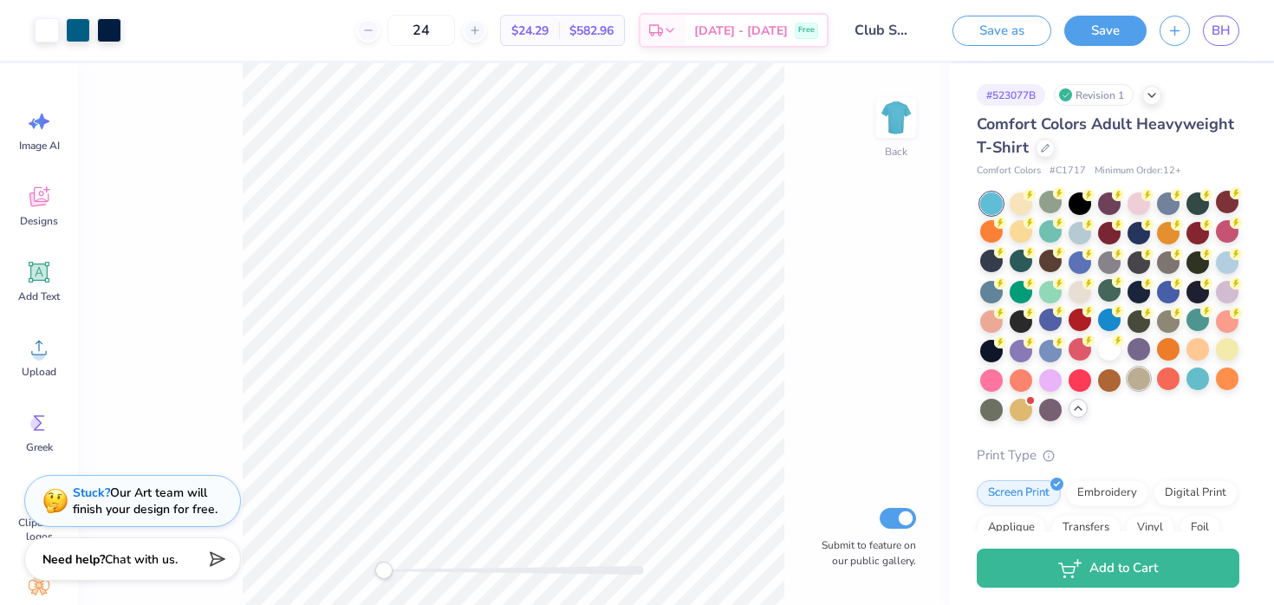
click at [1136, 373] on div at bounding box center [1138, 378] width 23 height 23
click at [1107, 373] on div at bounding box center [1109, 378] width 23 height 23
click at [1082, 372] on div at bounding box center [1079, 378] width 23 height 23
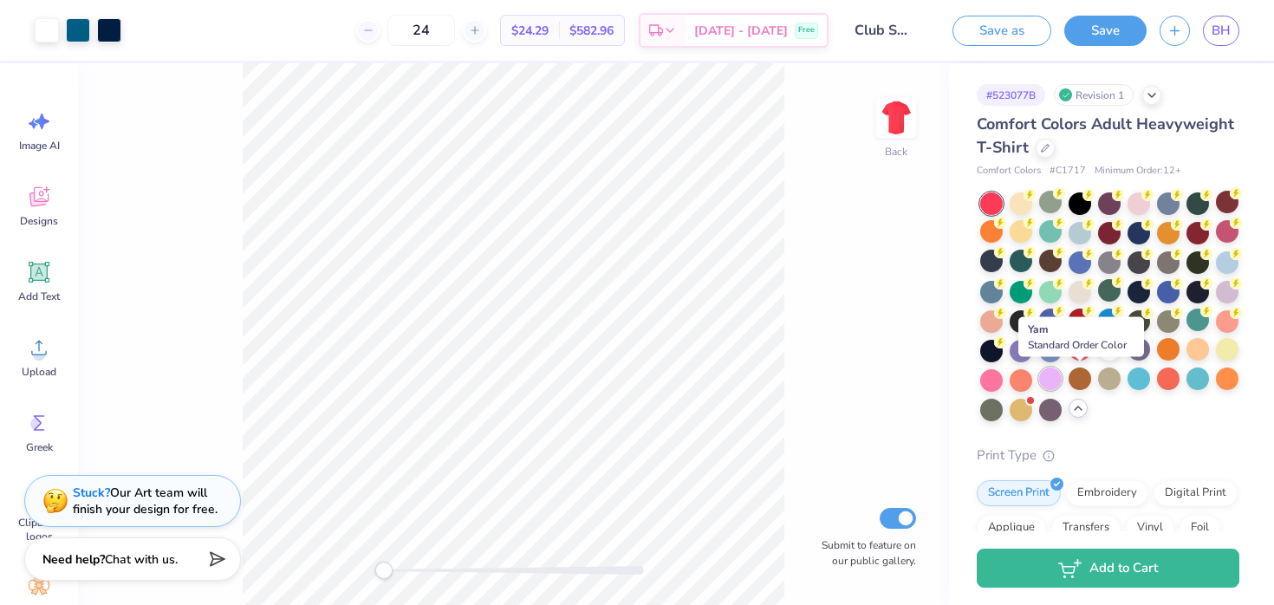
click at [1055, 370] on div at bounding box center [1050, 378] width 23 height 23
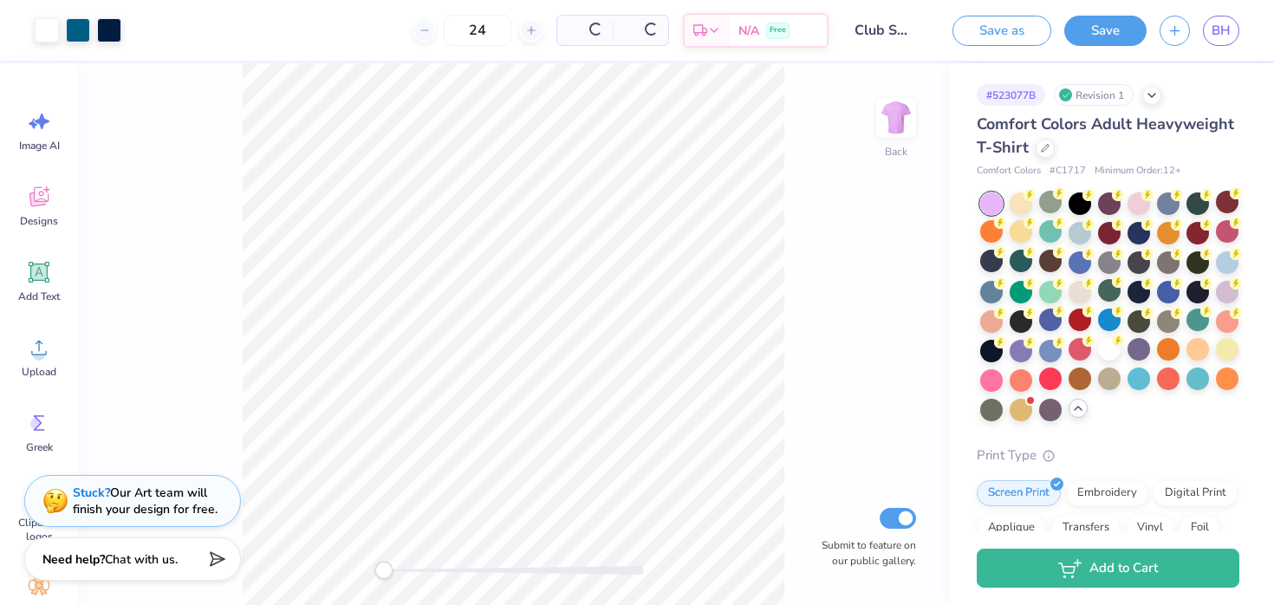
click at [987, 199] on div at bounding box center [991, 203] width 23 height 23
click at [1023, 203] on div at bounding box center [1021, 202] width 23 height 23
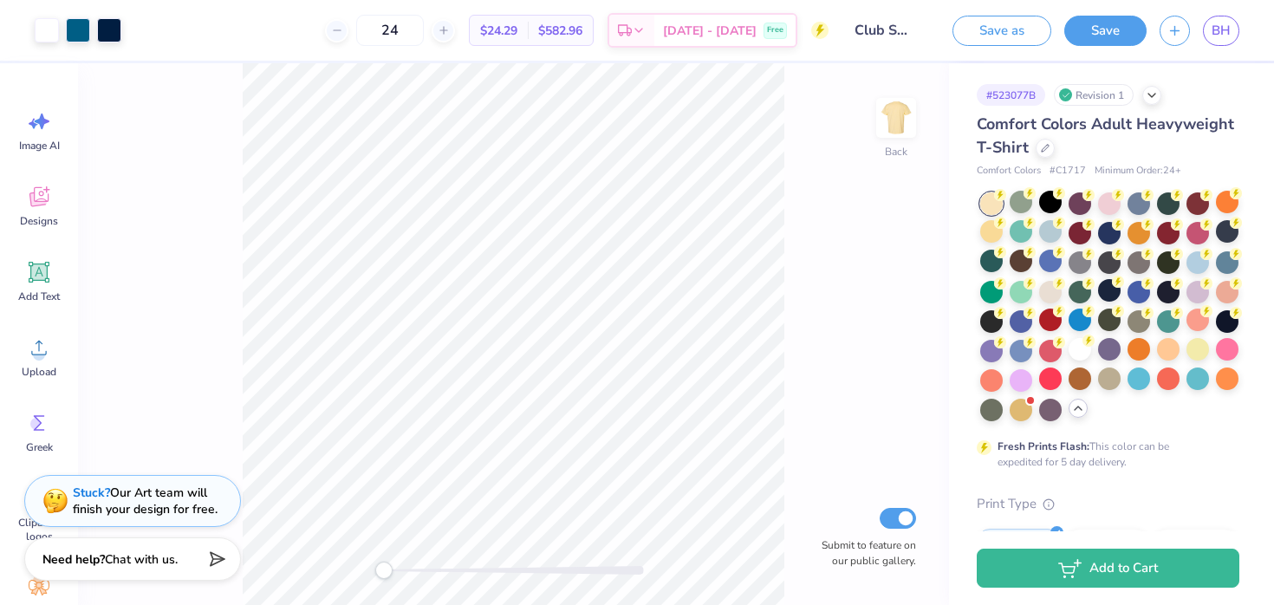
click at [987, 198] on div at bounding box center [991, 203] width 23 height 23
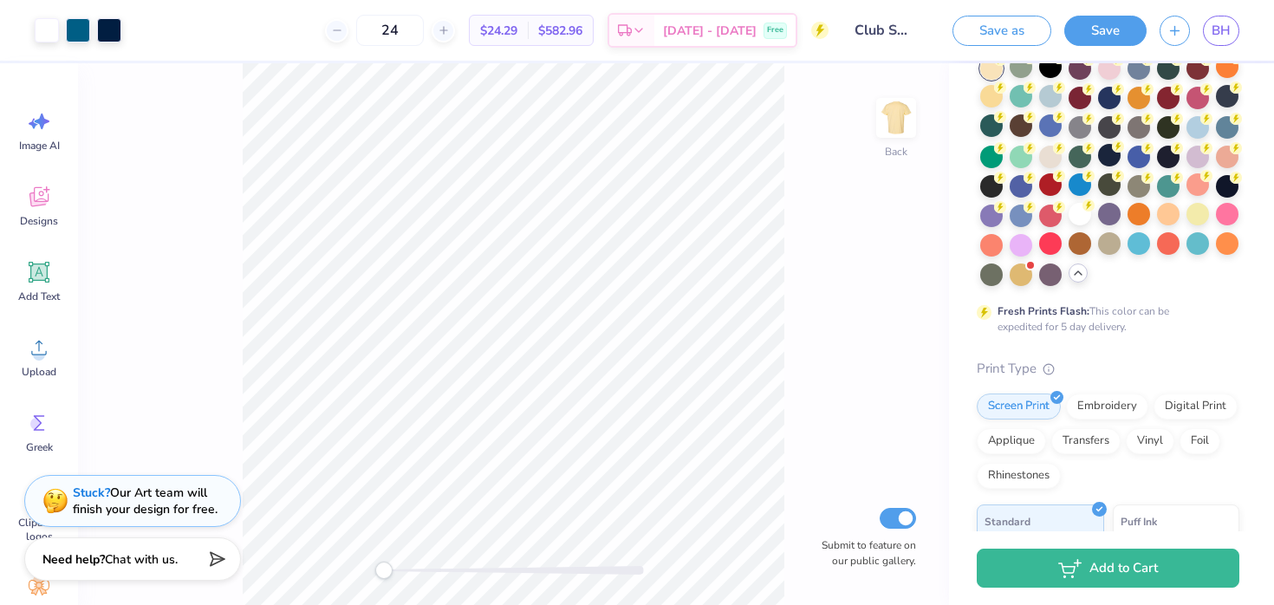
scroll to position [143, 0]
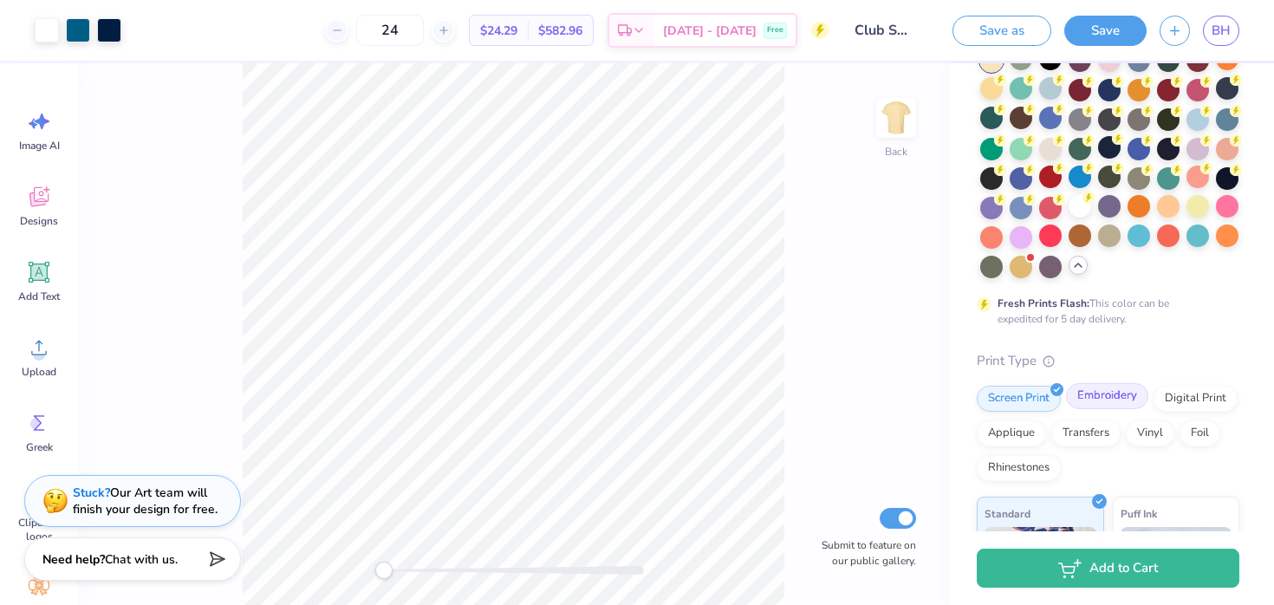
click at [1098, 404] on div "Embroidery" at bounding box center [1107, 396] width 82 height 26
click at [1029, 395] on div "Screen Print" at bounding box center [1019, 396] width 84 height 26
click at [1206, 397] on div "Digital Print" at bounding box center [1195, 396] width 84 height 26
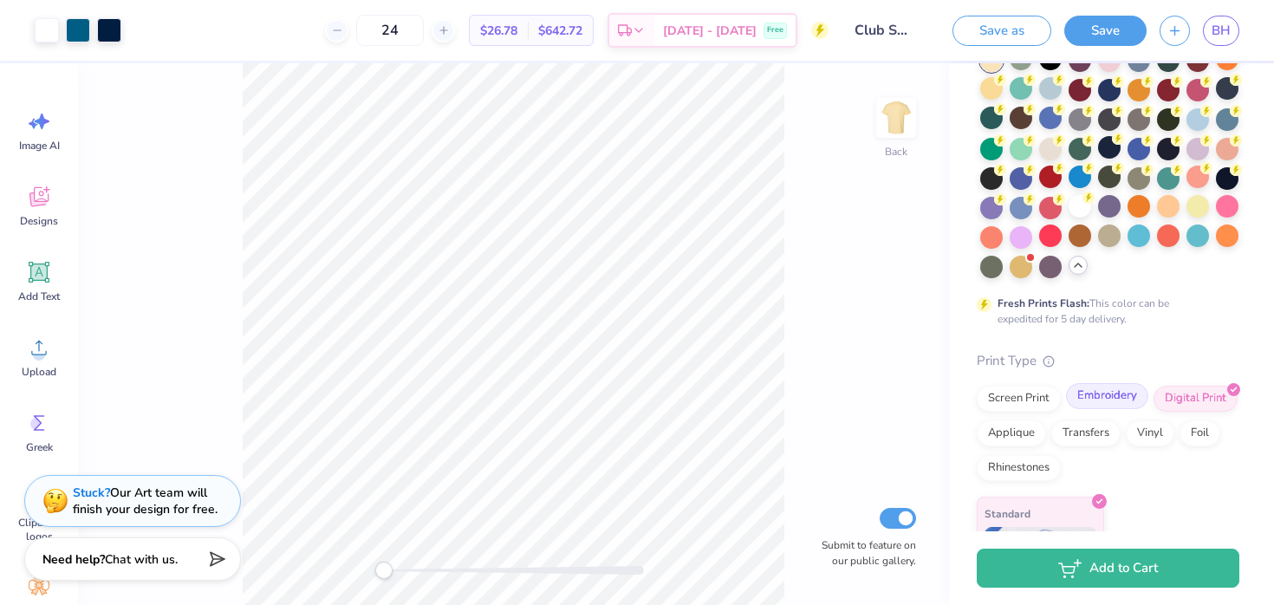
click at [1099, 391] on div "Embroidery" at bounding box center [1107, 396] width 82 height 26
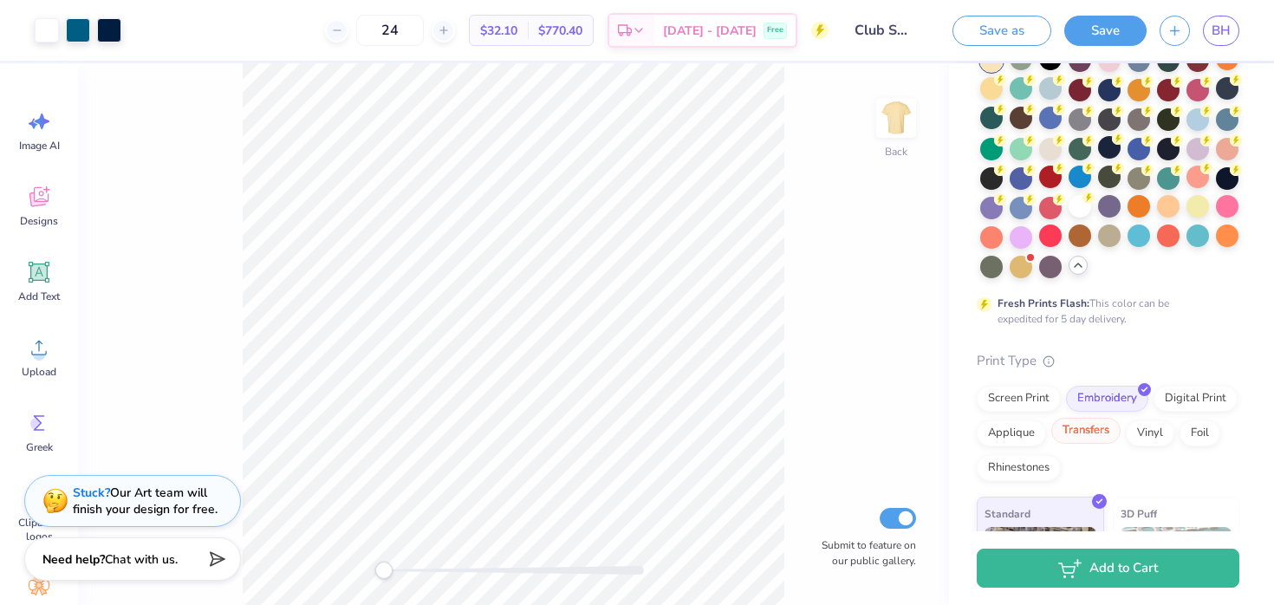
click at [1101, 424] on div "Transfers" at bounding box center [1085, 431] width 69 height 26
click at [1105, 398] on div "Embroidery" at bounding box center [1107, 396] width 82 height 26
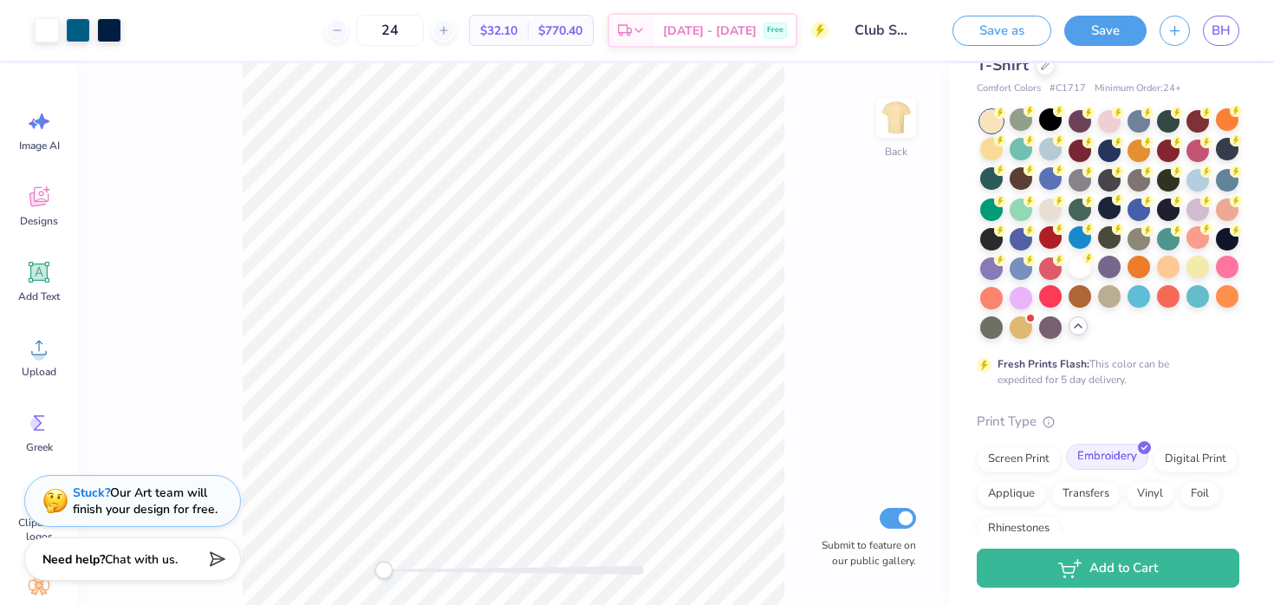
scroll to position [0, 0]
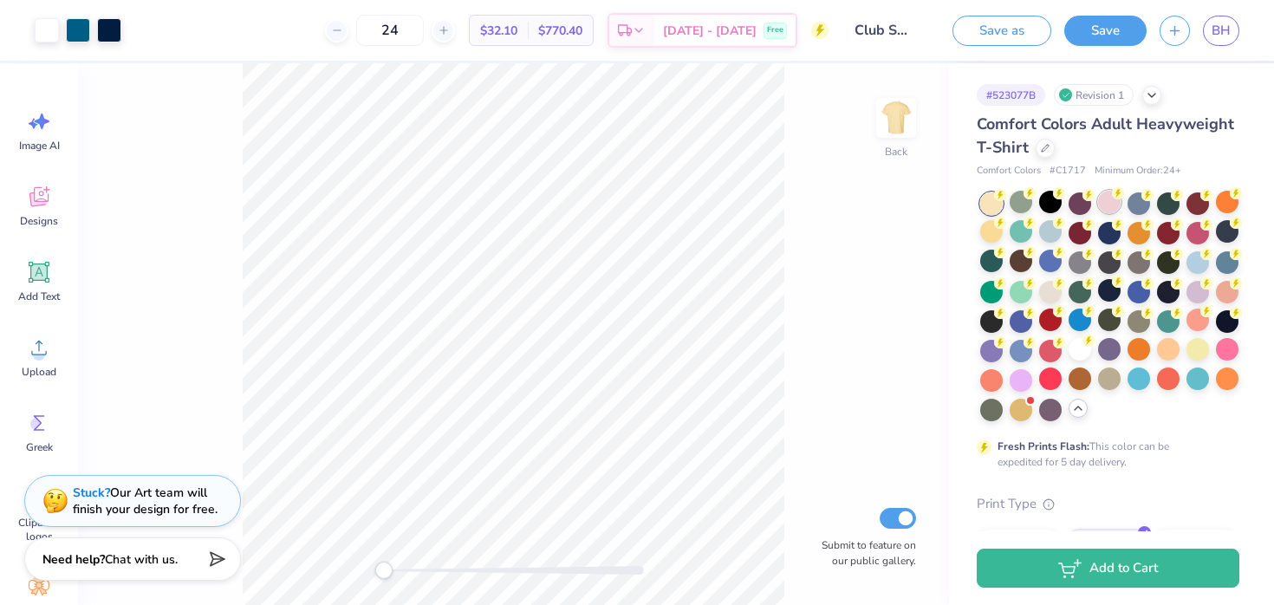
click at [1105, 204] on div at bounding box center [1109, 202] width 23 height 23
click at [1049, 197] on div at bounding box center [1050, 202] width 23 height 23
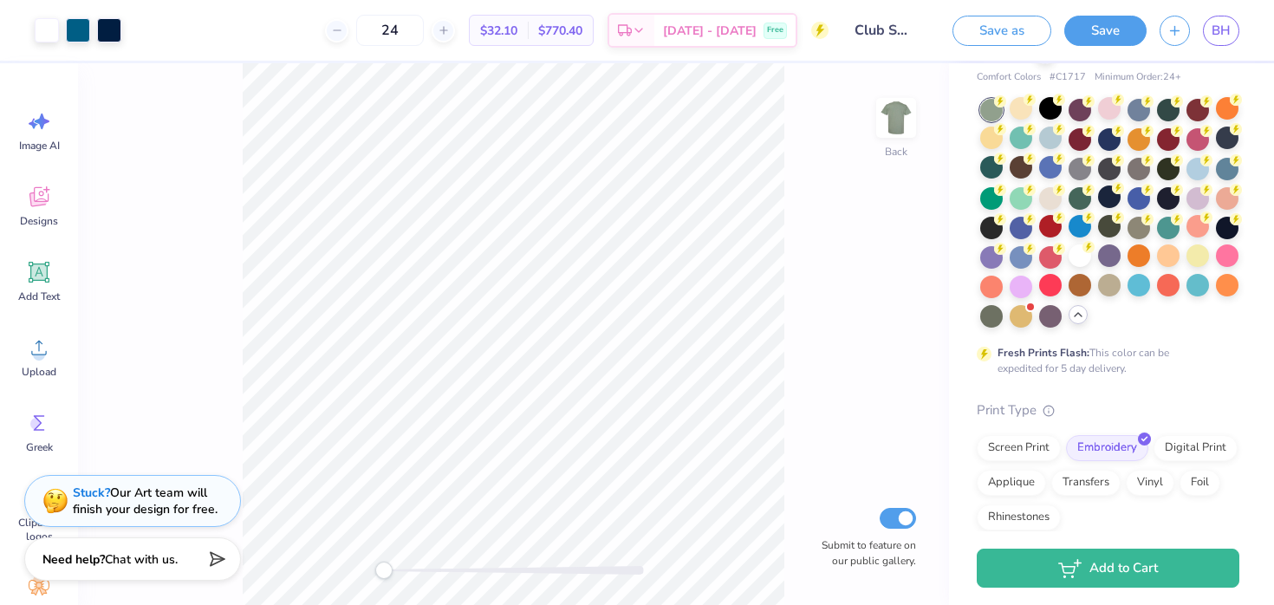
scroll to position [96, 0]
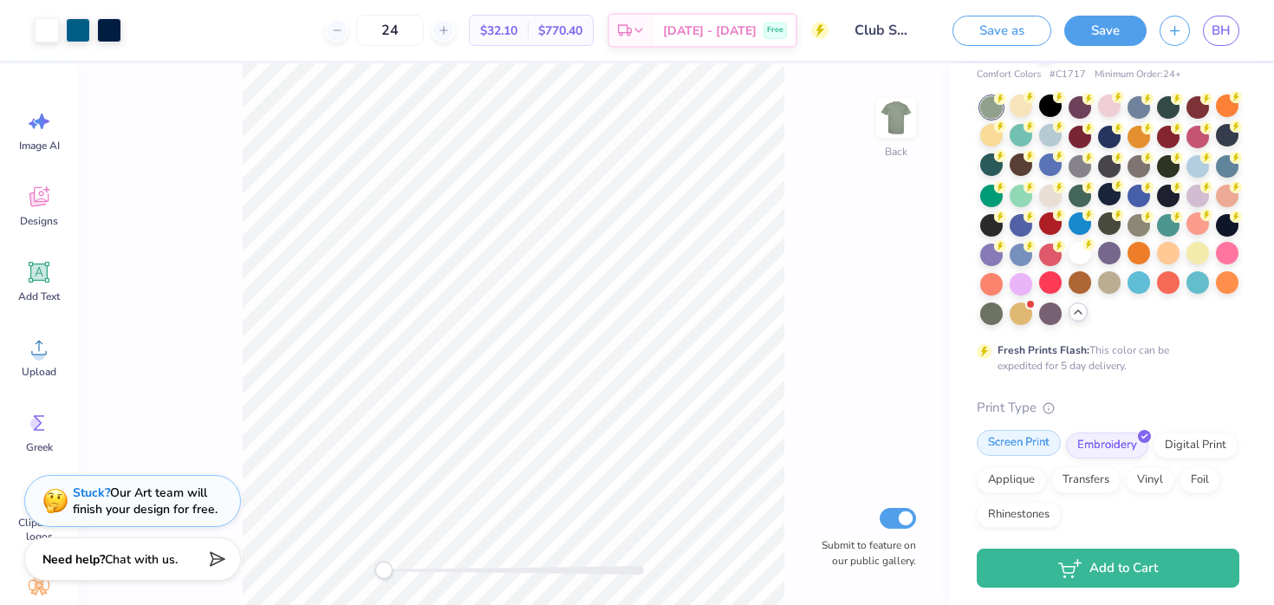
click at [1002, 446] on div "Screen Print" at bounding box center [1019, 443] width 84 height 26
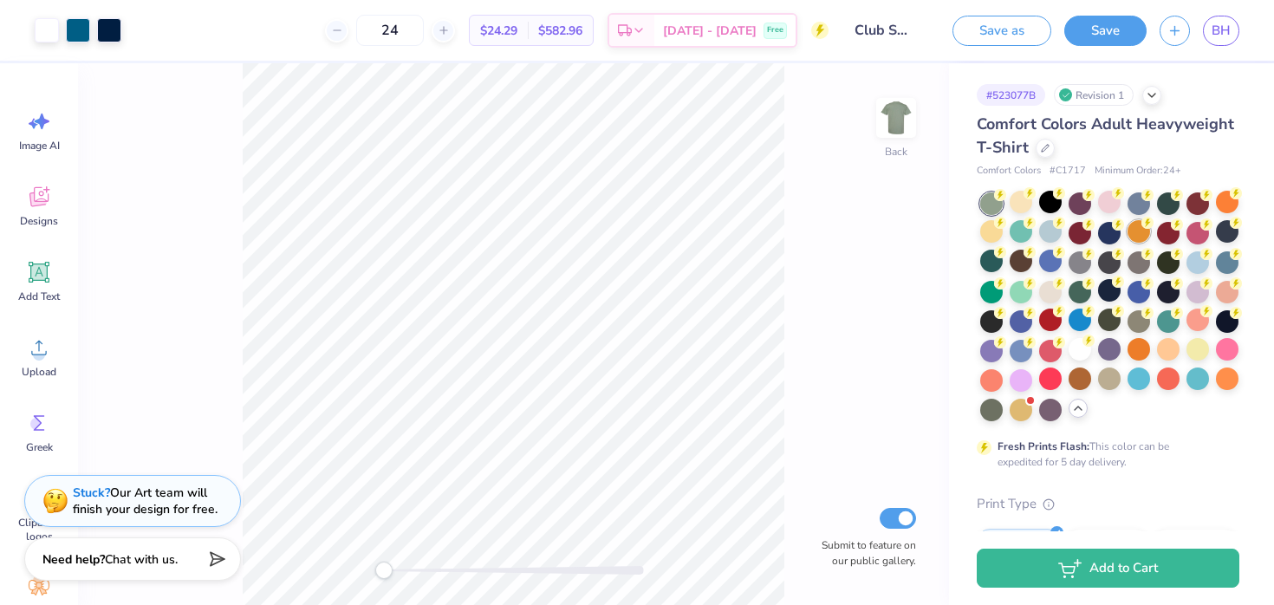
click at [1140, 233] on div at bounding box center [1138, 231] width 23 height 23
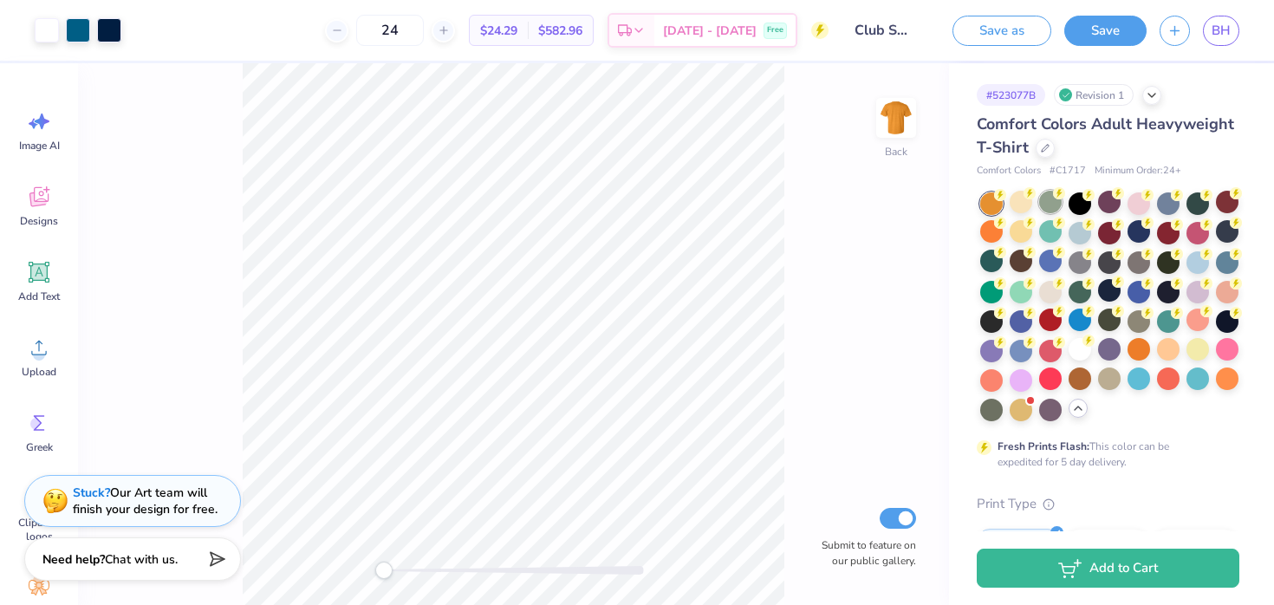
click at [1062, 202] on div at bounding box center [1050, 202] width 23 height 23
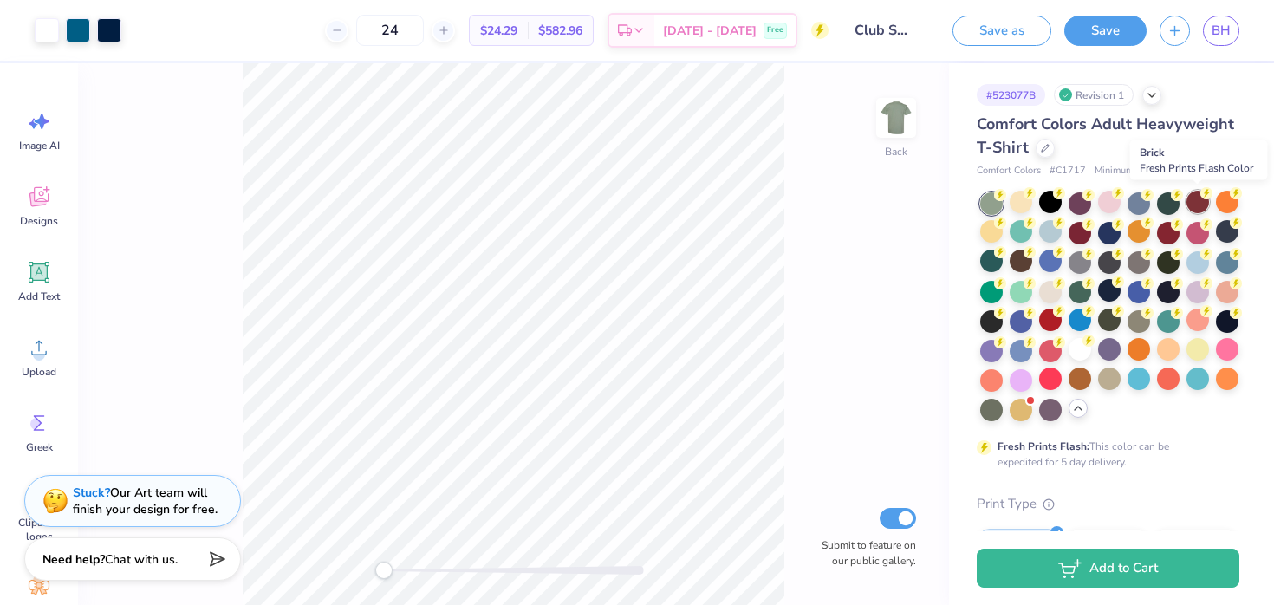
click at [1199, 207] on div at bounding box center [1197, 202] width 23 height 23
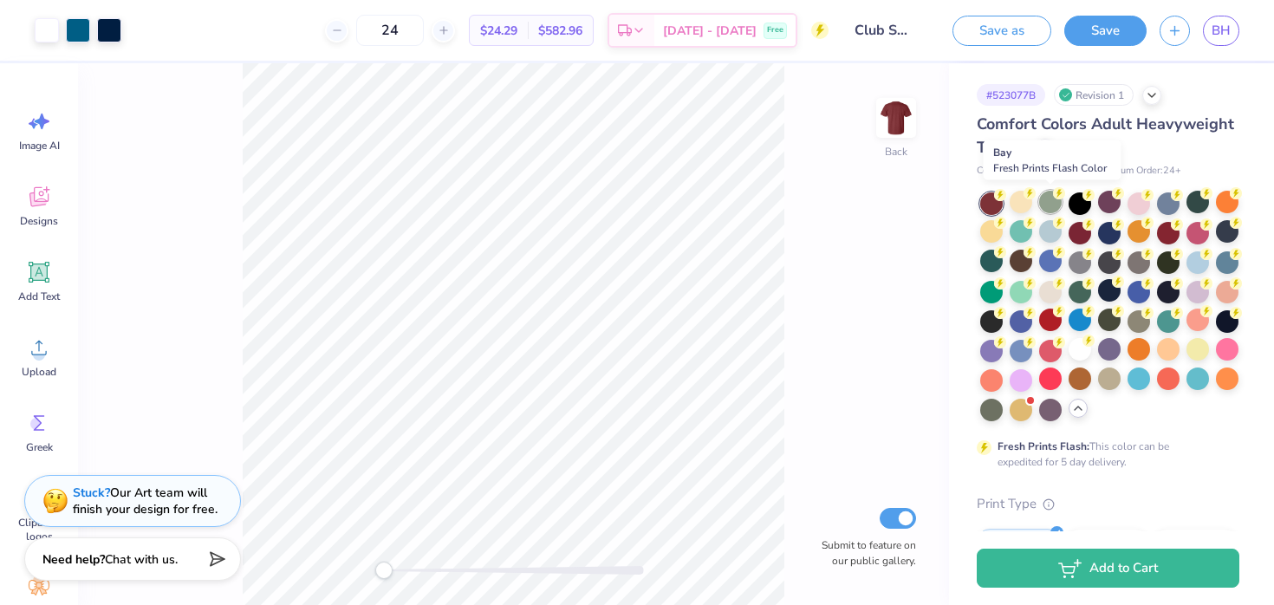
click at [1050, 199] on div at bounding box center [1050, 202] width 23 height 23
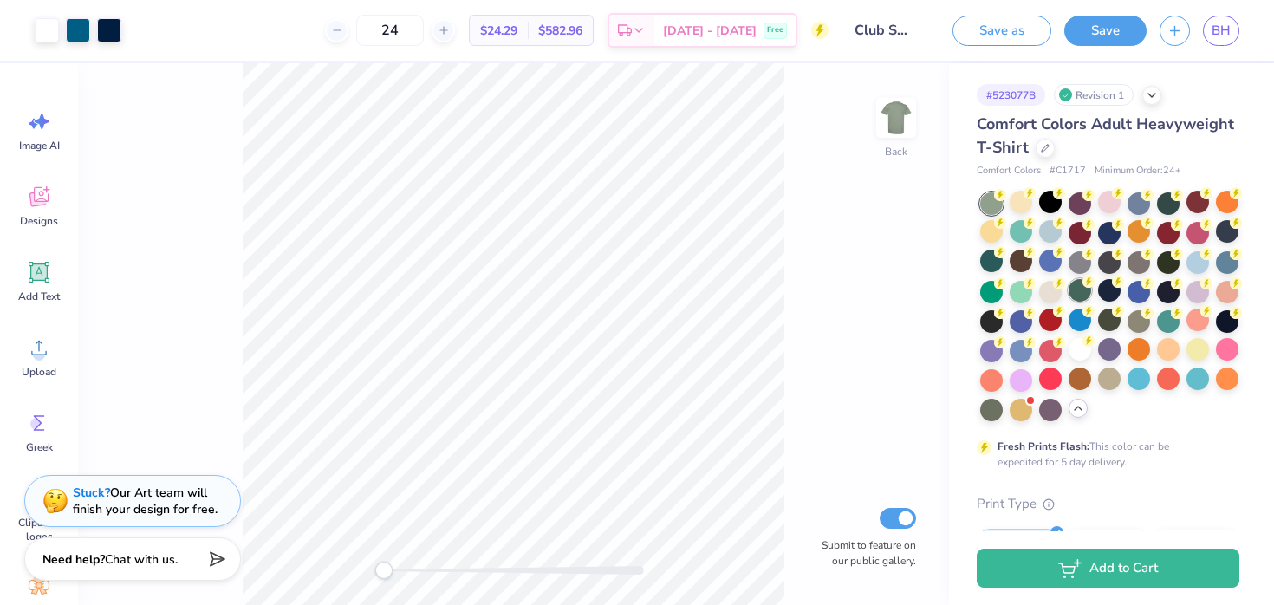
click at [1075, 295] on div at bounding box center [1079, 290] width 23 height 23
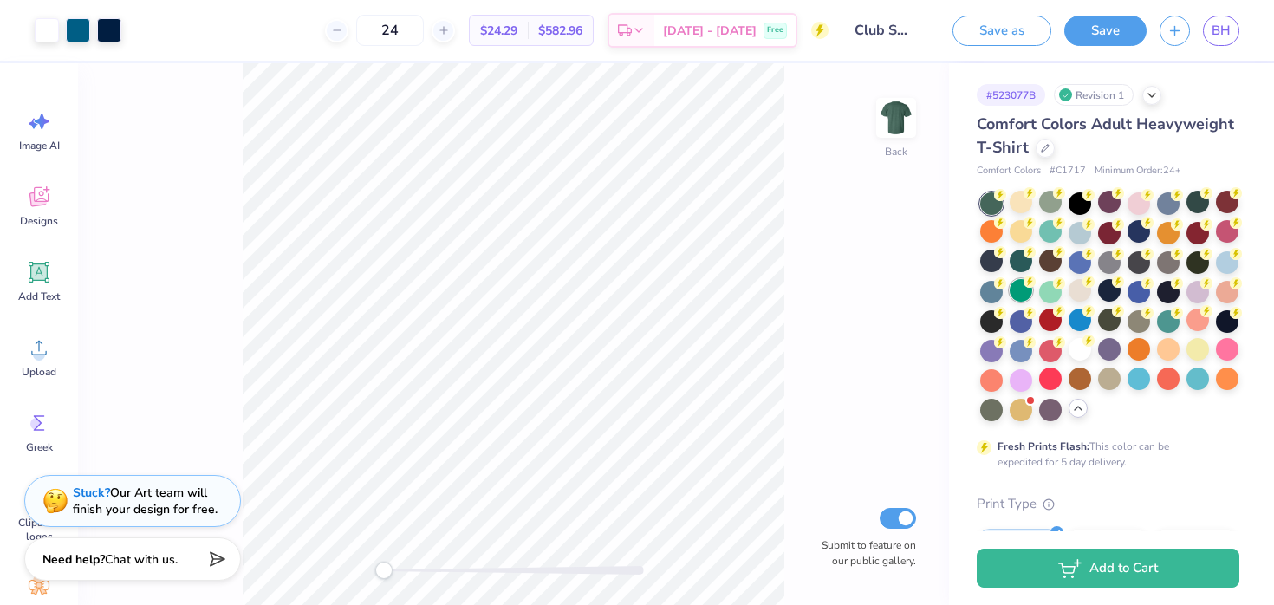
click at [1020, 286] on div at bounding box center [1021, 290] width 23 height 23
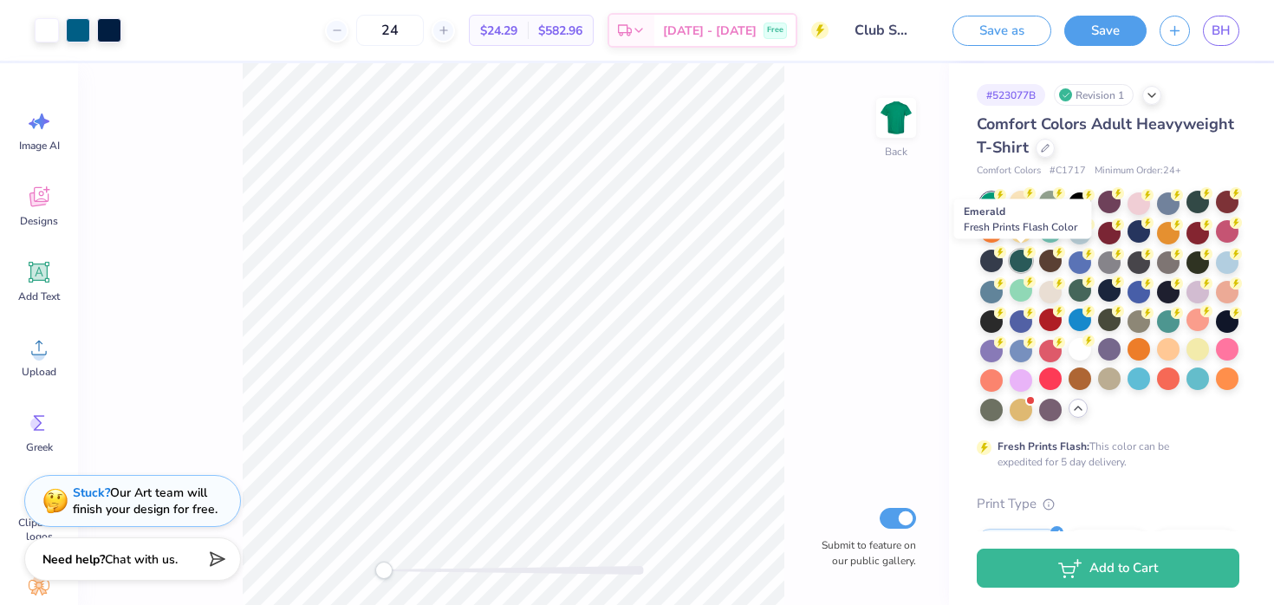
click at [1016, 258] on div at bounding box center [1021, 261] width 23 height 23
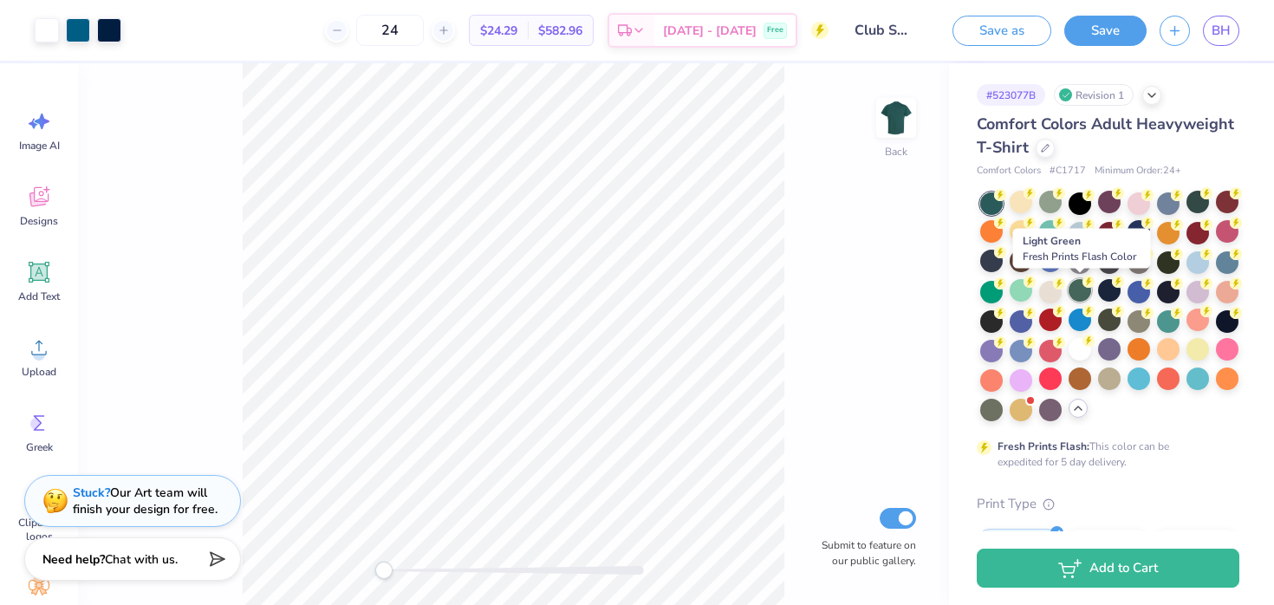
click at [1078, 289] on div at bounding box center [1079, 290] width 23 height 23
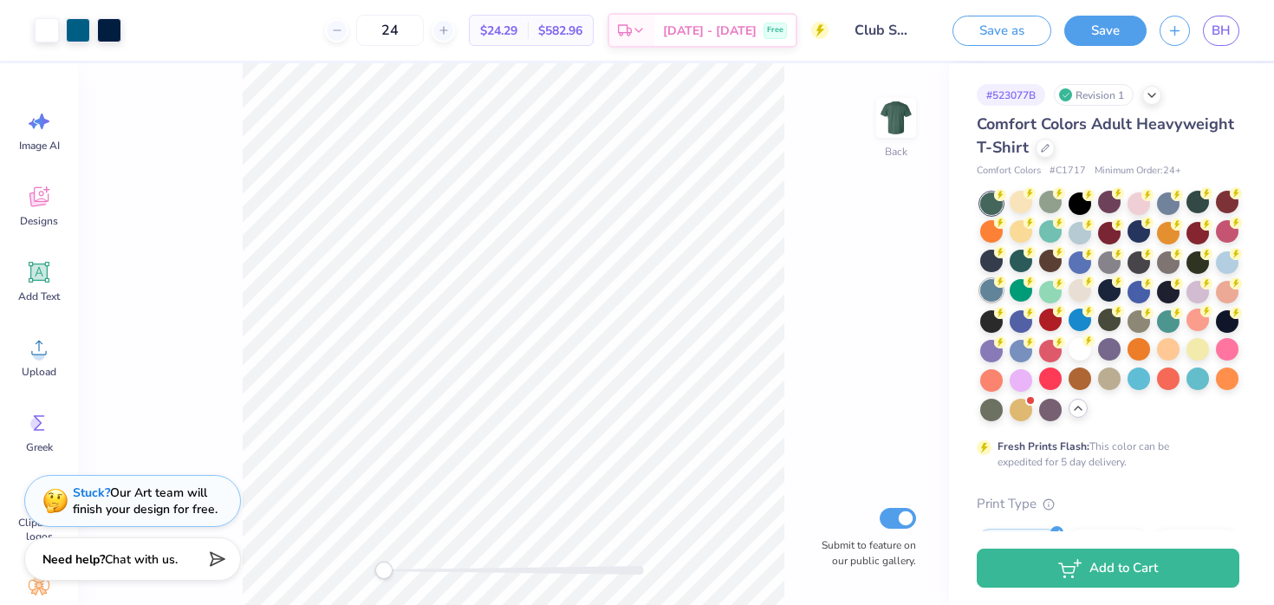
click at [995, 289] on div at bounding box center [991, 290] width 23 height 23
click at [1190, 202] on div at bounding box center [1197, 202] width 23 height 23
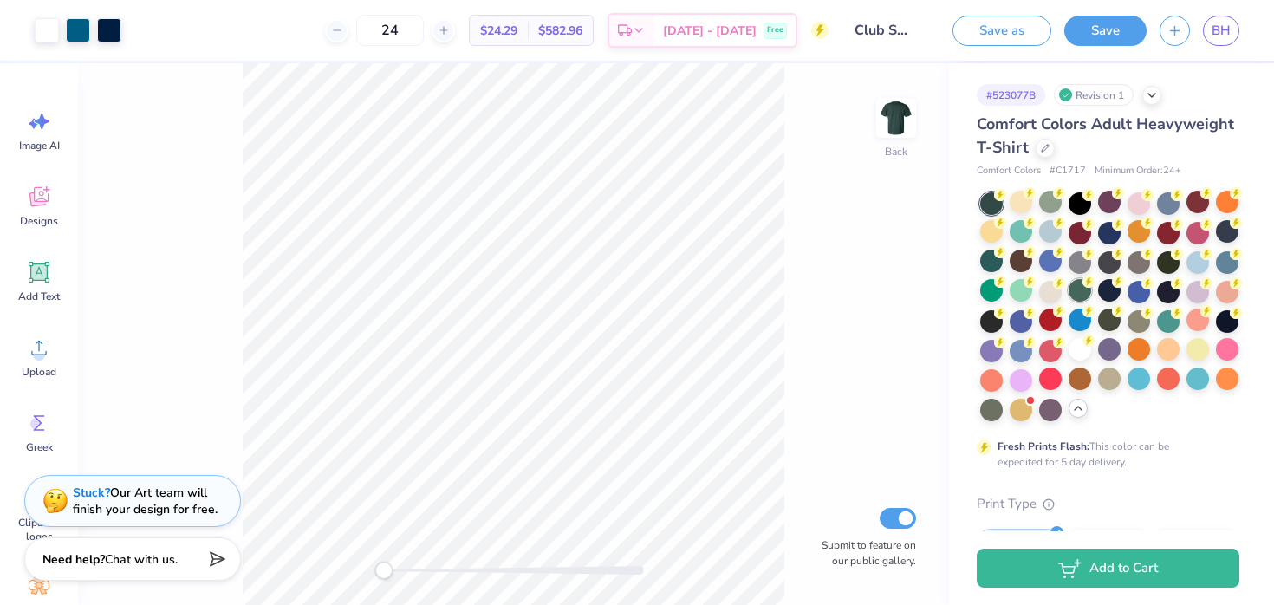
click at [1076, 290] on div at bounding box center [1079, 290] width 23 height 23
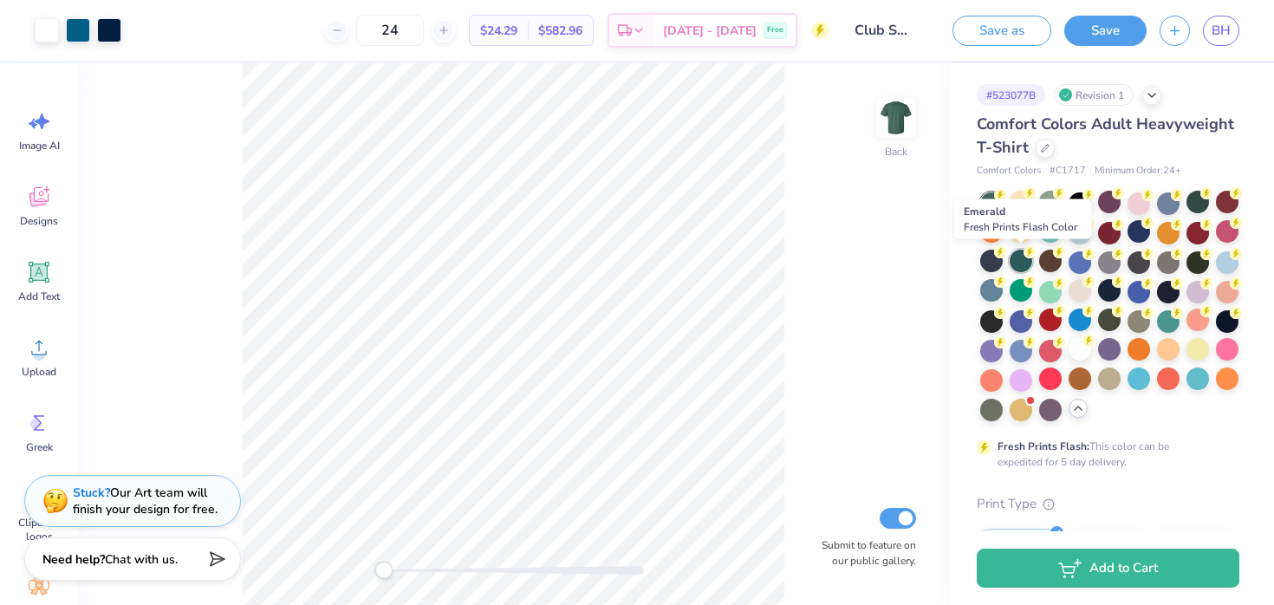
click at [1018, 259] on div at bounding box center [1021, 261] width 23 height 23
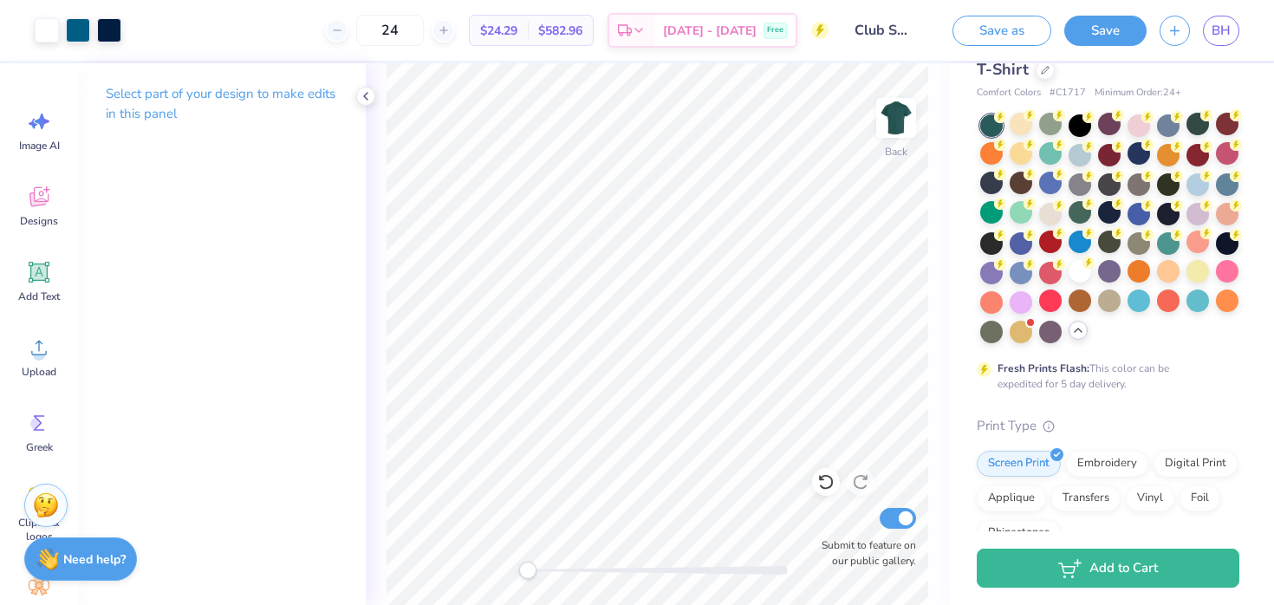
scroll to position [62, 0]
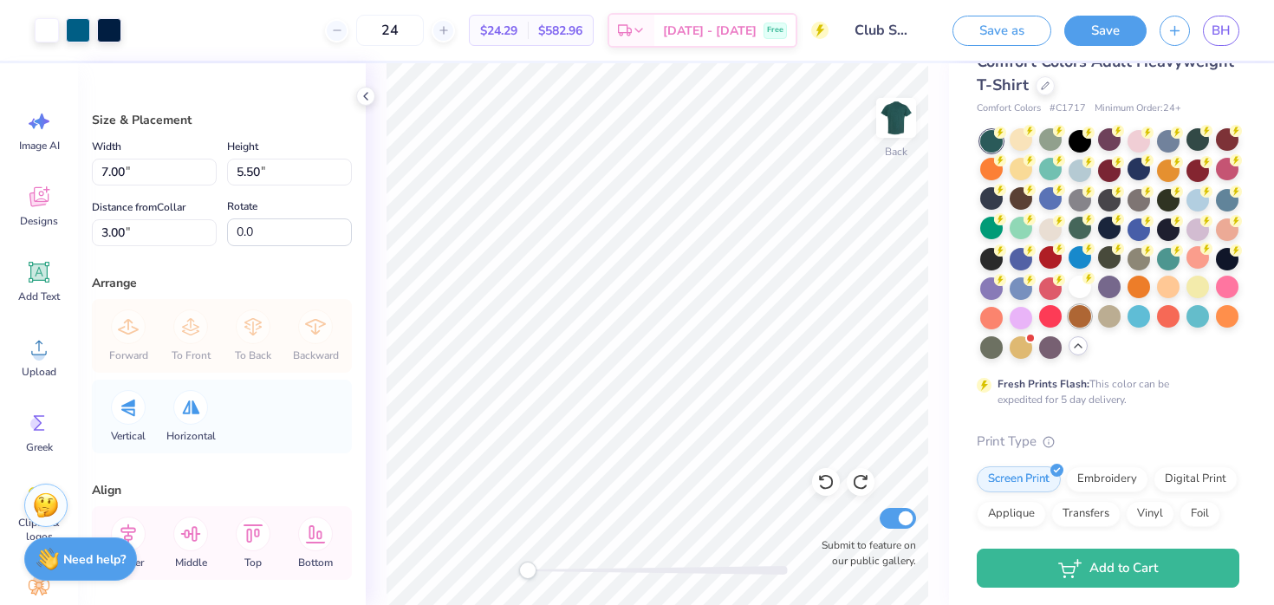
click at [1075, 320] on div at bounding box center [1079, 316] width 23 height 23
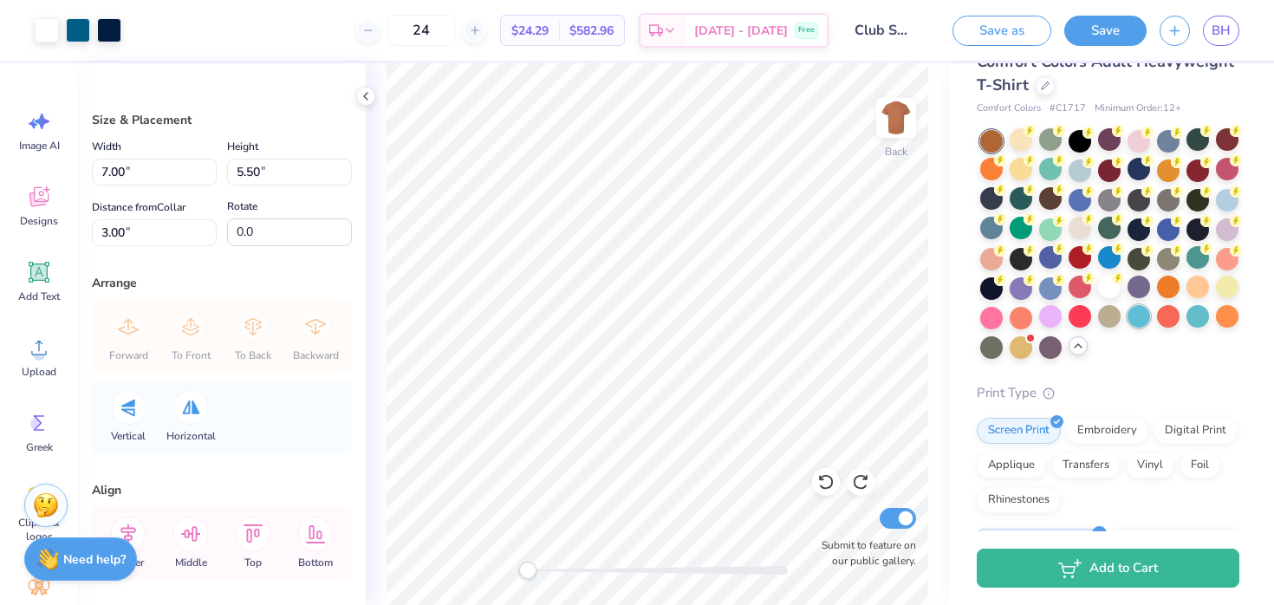
click at [1136, 313] on div at bounding box center [1138, 316] width 23 height 23
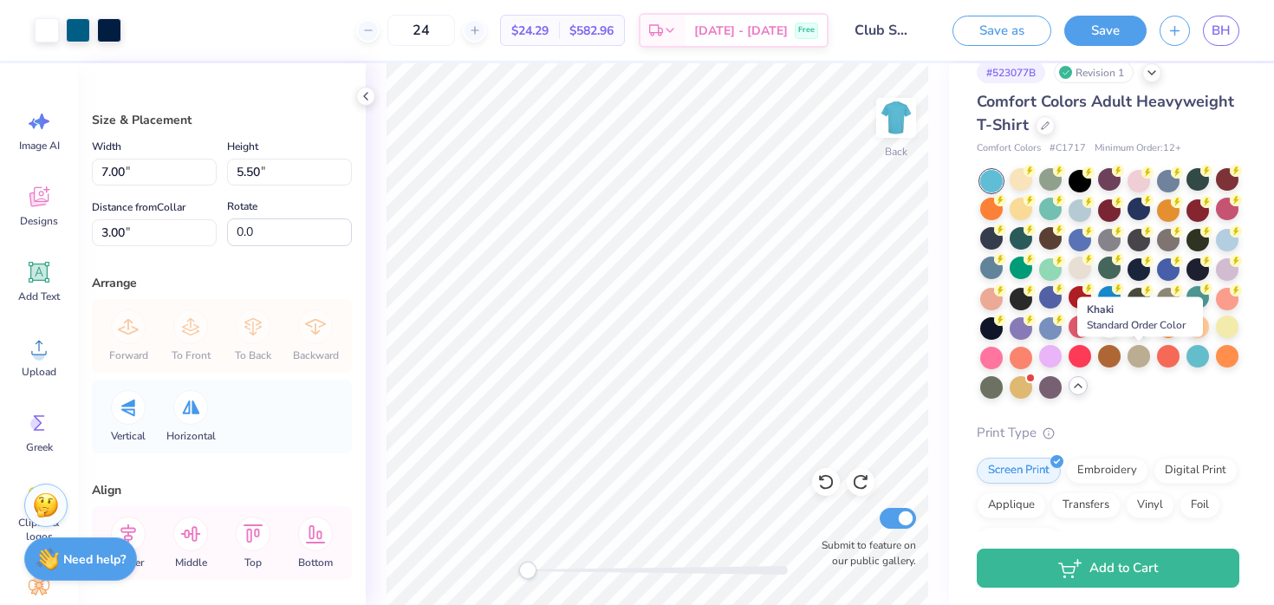
scroll to position [20, 0]
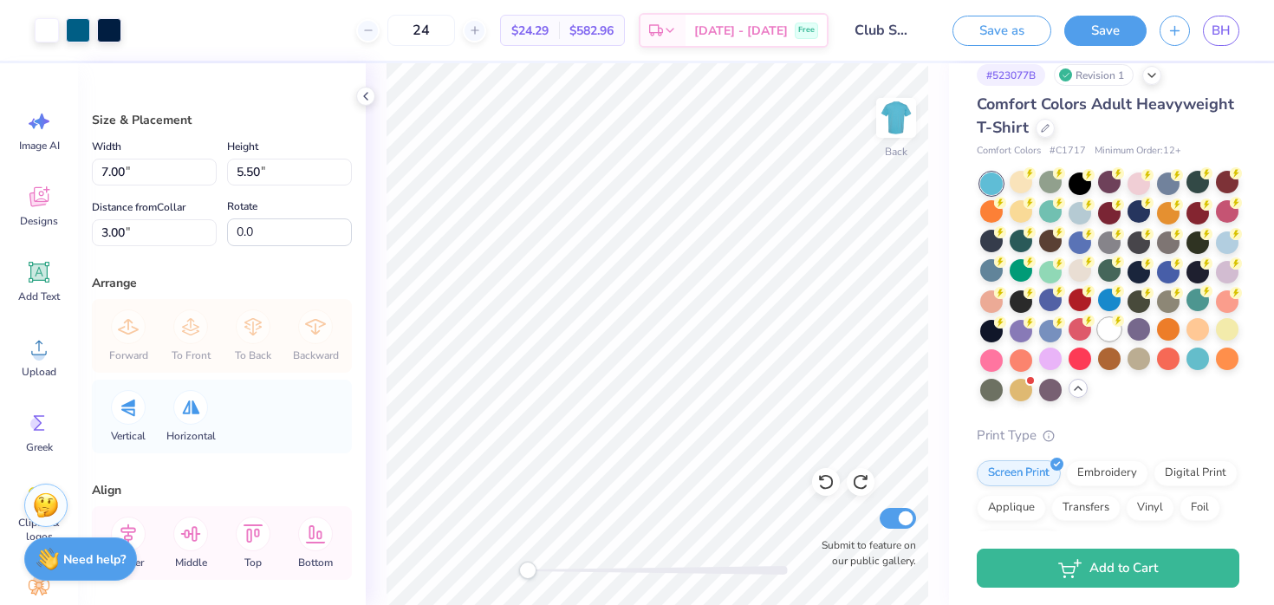
click at [1107, 327] on div at bounding box center [1109, 329] width 23 height 23
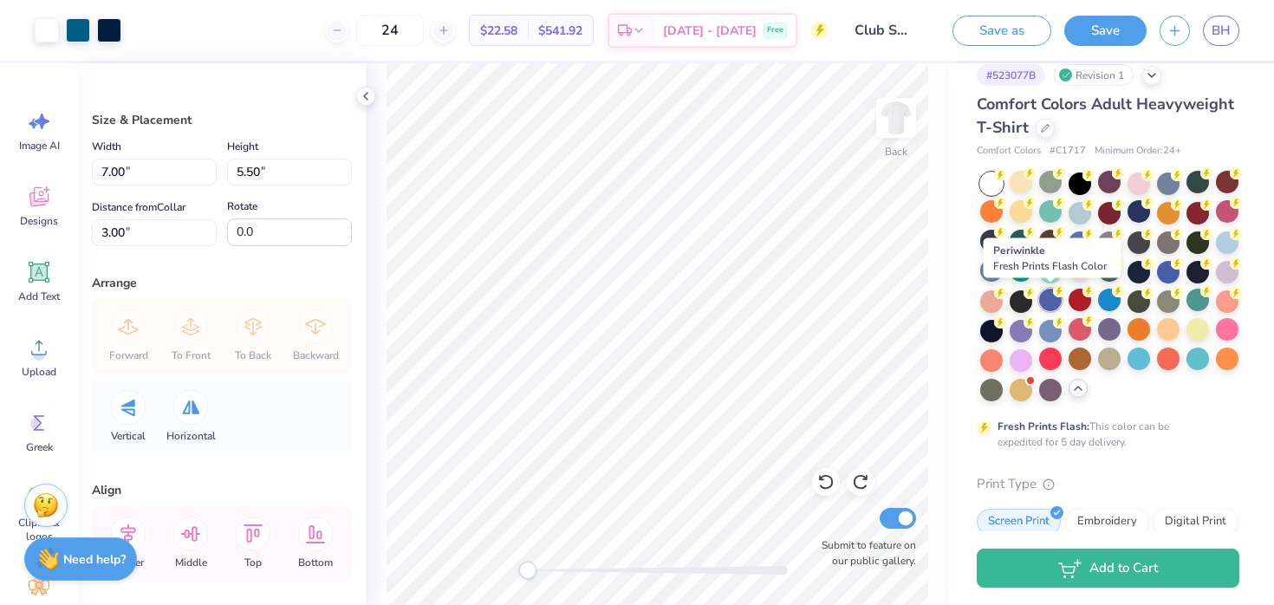
click at [1049, 304] on div at bounding box center [1050, 300] width 23 height 23
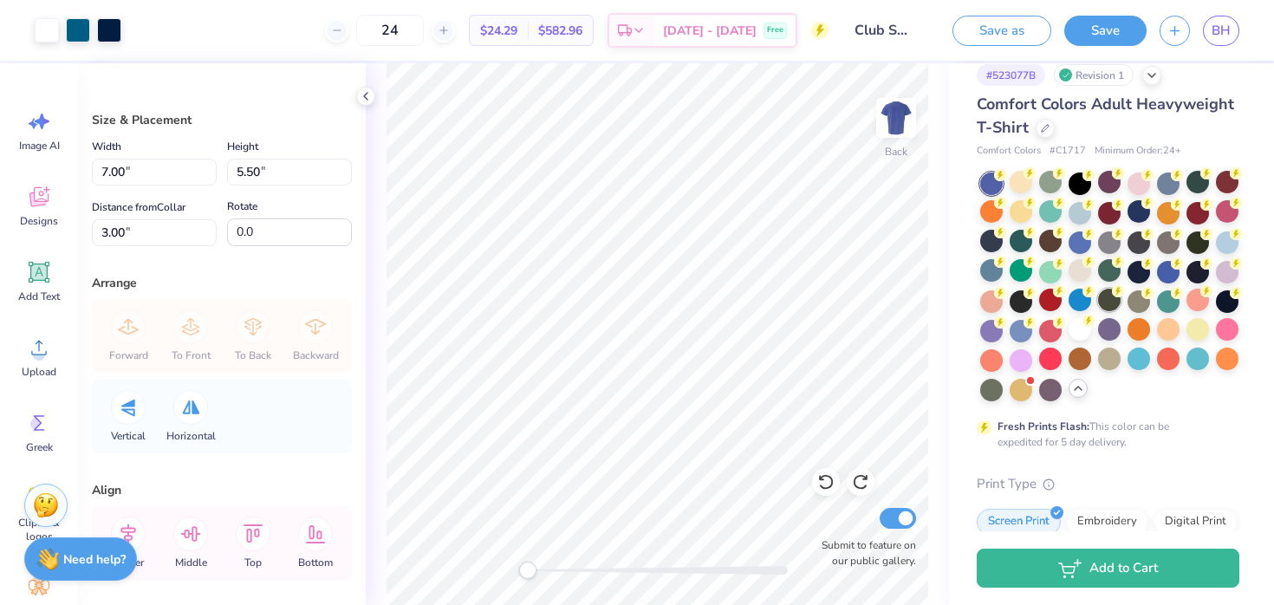
click at [1111, 306] on div at bounding box center [1109, 300] width 23 height 23
click at [1226, 296] on div at bounding box center [1227, 300] width 23 height 23
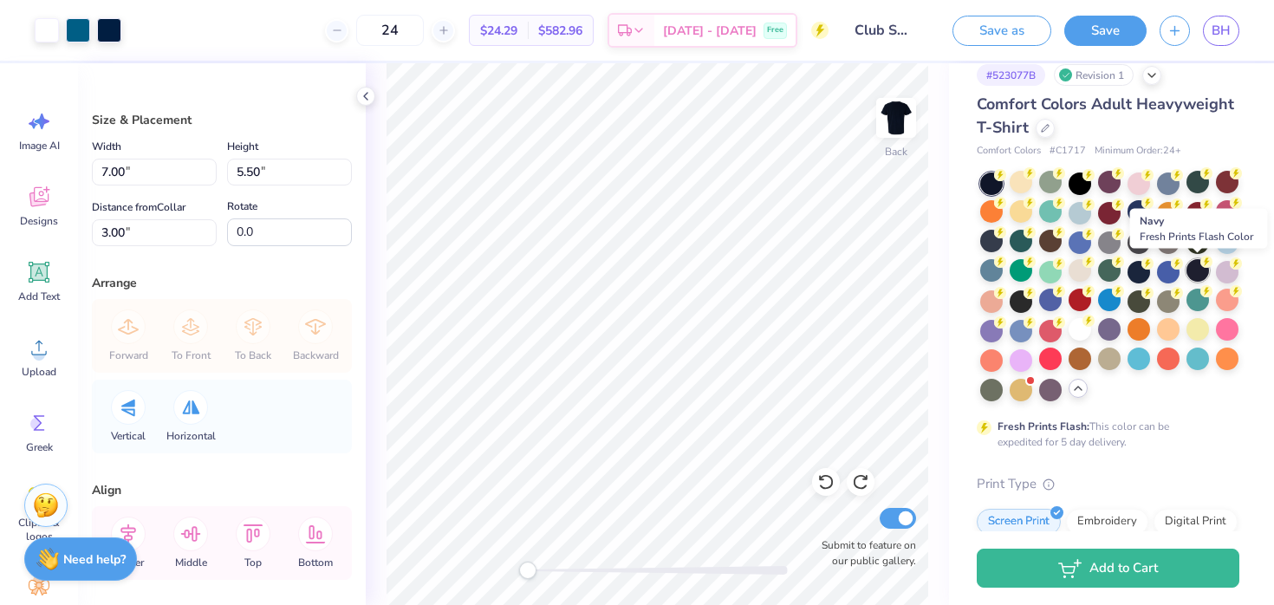
click at [1194, 266] on div at bounding box center [1197, 270] width 23 height 23
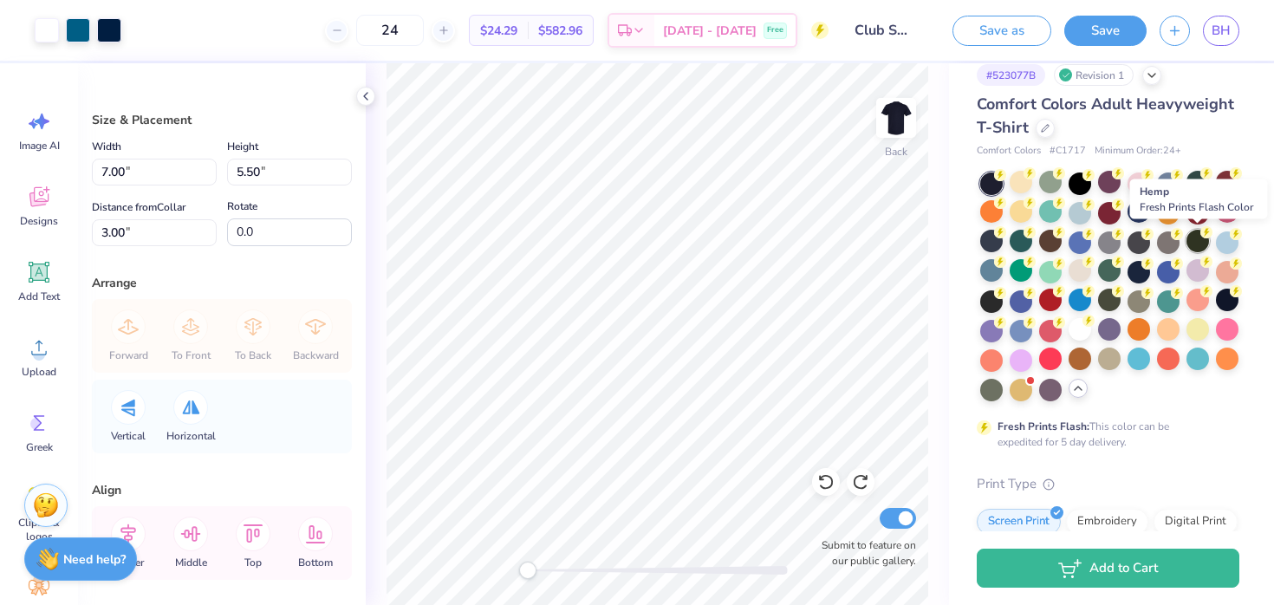
click at [1194, 242] on div at bounding box center [1197, 241] width 23 height 23
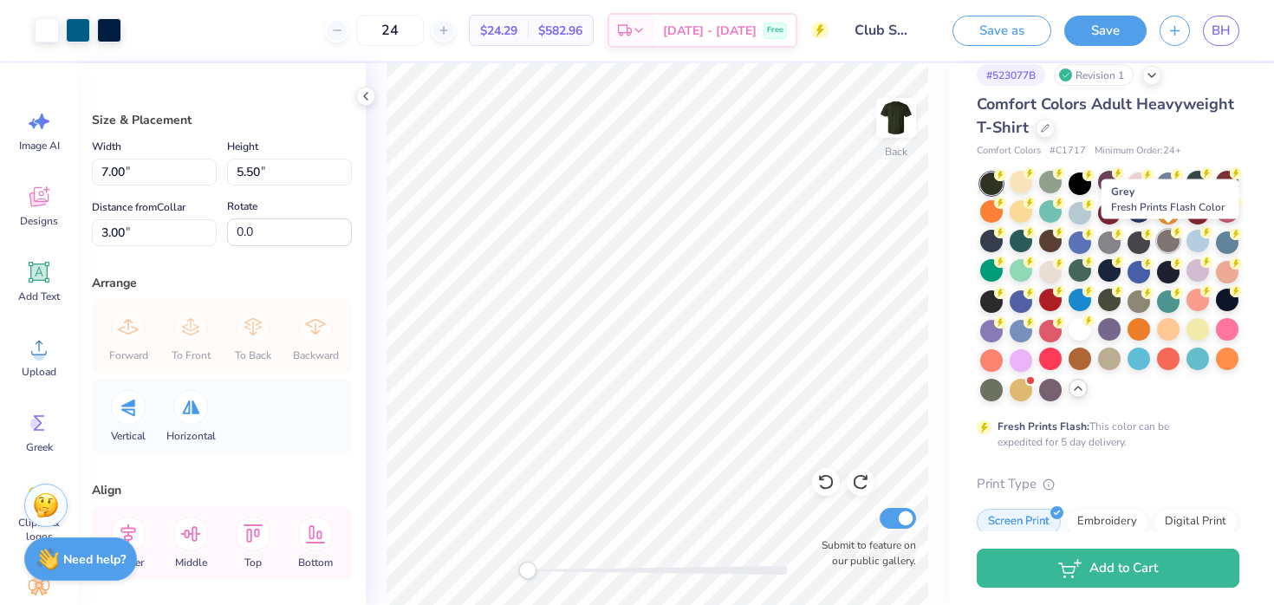
click at [1159, 237] on div at bounding box center [1168, 241] width 23 height 23
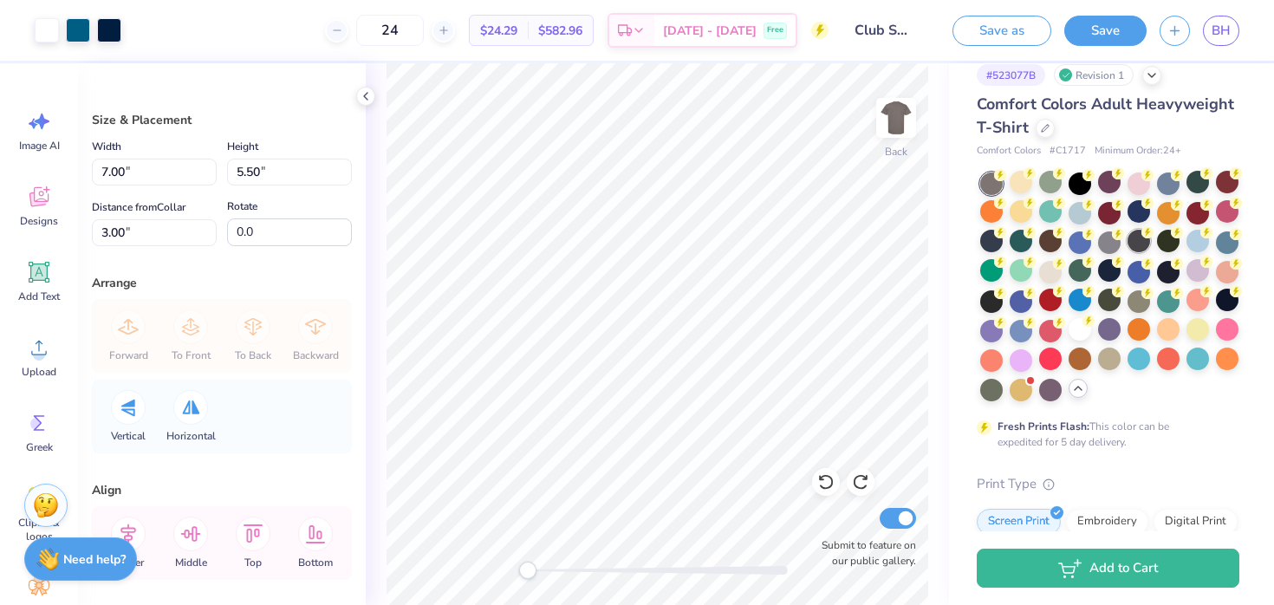
click at [1136, 237] on div at bounding box center [1138, 241] width 23 height 23
click at [1113, 236] on icon at bounding box center [1118, 232] width 12 height 12
click at [1110, 212] on div at bounding box center [1109, 211] width 23 height 23
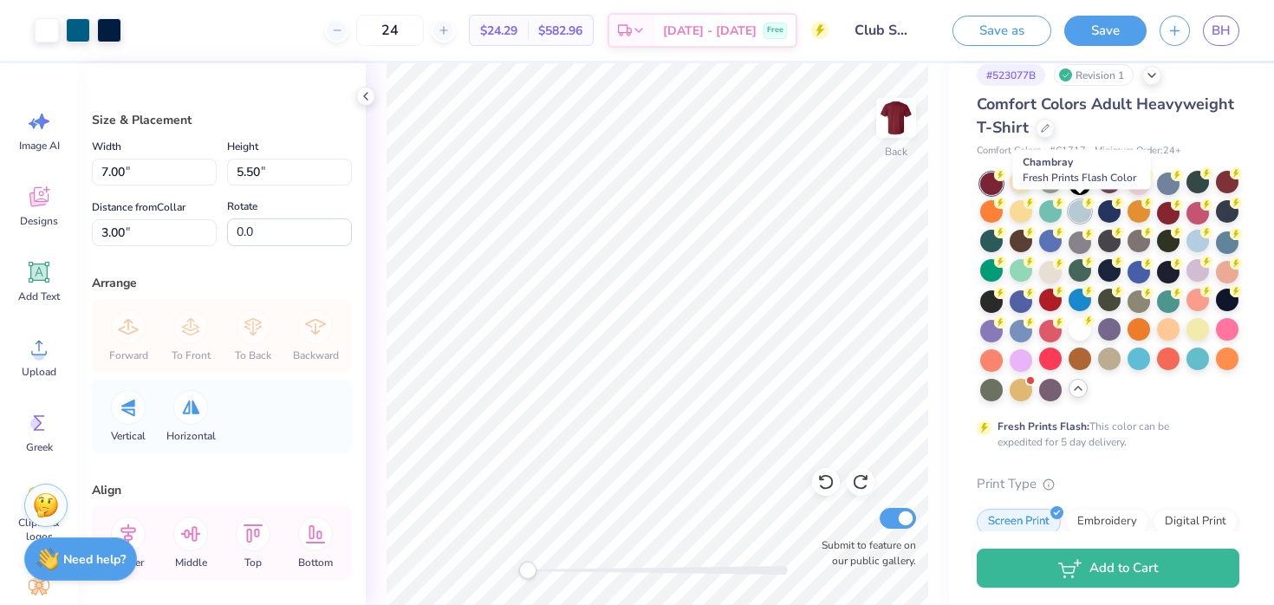
click at [1073, 207] on div at bounding box center [1079, 211] width 23 height 23
click at [1061, 207] on circle at bounding box center [1059, 203] width 12 height 12
click at [1044, 244] on div at bounding box center [1050, 241] width 23 height 23
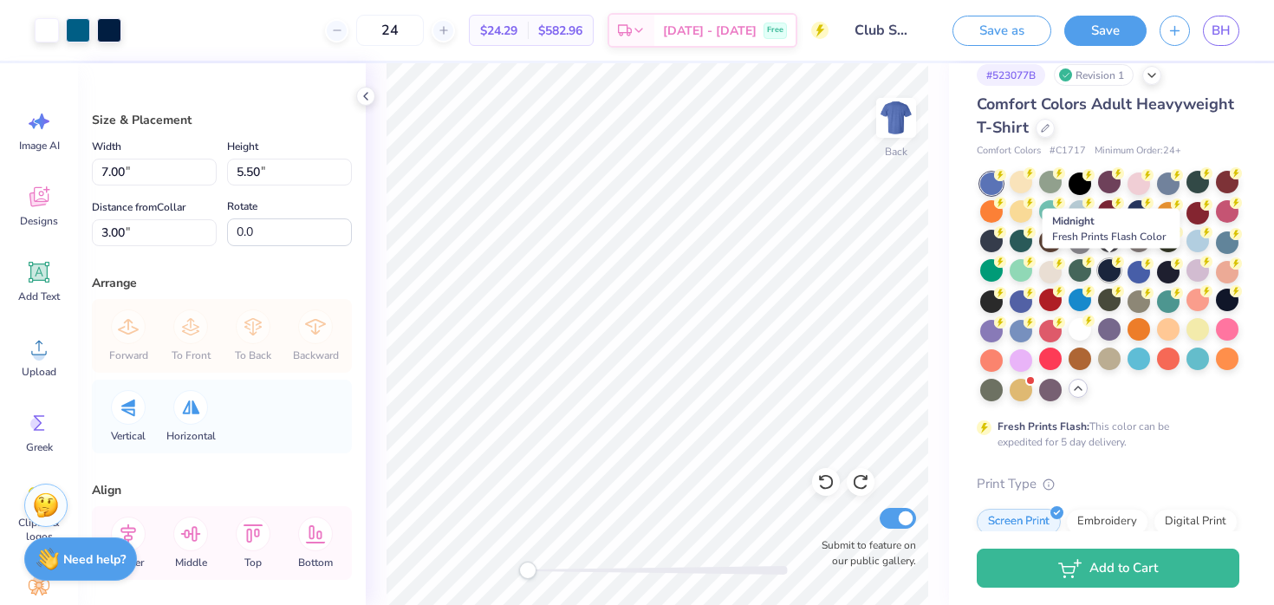
click at [1109, 275] on div at bounding box center [1109, 270] width 23 height 23
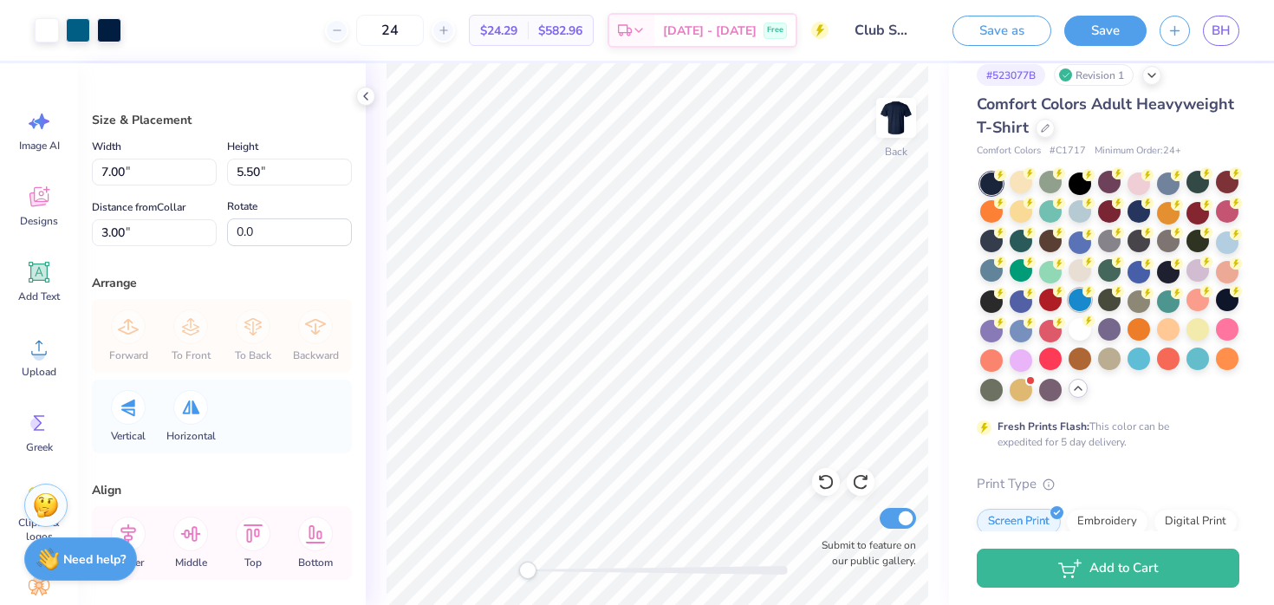
click at [1079, 296] on div at bounding box center [1079, 300] width 23 height 23
click at [1048, 298] on div at bounding box center [1050, 300] width 23 height 23
click at [1015, 298] on div at bounding box center [1021, 300] width 23 height 23
click at [1010, 328] on div at bounding box center [1021, 329] width 23 height 23
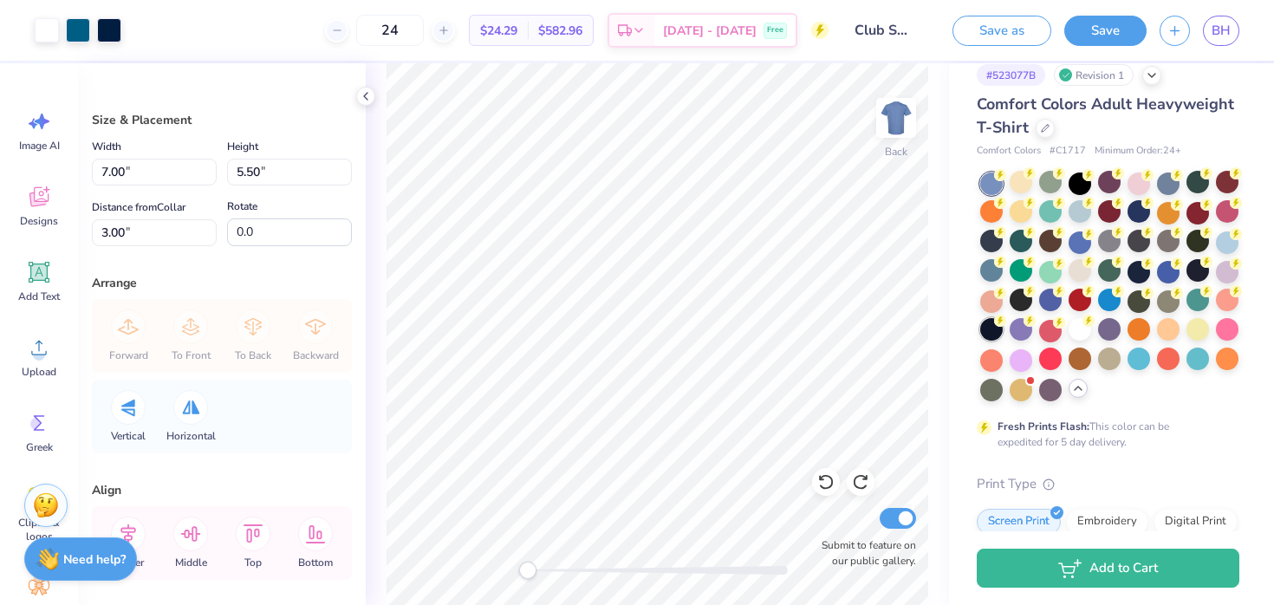
click at [989, 328] on div at bounding box center [991, 329] width 23 height 23
click at [1016, 331] on div at bounding box center [1021, 329] width 23 height 23
click at [1137, 367] on div at bounding box center [1138, 358] width 23 height 23
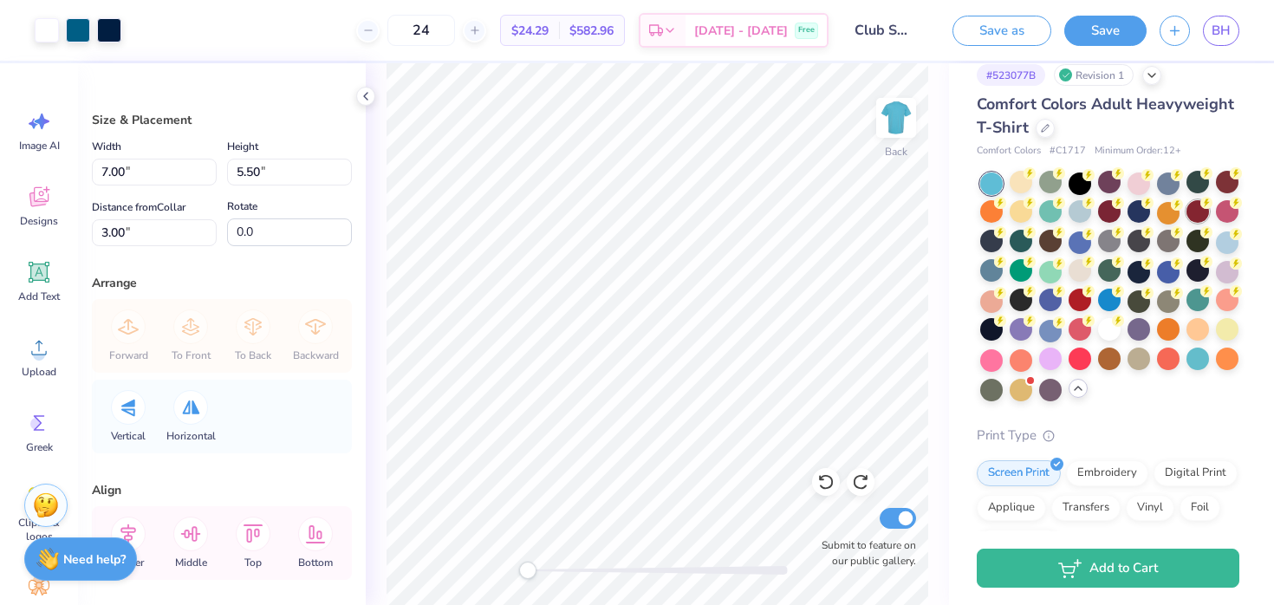
click at [1190, 216] on div at bounding box center [1197, 211] width 23 height 23
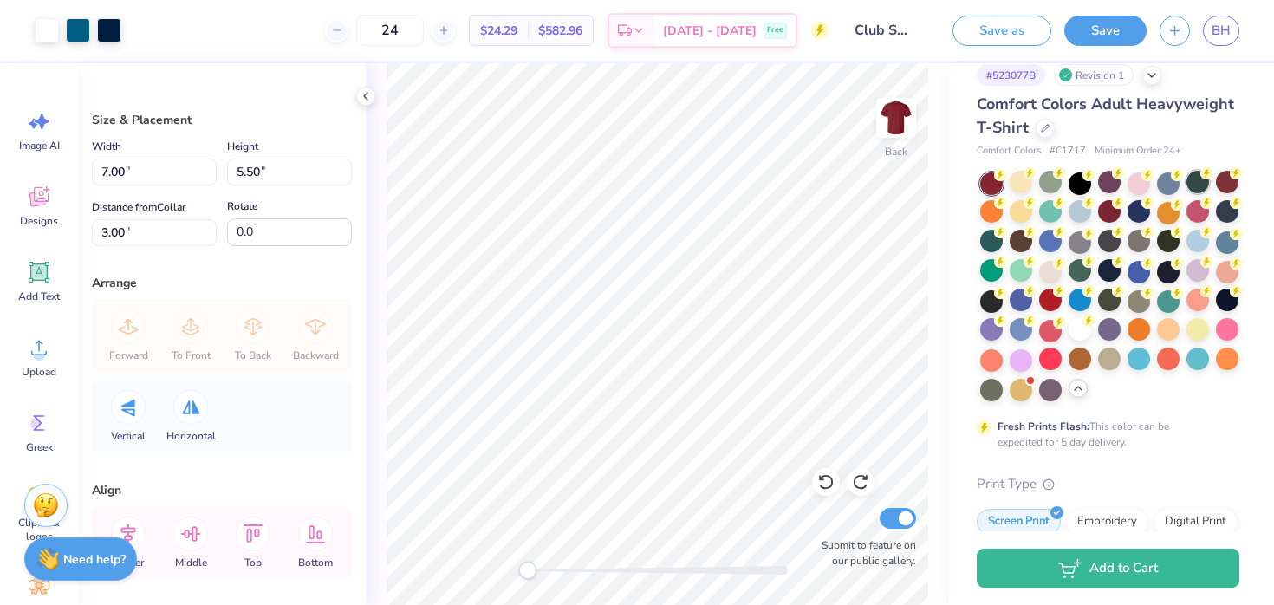
click at [1194, 180] on div at bounding box center [1197, 182] width 23 height 23
click at [1076, 267] on div at bounding box center [1079, 270] width 23 height 23
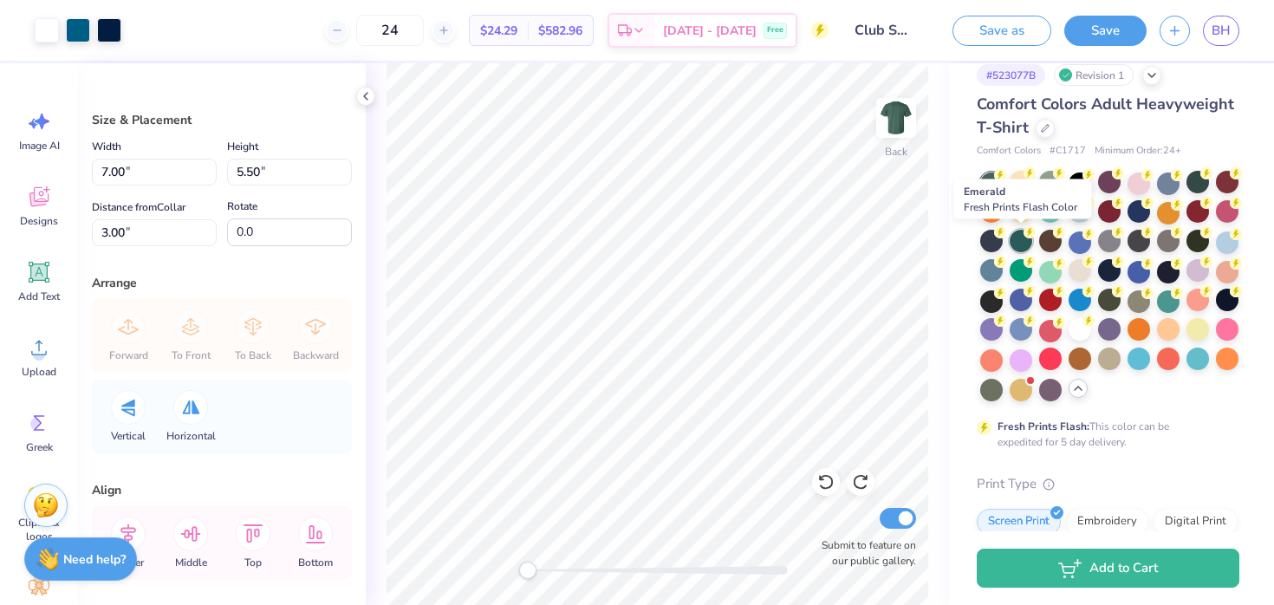
click at [1020, 240] on div at bounding box center [1021, 241] width 23 height 23
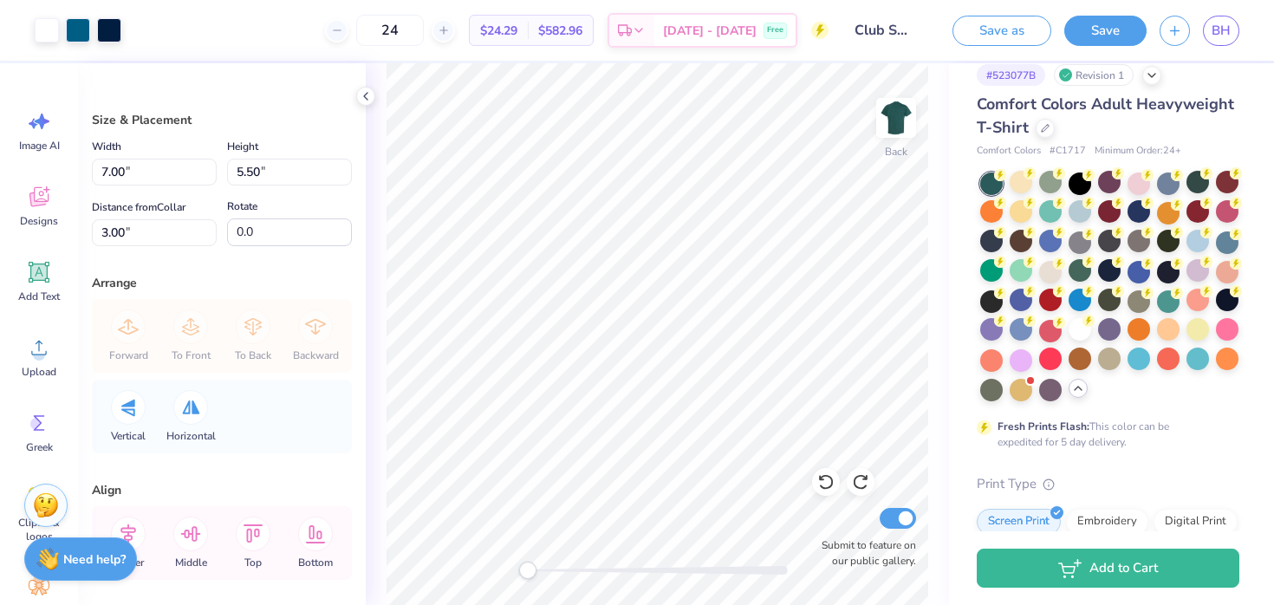
click at [940, 410] on div "Back Submit to feature on our public gallery." at bounding box center [657, 334] width 583 height 542
type input "6.32"
type input "4.97"
type input "3.30"
type input "2.59"
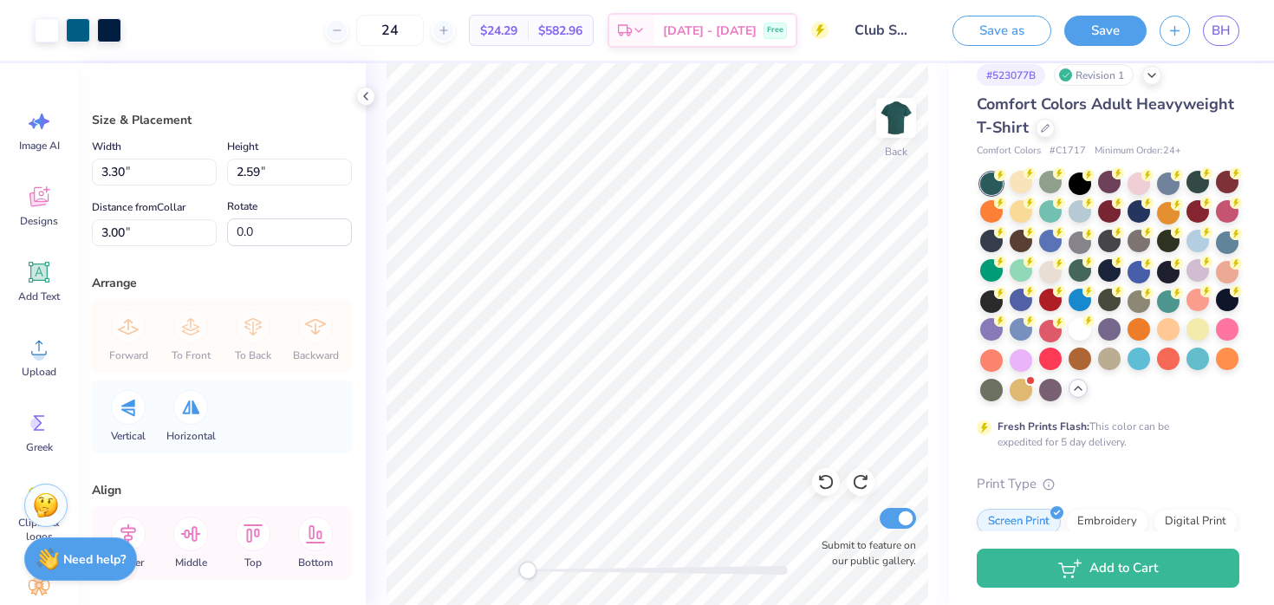
type input "7.00"
type input "5.50"
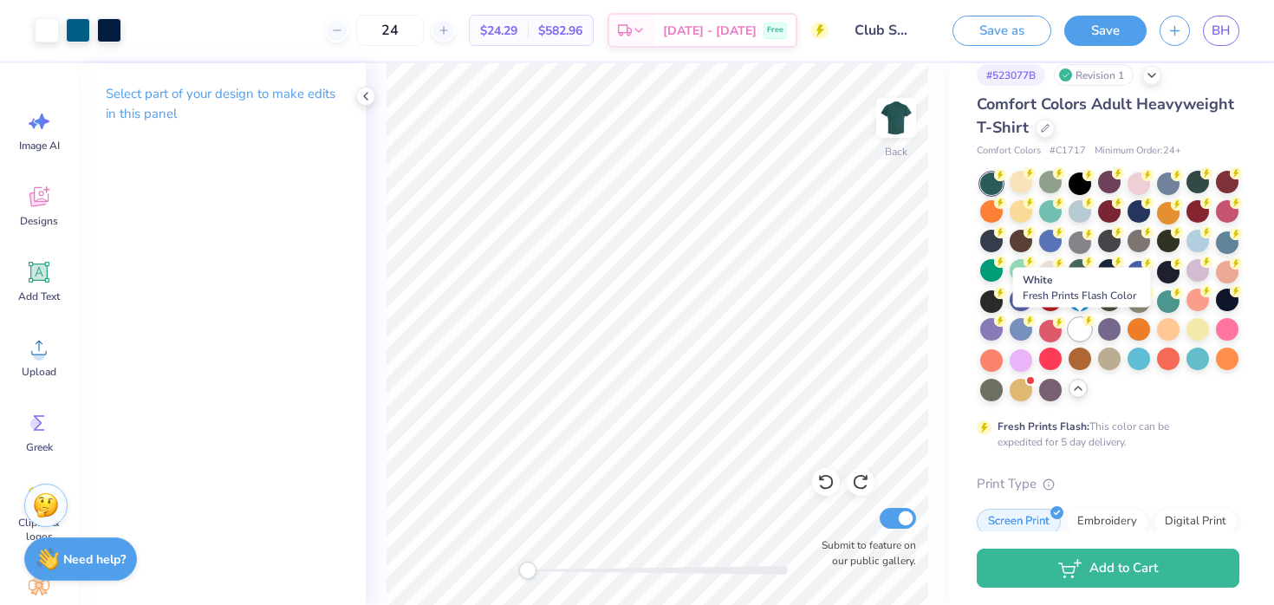
click at [1081, 332] on div at bounding box center [1079, 329] width 23 height 23
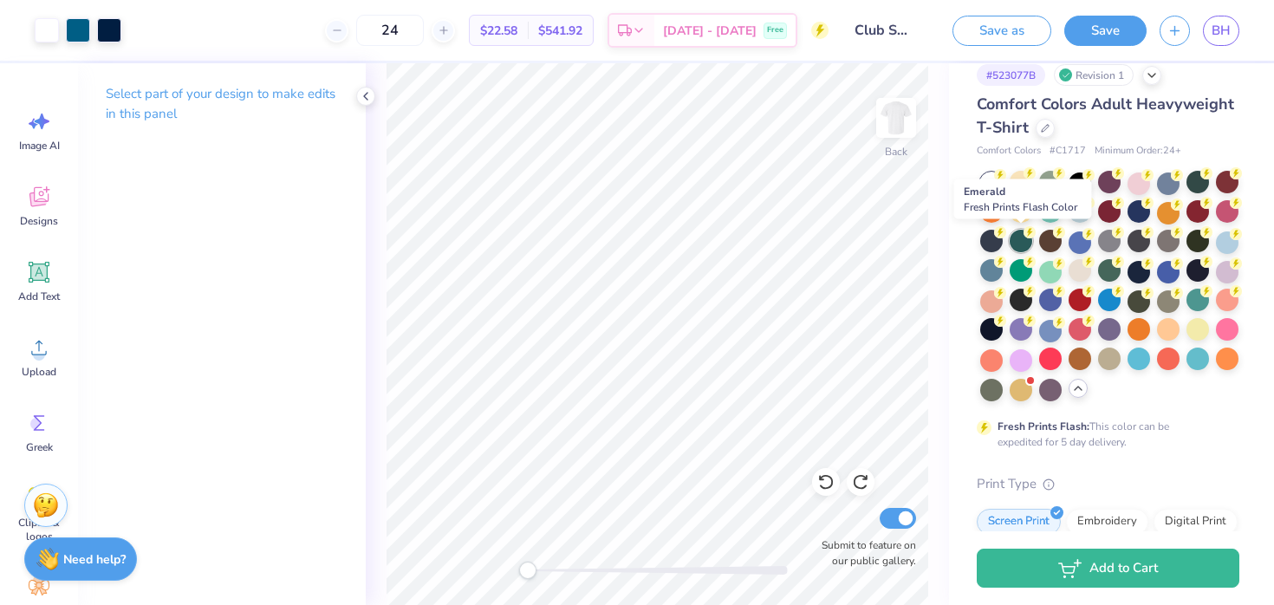
click at [1021, 241] on div at bounding box center [1021, 241] width 23 height 23
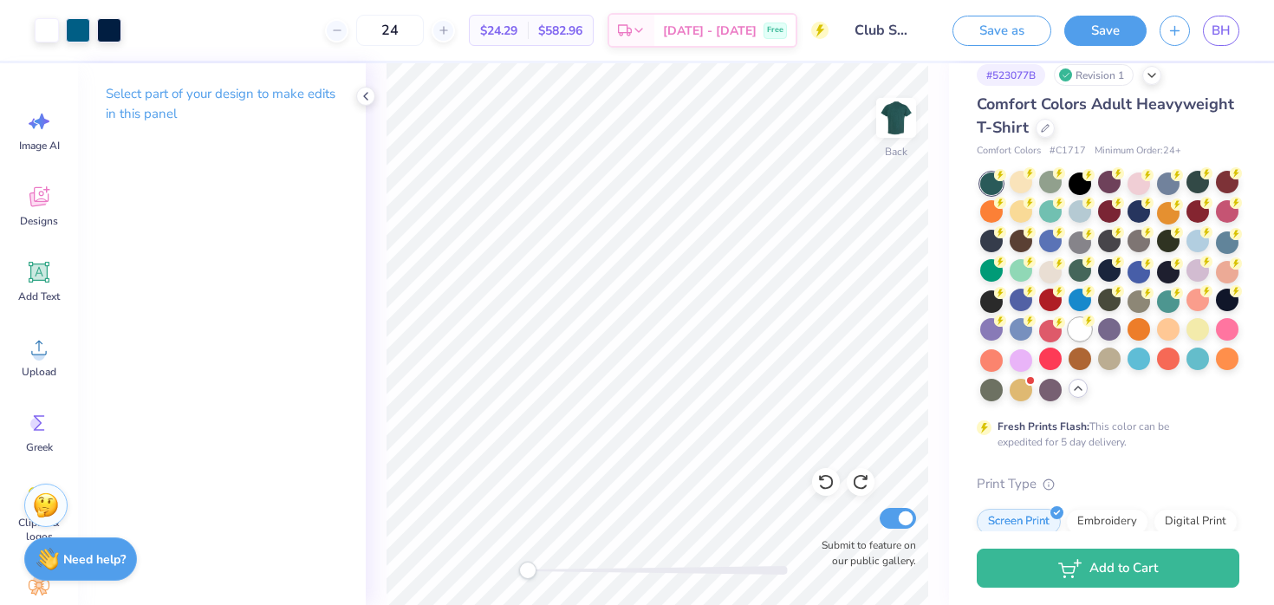
click at [1078, 325] on div at bounding box center [1079, 329] width 23 height 23
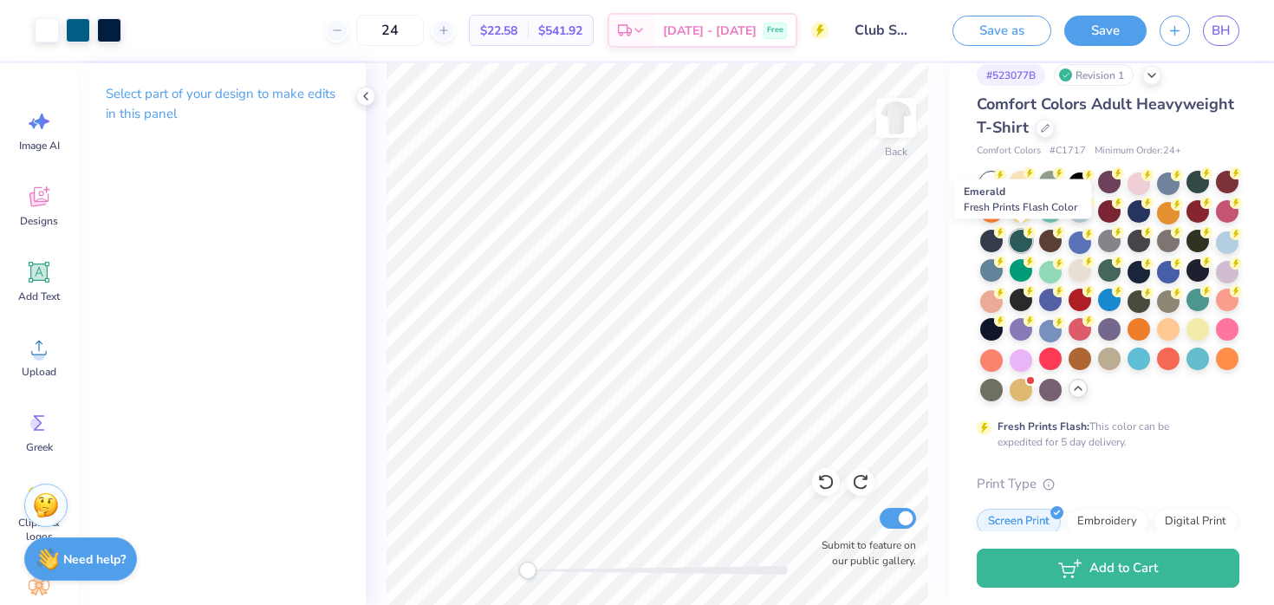
click at [1015, 243] on div at bounding box center [1021, 241] width 23 height 23
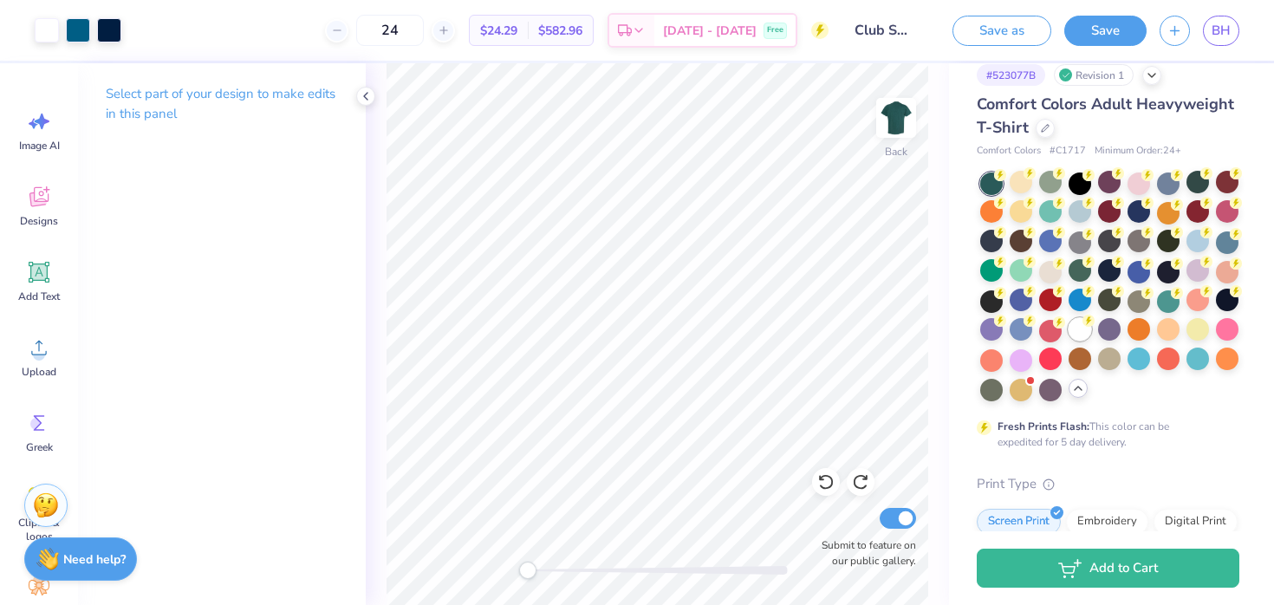
click at [1078, 325] on div at bounding box center [1079, 329] width 23 height 23
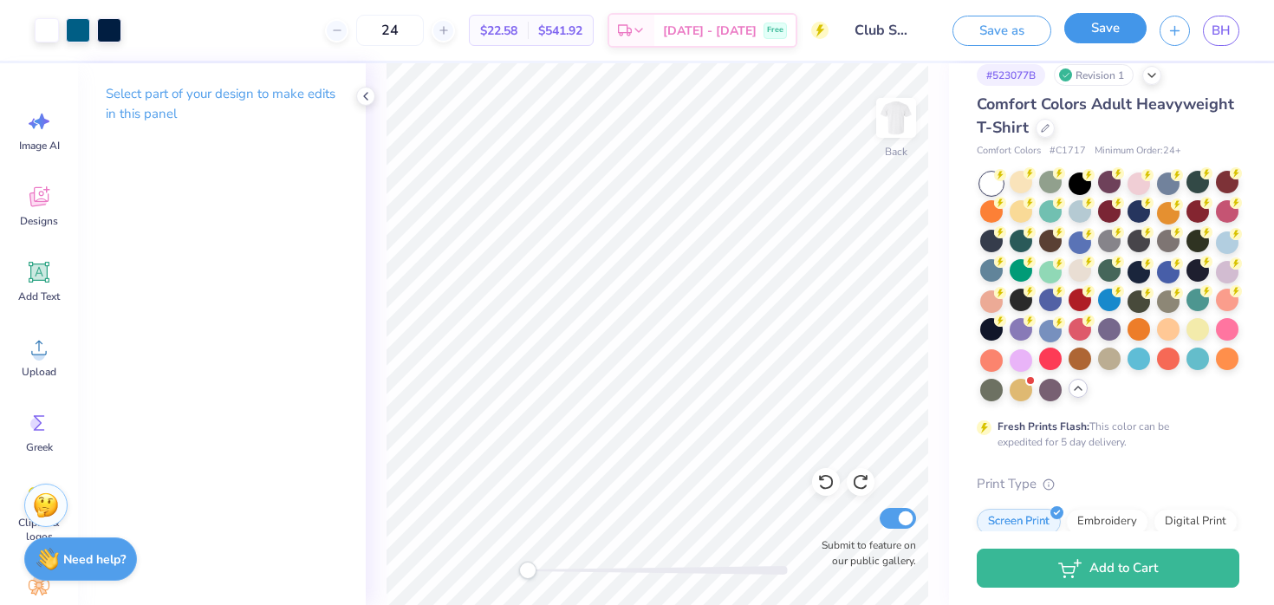
click at [1101, 39] on button "Save" at bounding box center [1105, 28] width 82 height 30
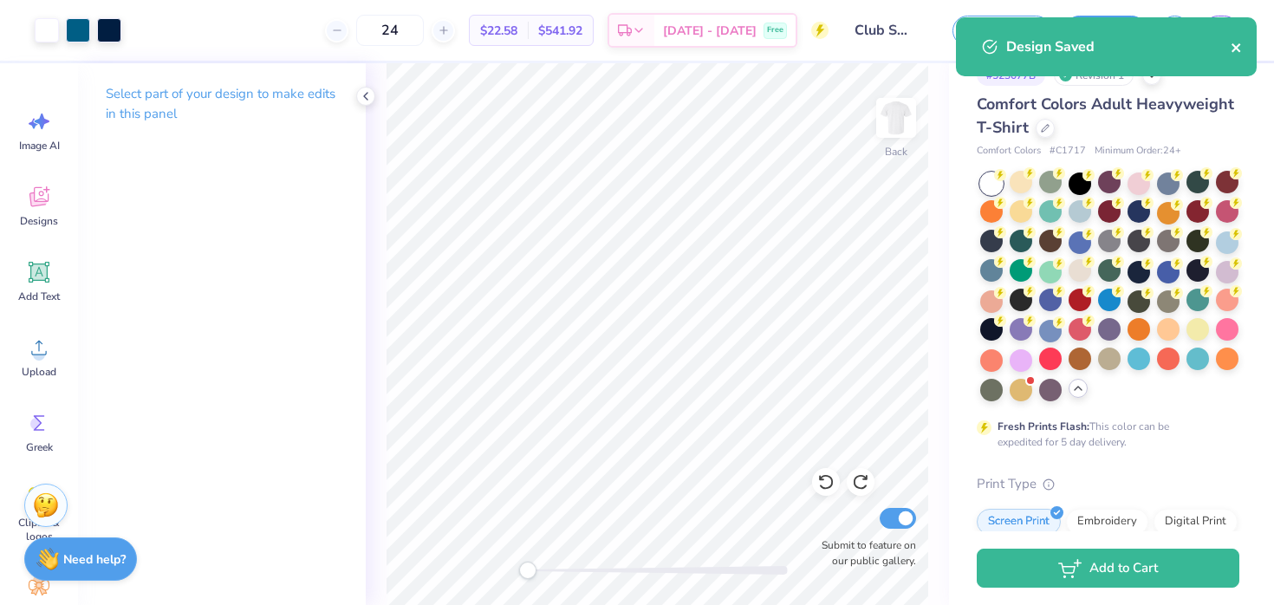
click at [1237, 48] on icon "close" at bounding box center [1237, 48] width 12 height 14
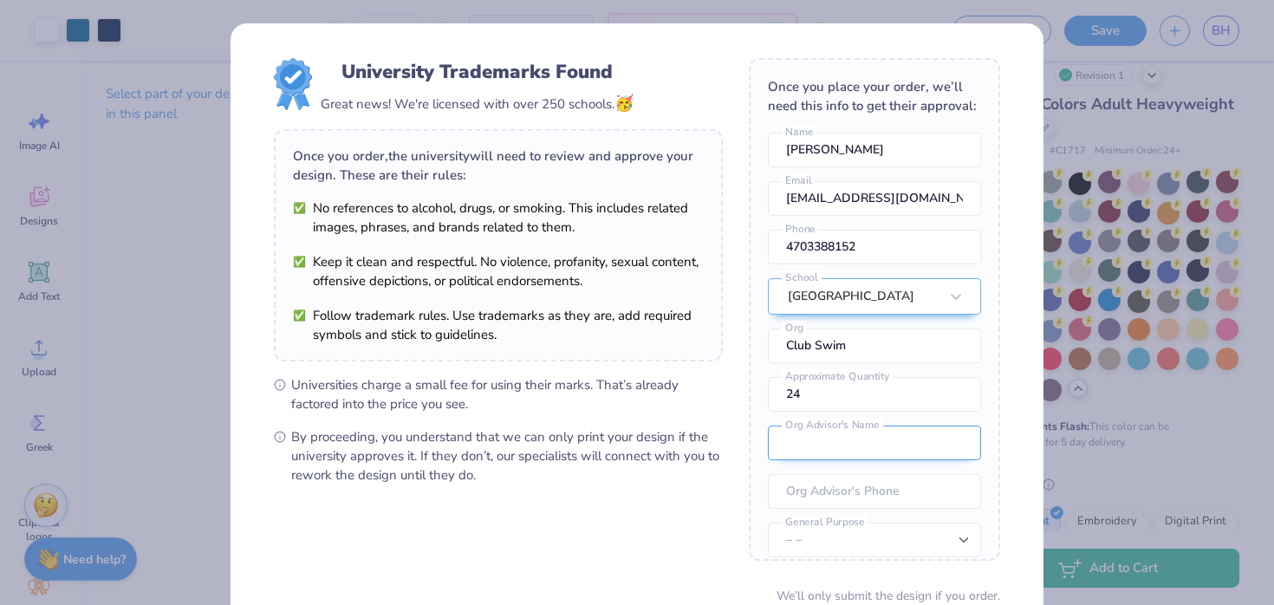
click at [817, 445] on input "text" at bounding box center [874, 442] width 213 height 35
type input "Aaron Elder"
click at [848, 490] on input "tel" at bounding box center [874, 491] width 213 height 35
type input "(470) 338-8152"
type input "Decatur"
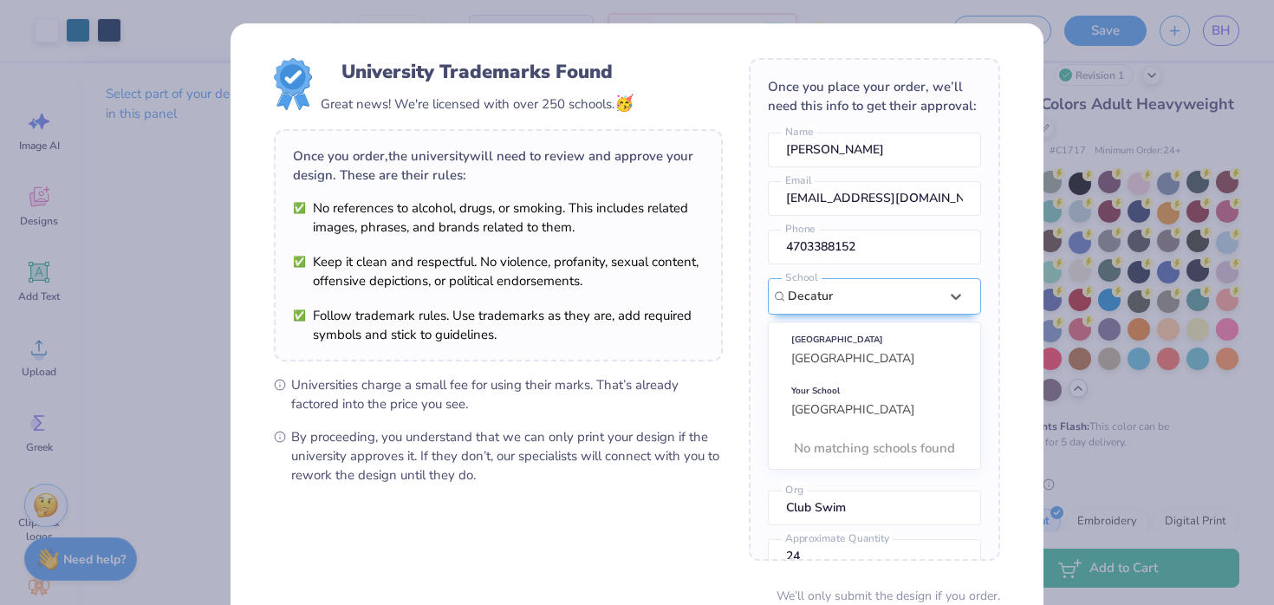
click at [924, 402] on div "Your School Georgetown University" at bounding box center [875, 400] width 198 height 49
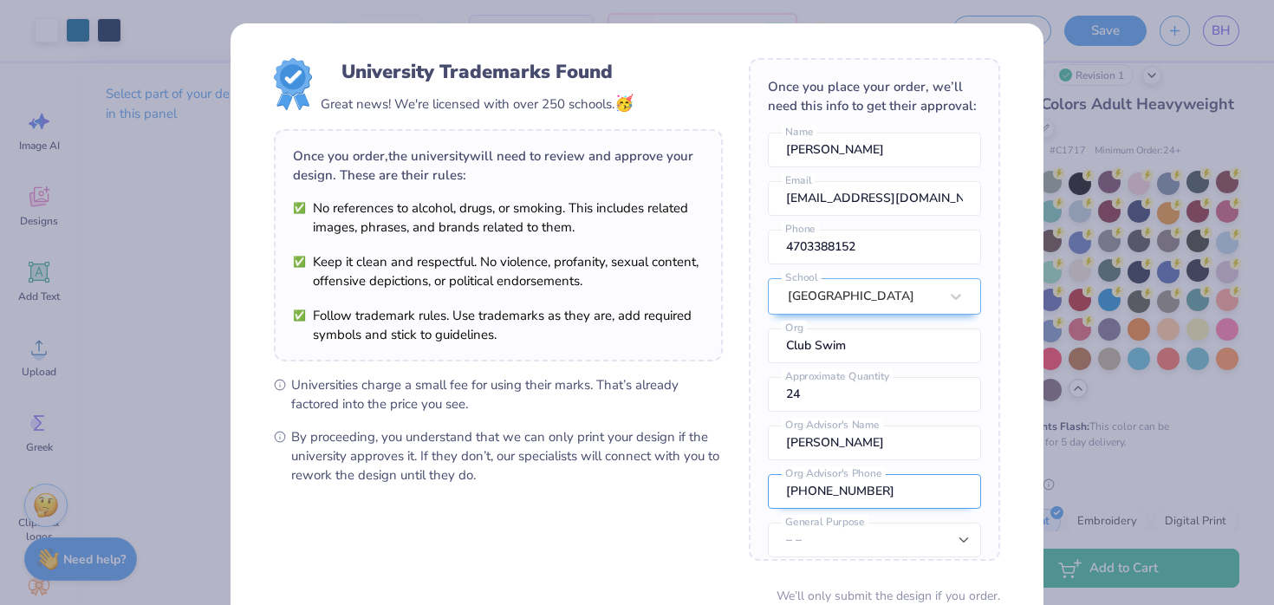
click at [876, 482] on input "(470) 338-8152" at bounding box center [874, 491] width 213 height 35
paste input "026) 878-754"
click at [789, 489] on input "(026) 878-754" at bounding box center [874, 491] width 213 height 35
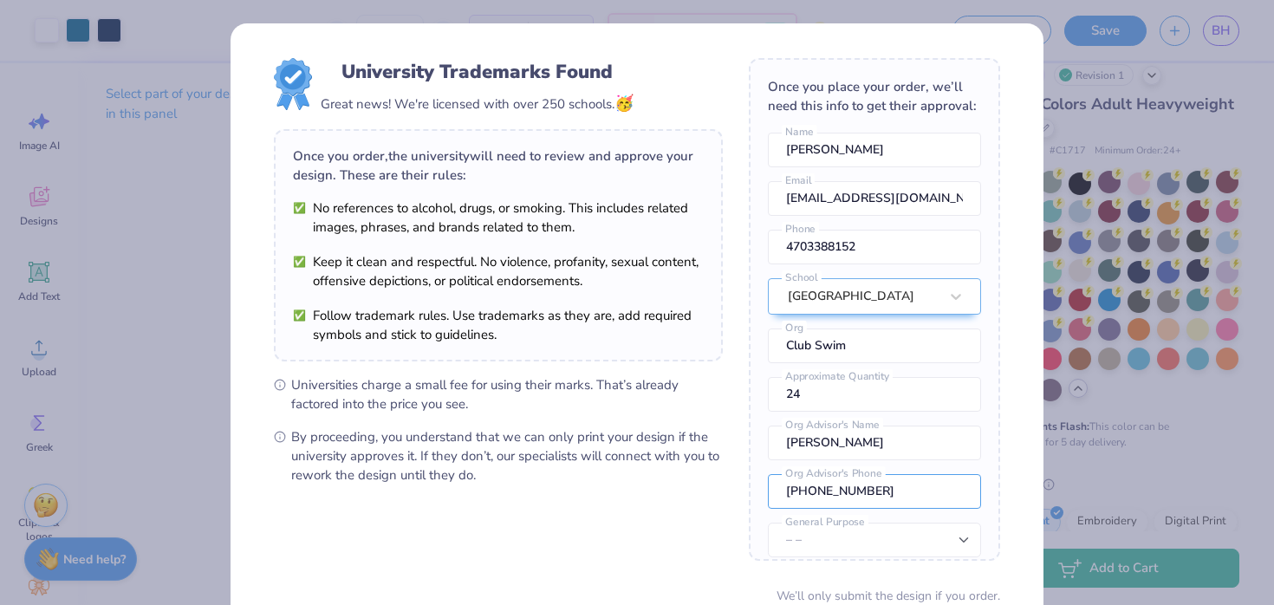
type input "(202) 687-8754"
click at [812, 536] on select "– – Member apparel for registered Student Organization / Department / School Fu…" at bounding box center [874, 540] width 213 height 35
select select "Member apparel for registered Student Organization / Department / School"
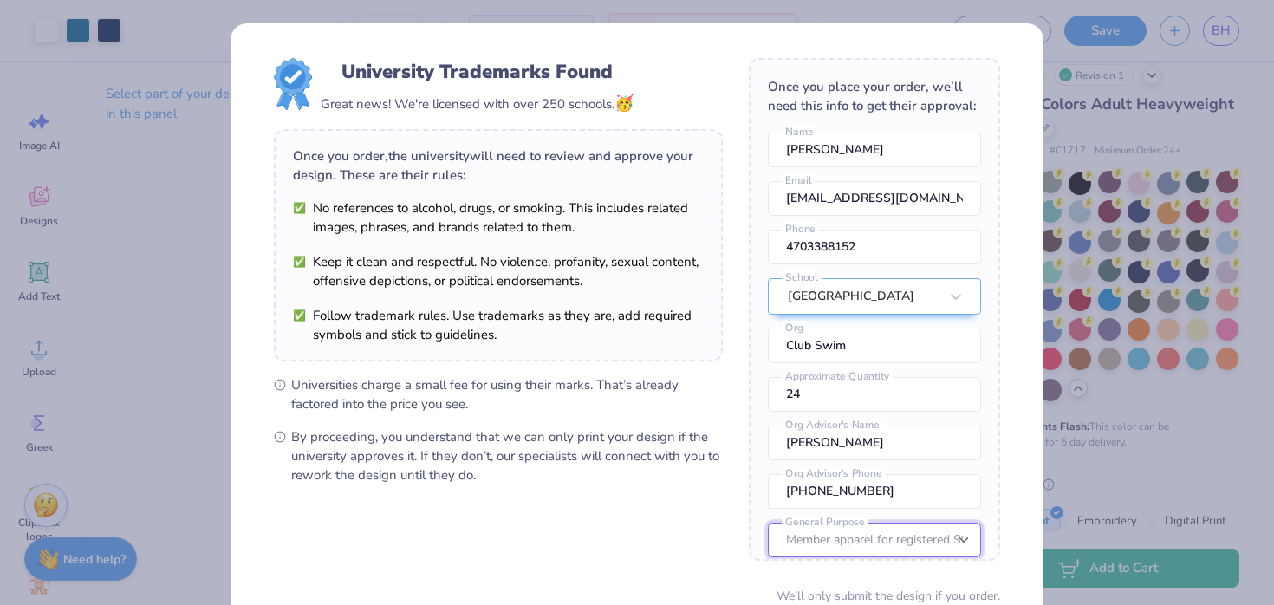
click at [768, 523] on select "– – Member apparel for registered Student Organization / Department / School Fu…" at bounding box center [874, 540] width 213 height 35
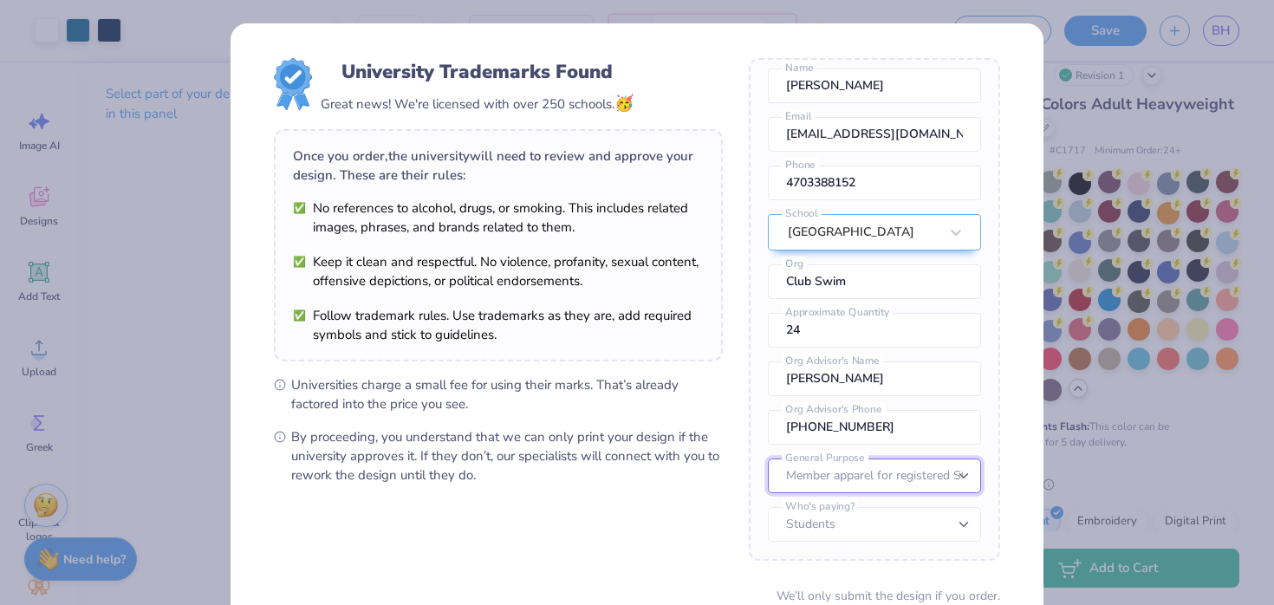
scroll to position [87, 0]
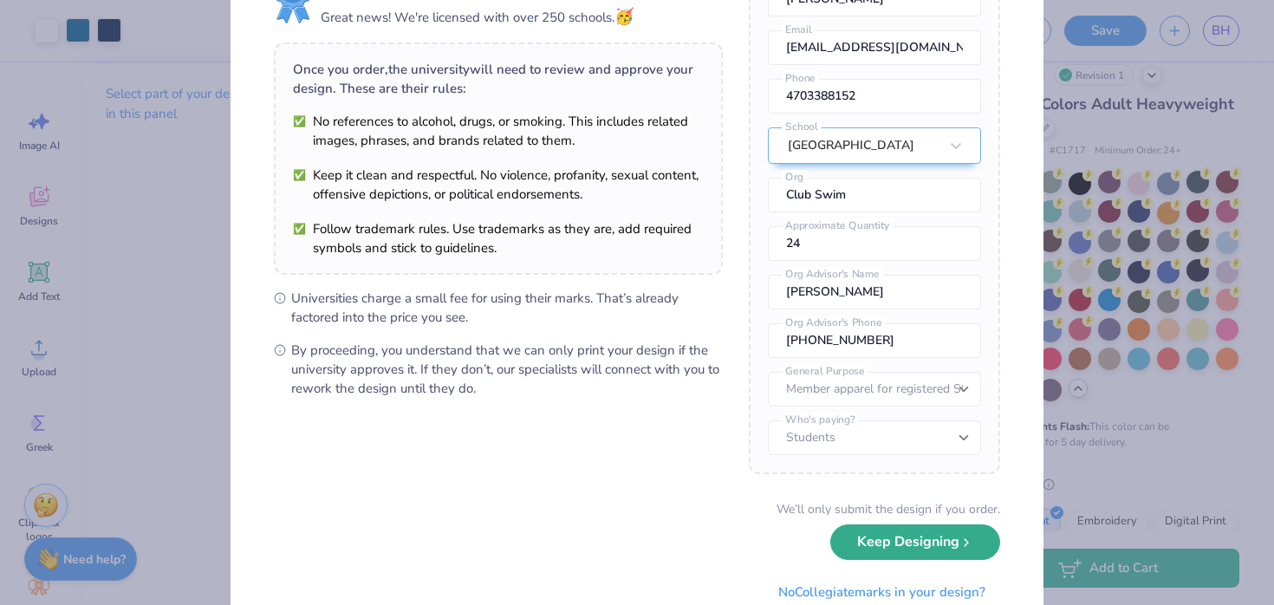
click at [909, 539] on button "Keep Designing" at bounding box center [915, 542] width 170 height 36
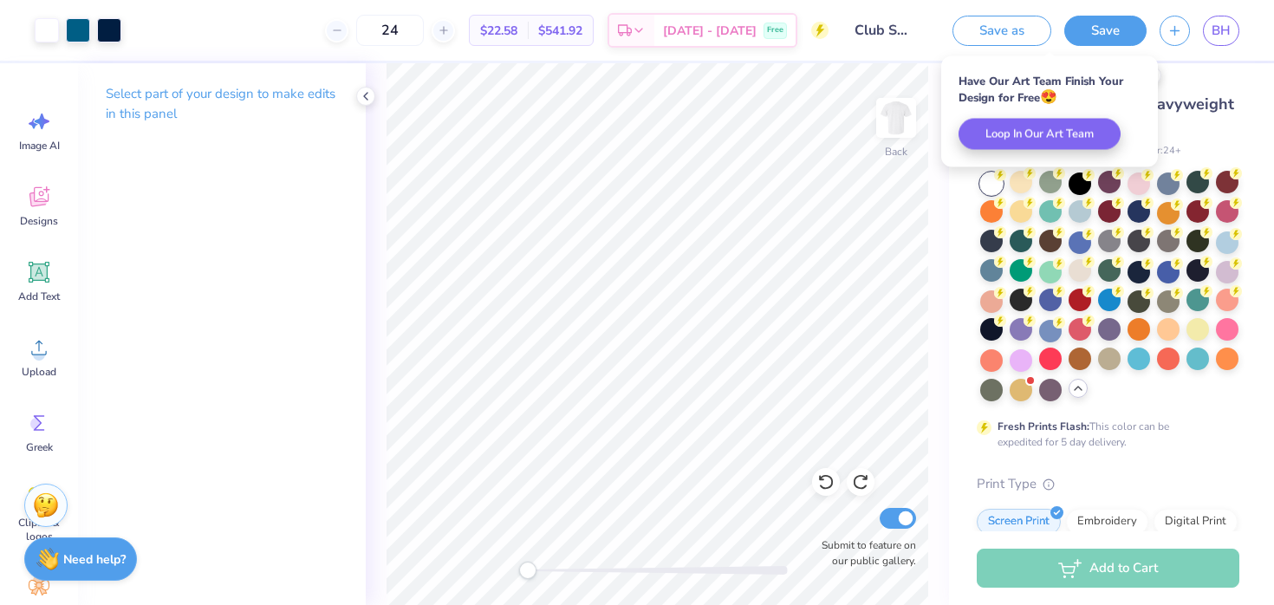
scroll to position [0, 0]
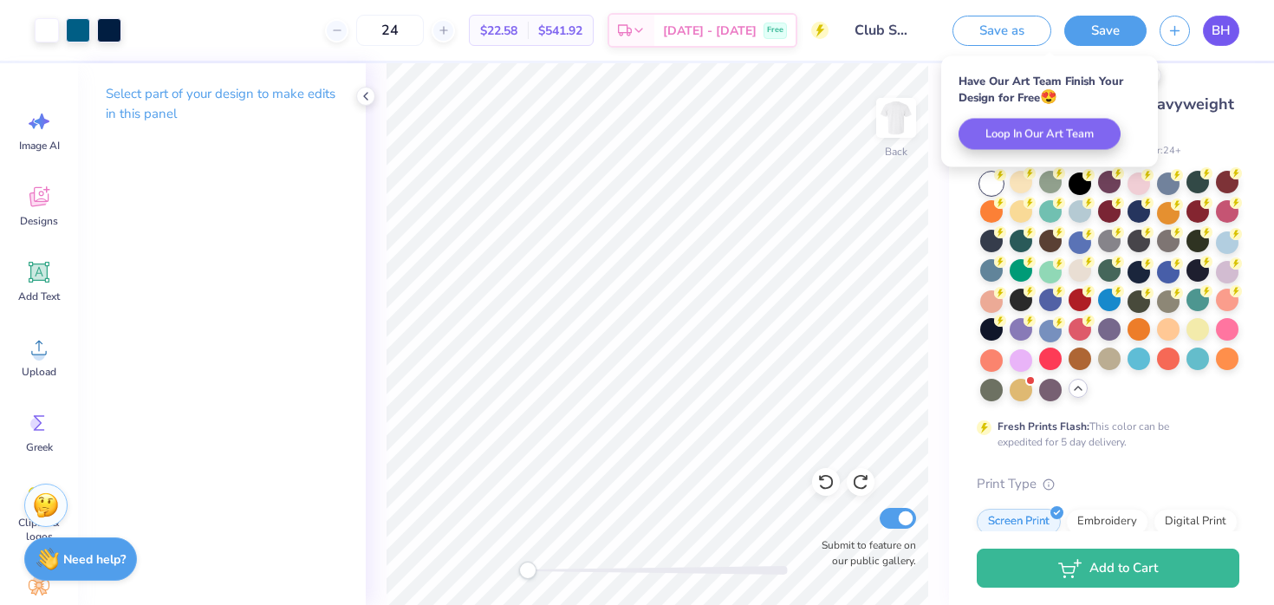
click at [1224, 34] on span "BH" at bounding box center [1220, 31] width 19 height 20
